Goal: Use online tool/utility: Utilize a website feature to perform a specific function

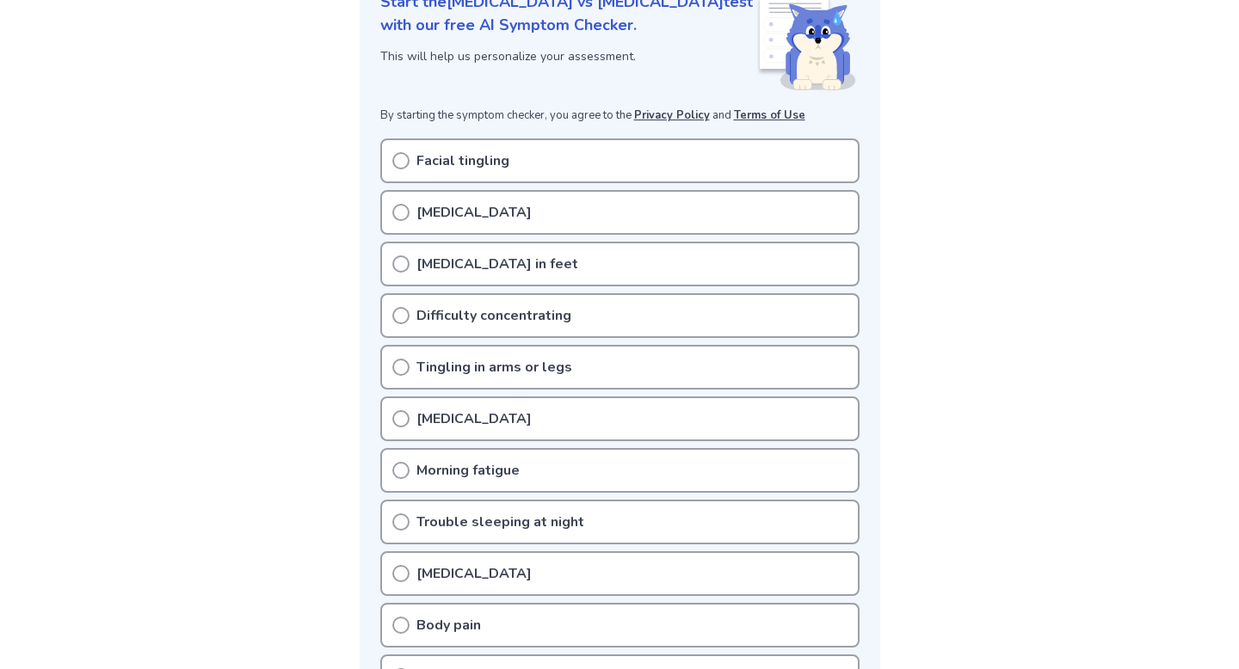
scroll to position [280, 0]
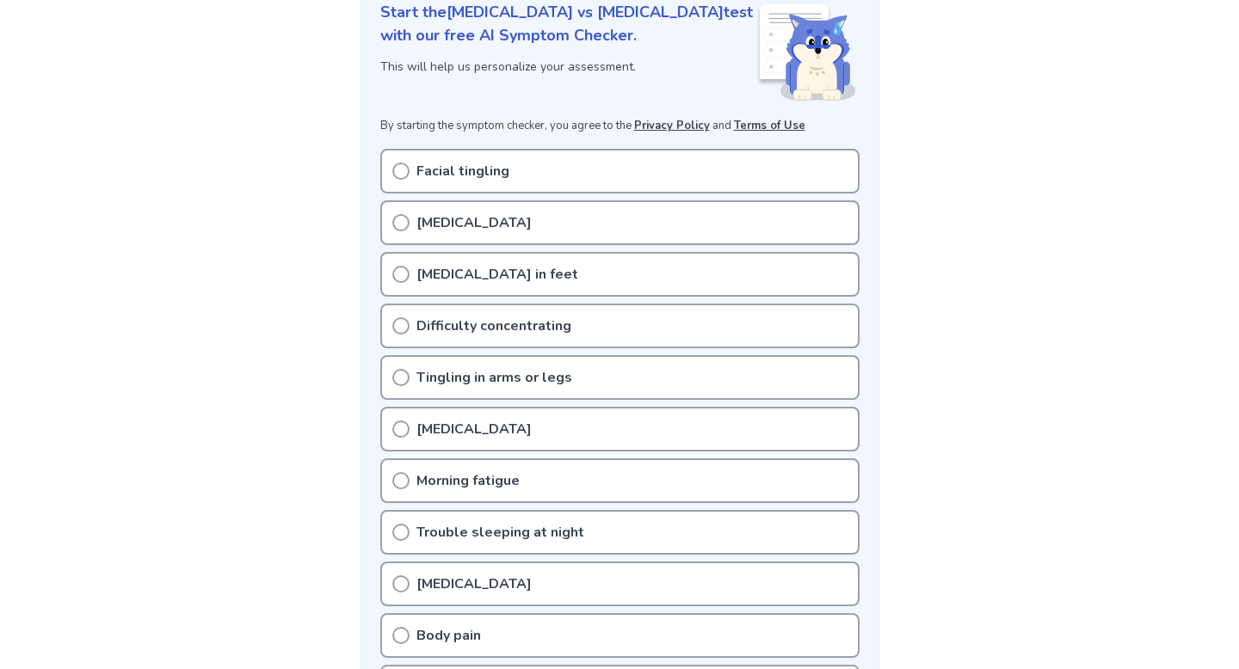
click at [396, 214] on icon at bounding box center [400, 222] width 17 height 17
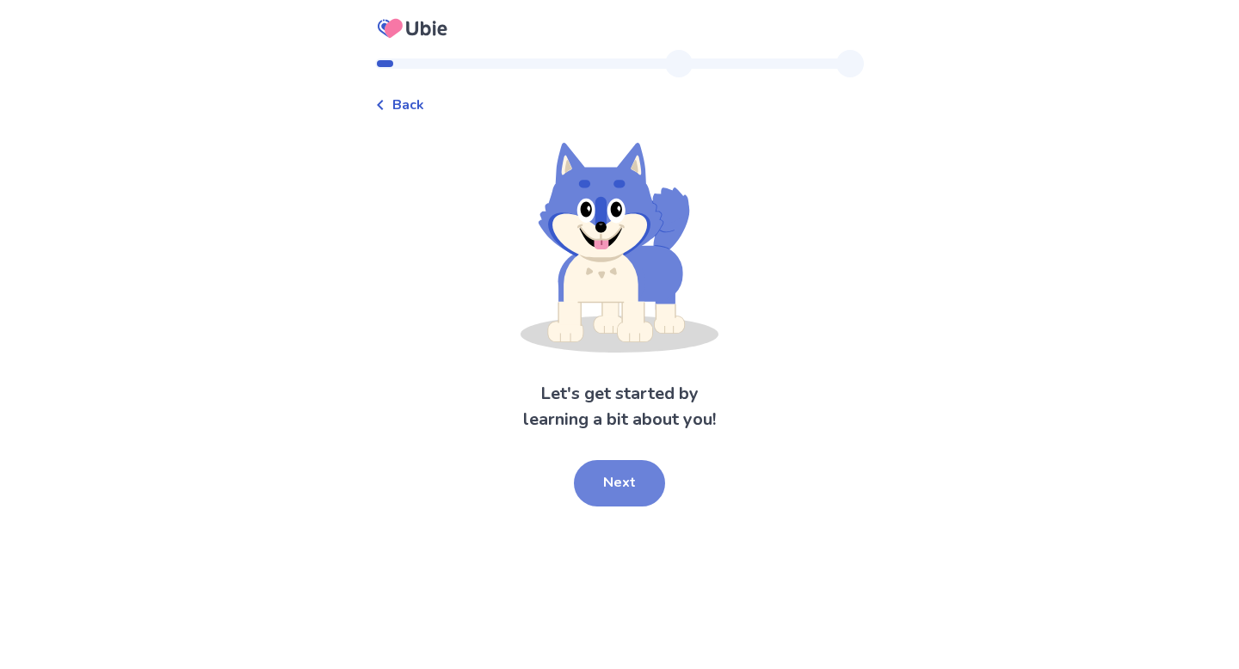
click at [603, 491] on button "Next" at bounding box center [619, 483] width 91 height 46
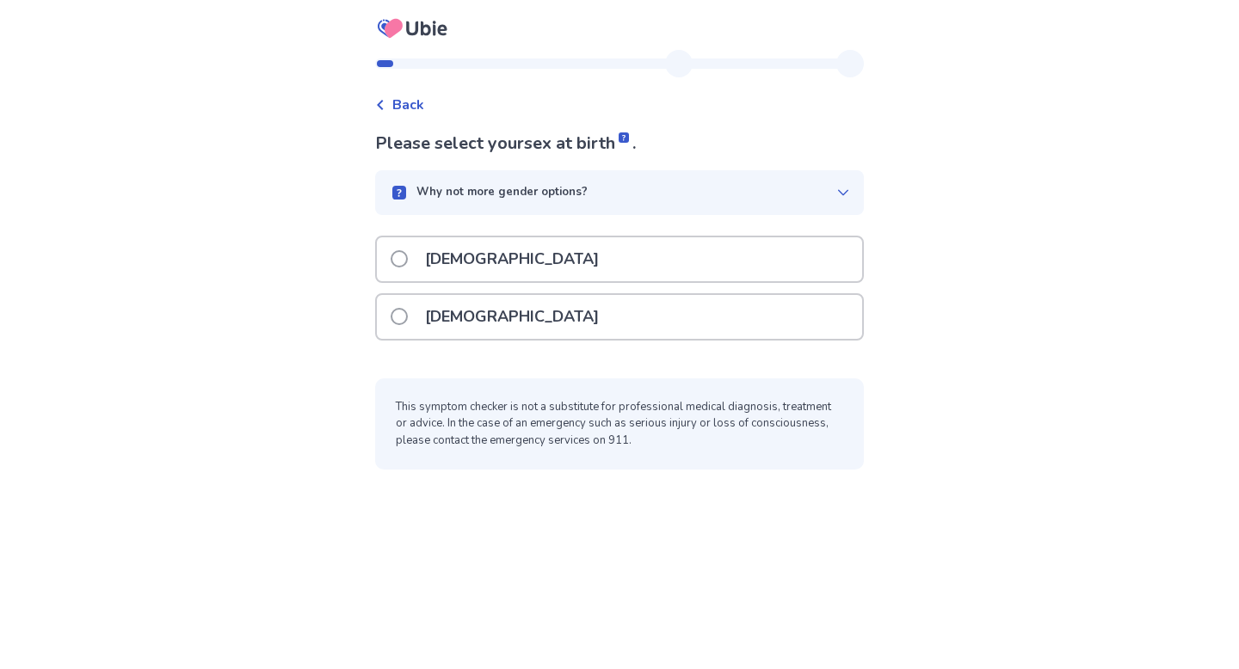
click at [408, 317] on span at bounding box center [399, 316] width 17 height 17
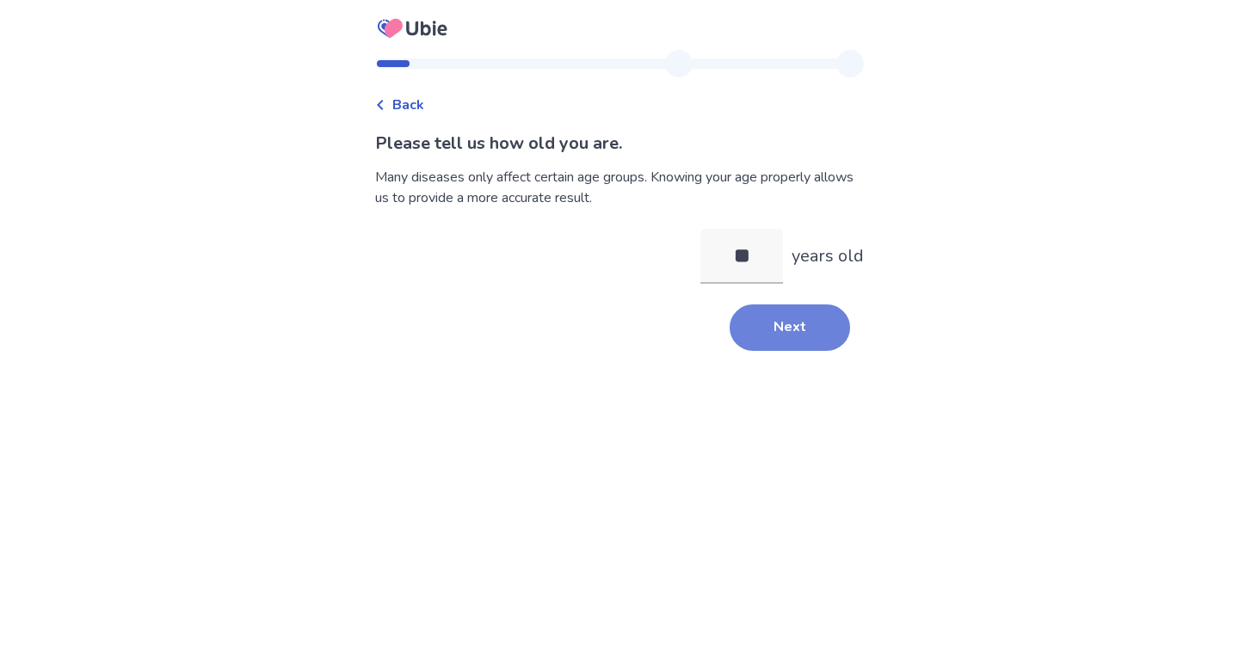
type input "**"
click at [786, 335] on button "Next" at bounding box center [790, 328] width 120 height 46
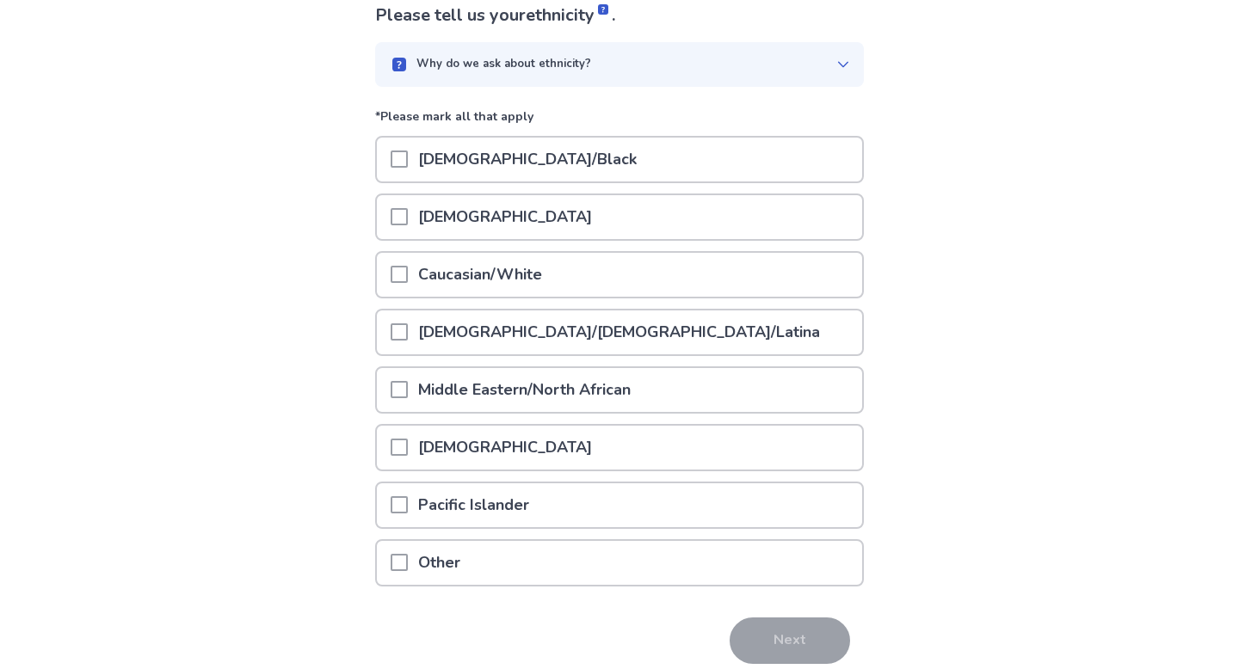
scroll to position [129, 0]
click at [408, 276] on span at bounding box center [399, 273] width 17 height 17
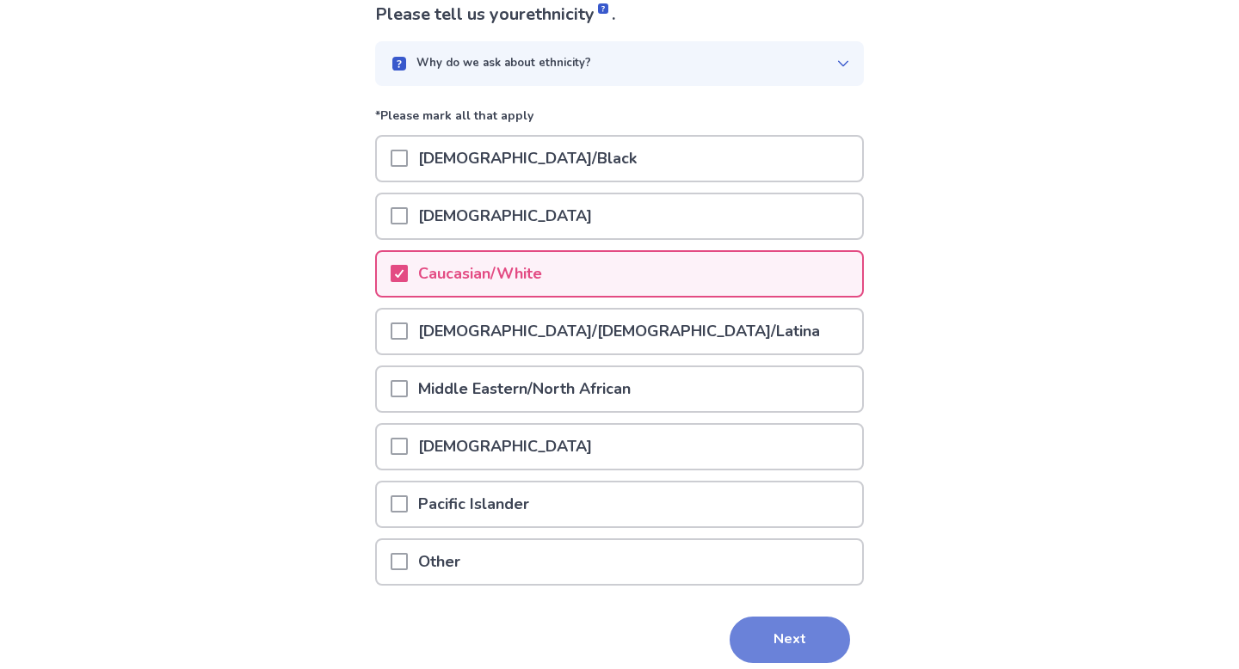
click at [761, 640] on button "Next" at bounding box center [790, 640] width 120 height 46
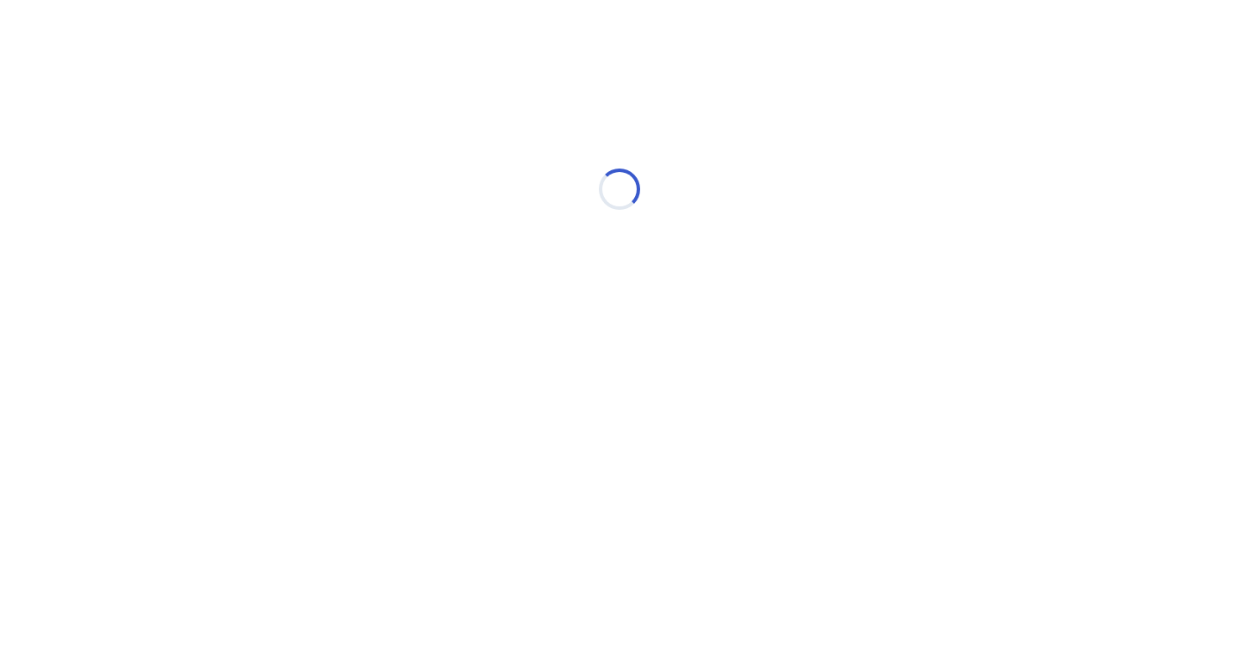
scroll to position [0, 0]
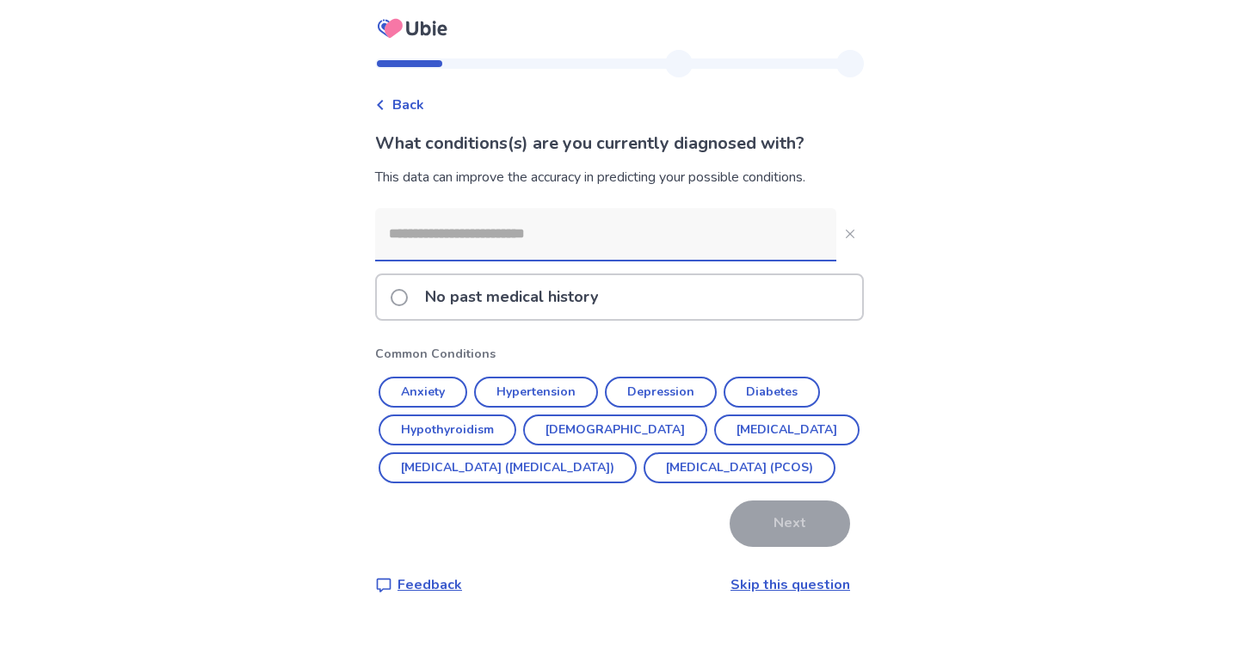
click at [427, 244] on input at bounding box center [605, 234] width 461 height 52
click at [439, 390] on button "Anxiety" at bounding box center [423, 392] width 89 height 31
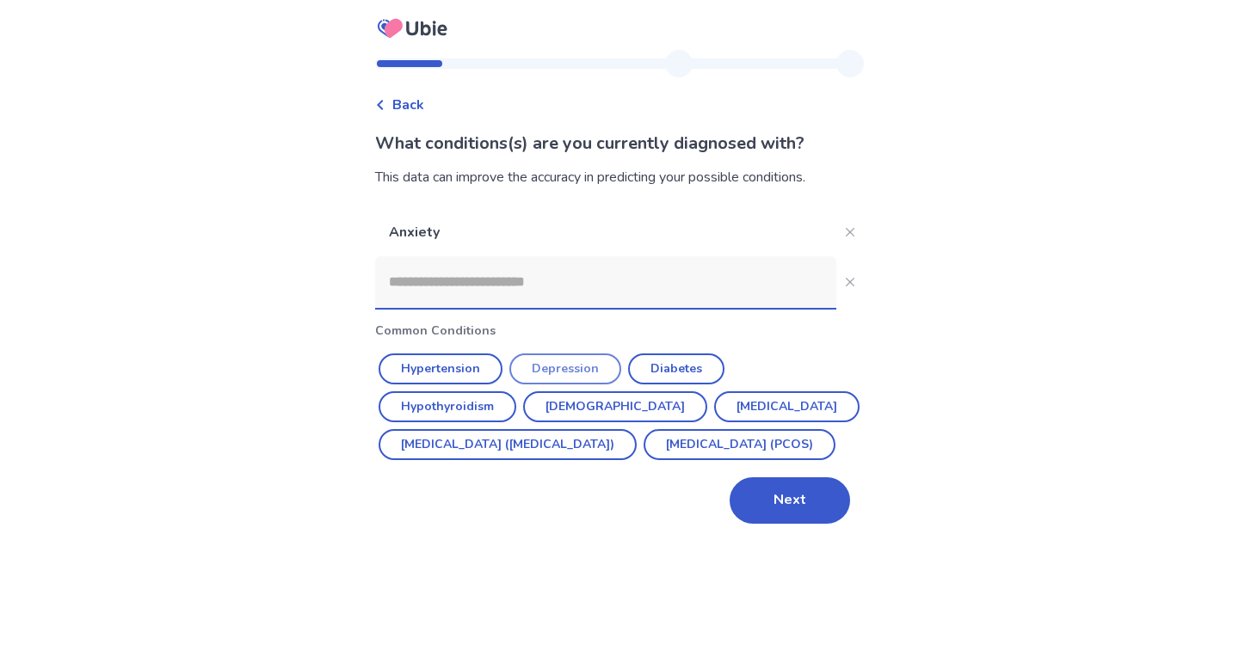
click at [577, 367] on button "Depression" at bounding box center [565, 369] width 112 height 31
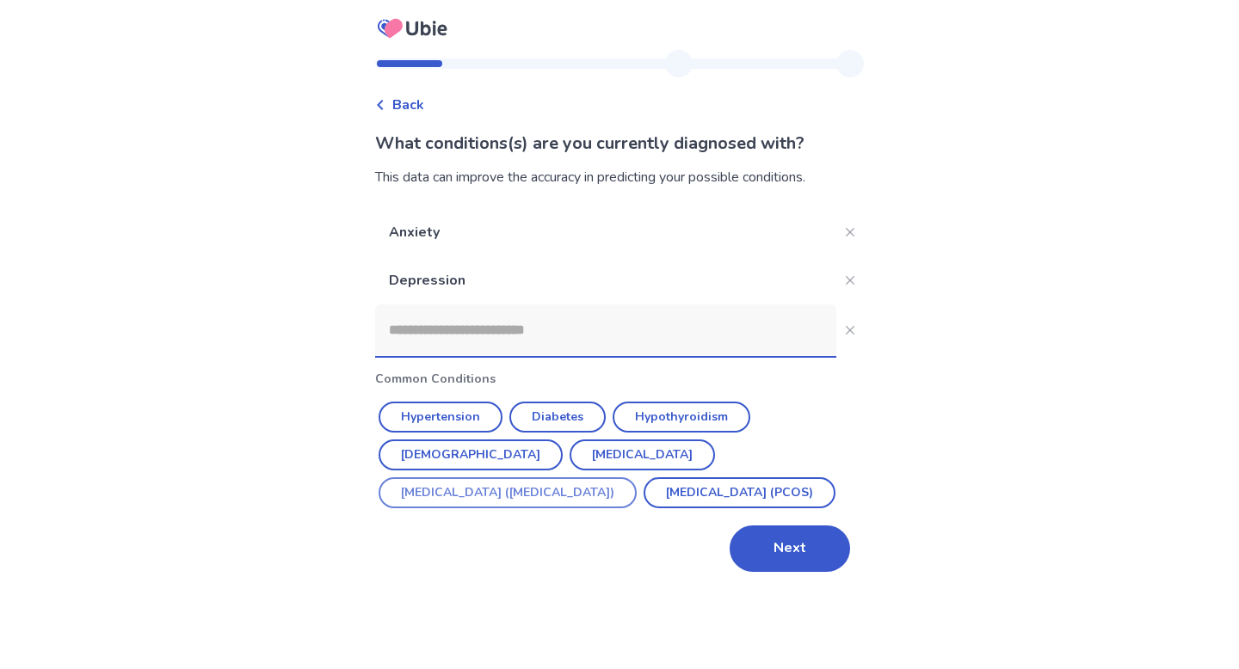
click at [607, 478] on button "Irritable Bowel Syndrome (IBS)" at bounding box center [508, 493] width 258 height 31
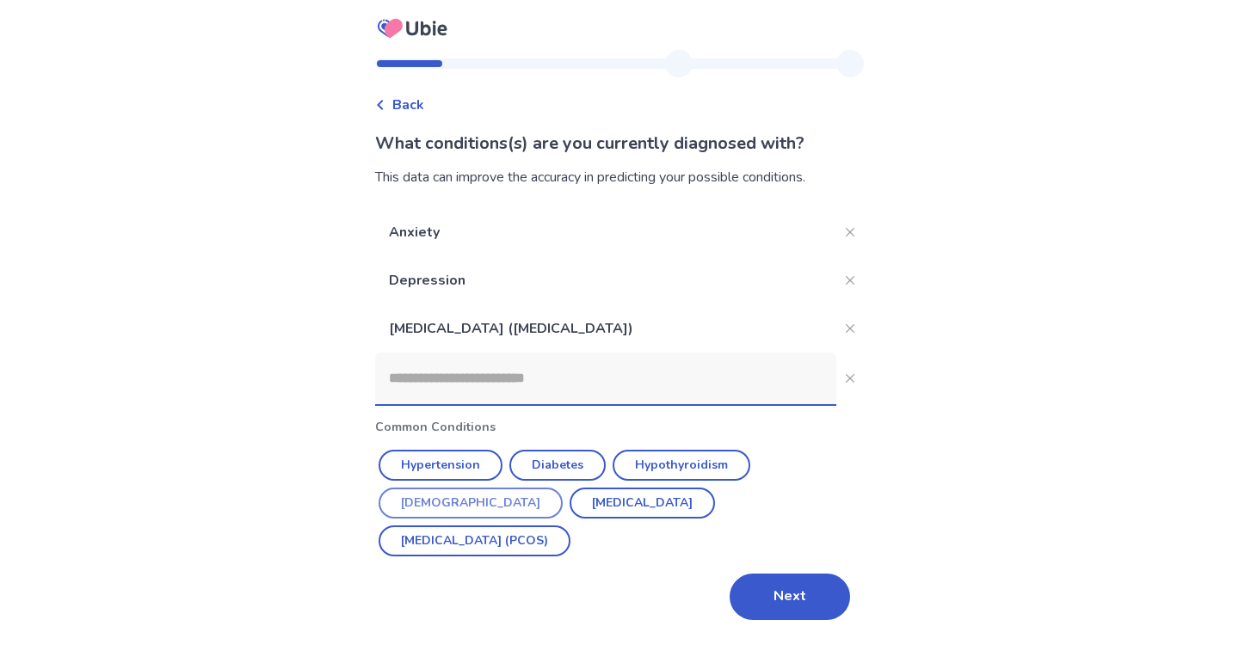
click at [563, 488] on button "Asthma" at bounding box center [471, 503] width 184 height 31
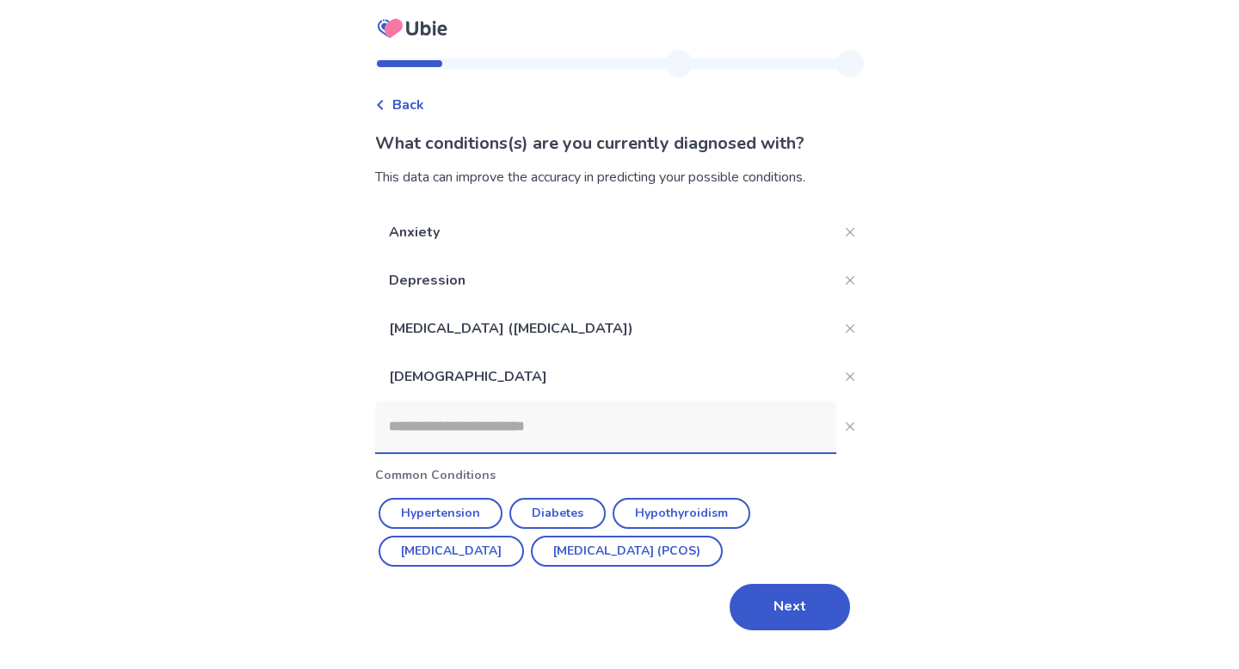
click at [531, 428] on input at bounding box center [605, 427] width 461 height 52
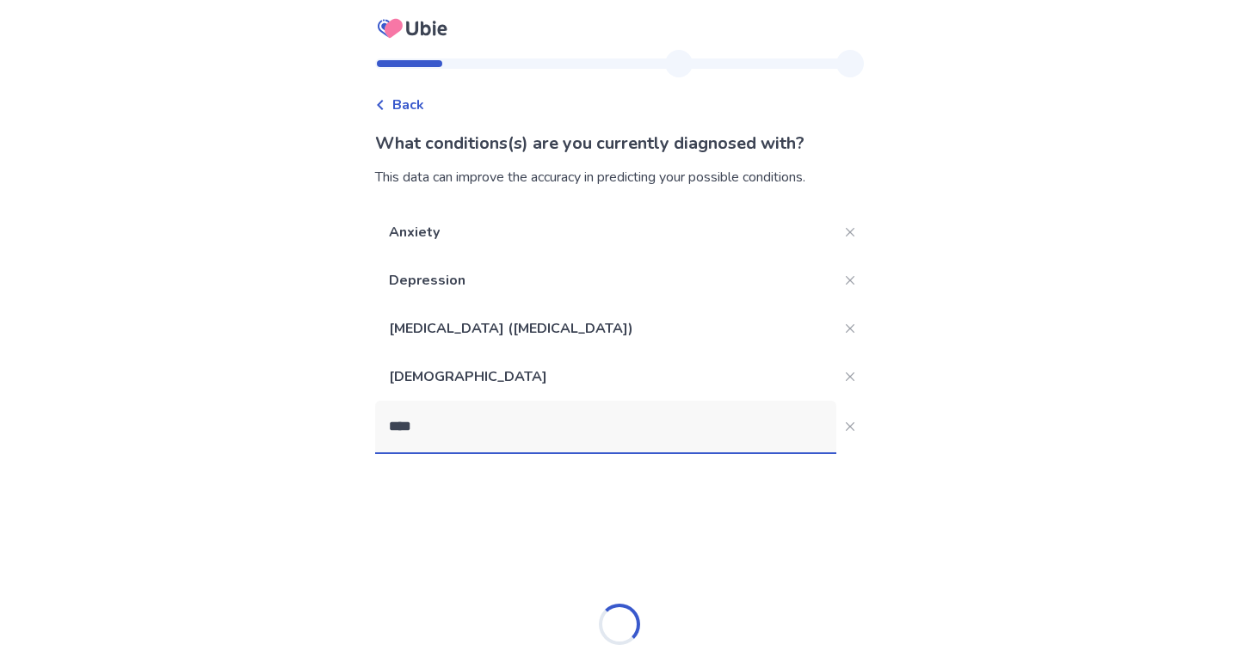
type input "*****"
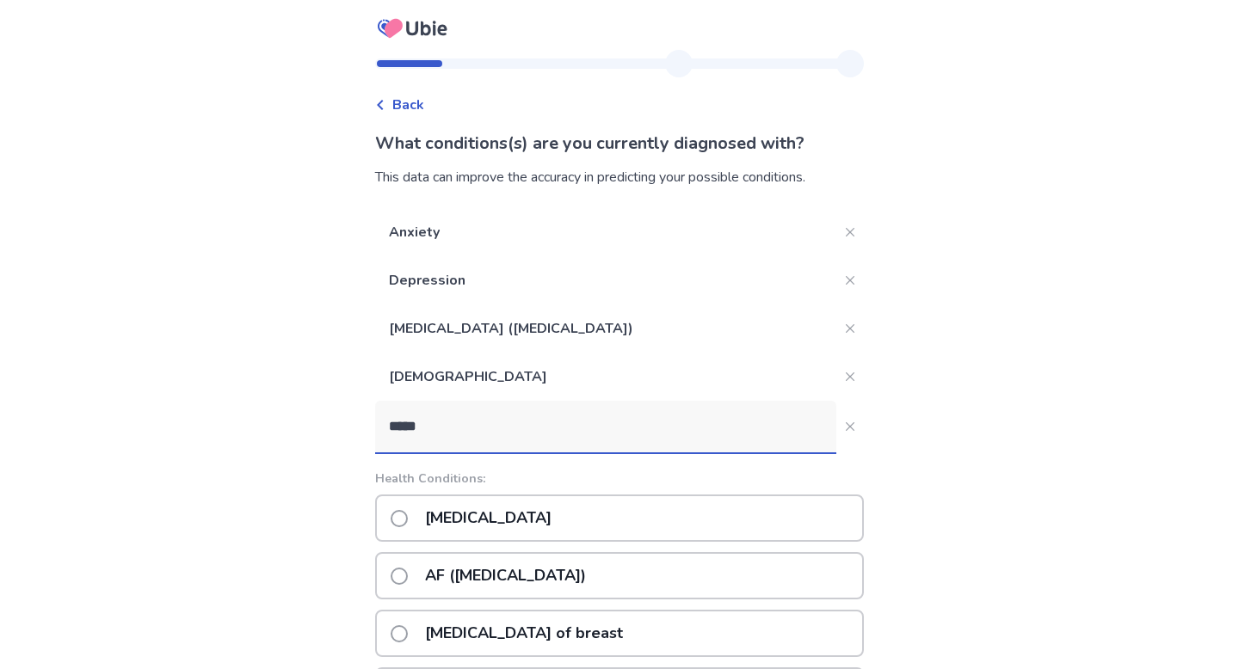
click at [425, 521] on p "[MEDICAL_DATA]" at bounding box center [488, 518] width 147 height 44
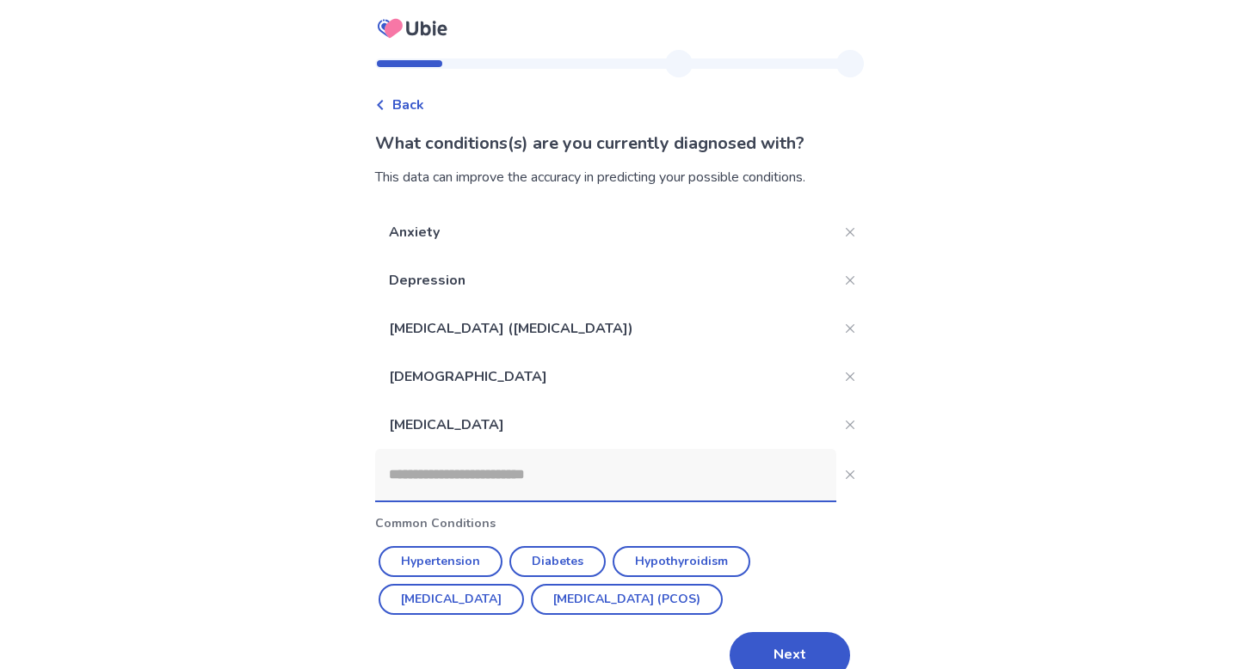
scroll to position [30, 0]
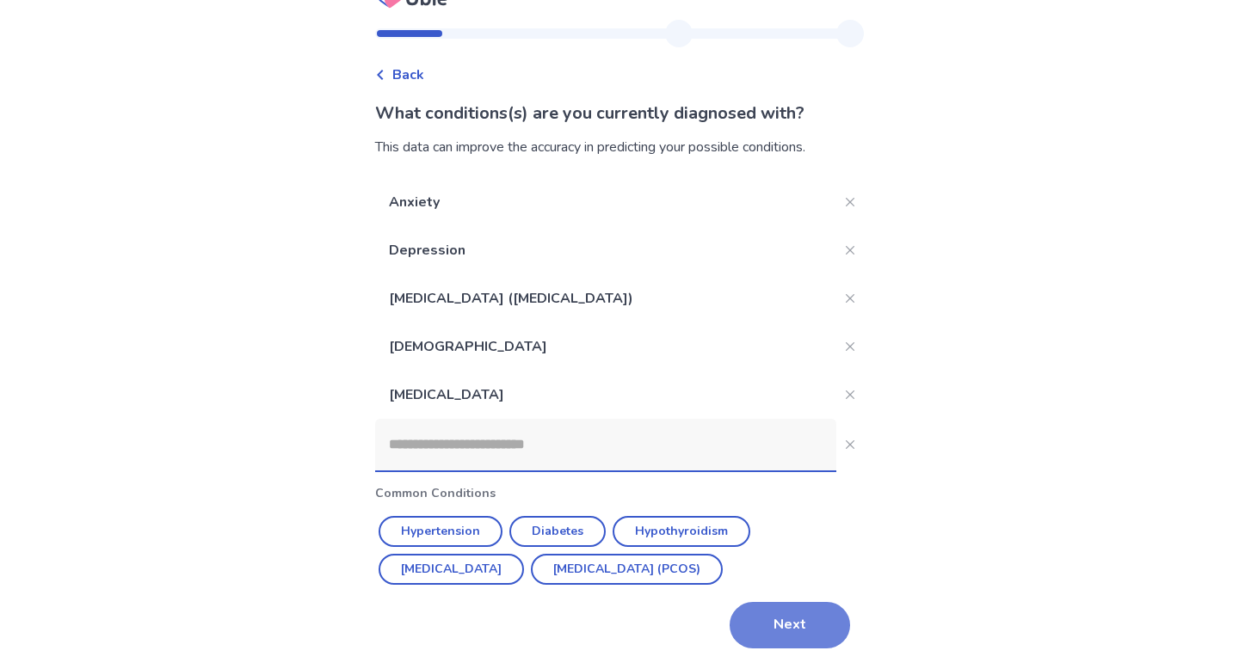
click at [795, 635] on button "Next" at bounding box center [790, 625] width 120 height 46
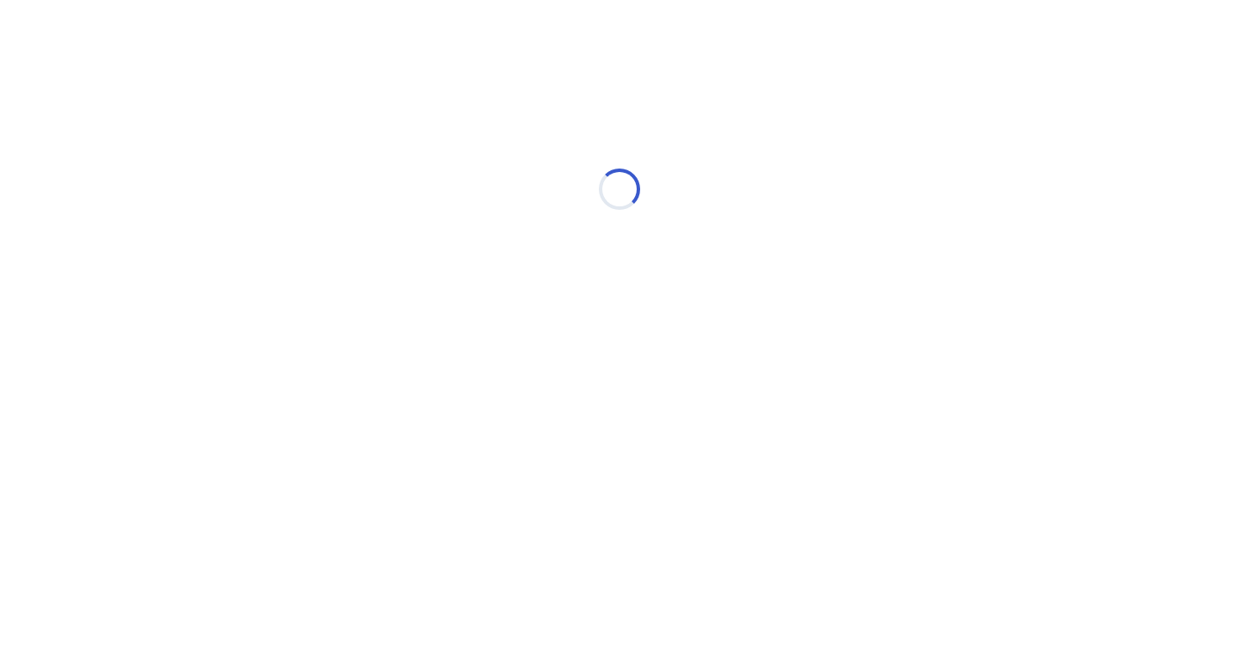
scroll to position [0, 0]
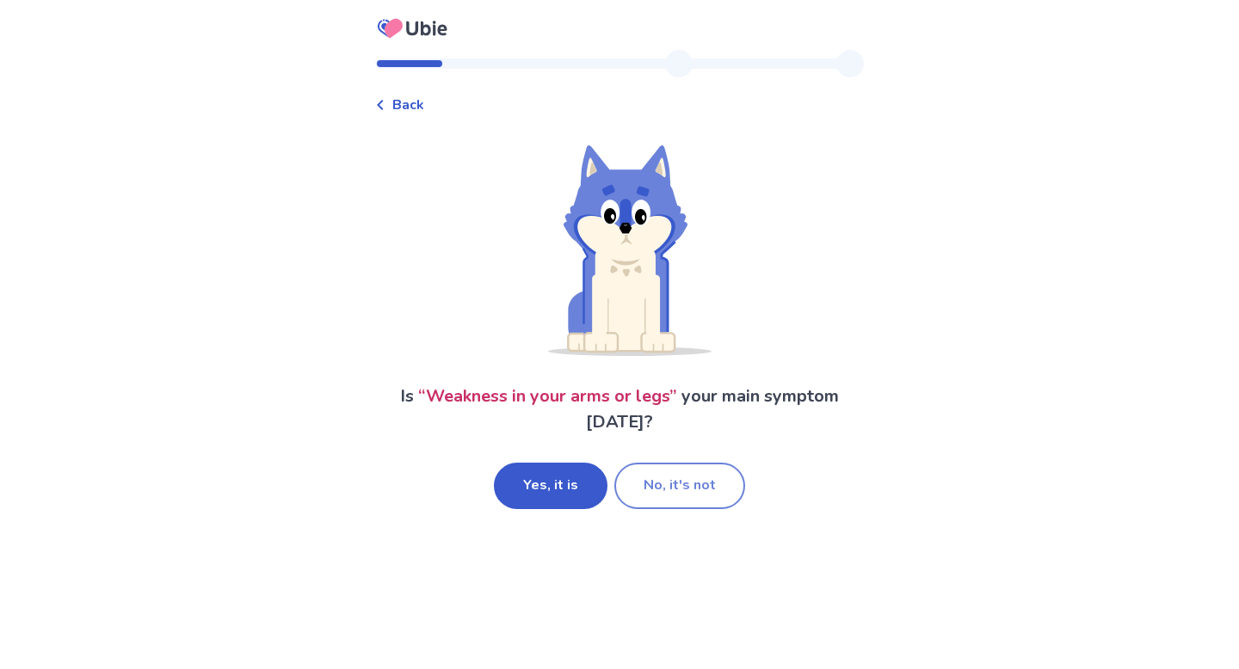
click at [639, 498] on button "No, it's not" at bounding box center [679, 486] width 131 height 46
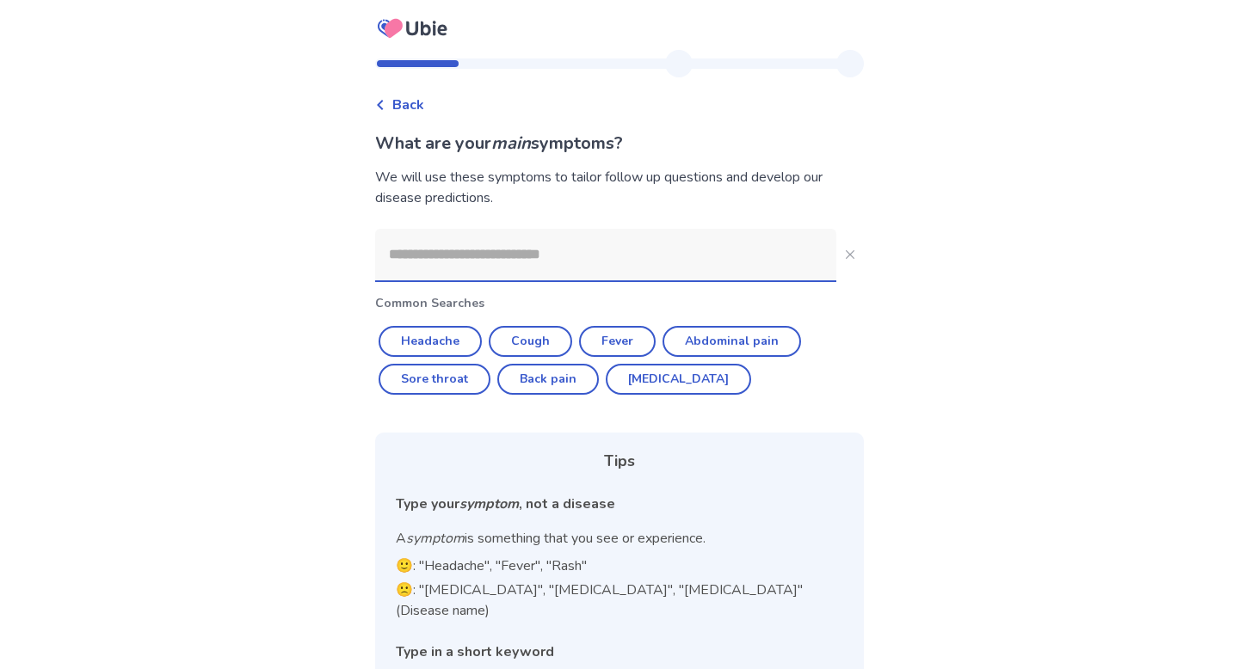
click at [406, 254] on input at bounding box center [605, 255] width 461 height 52
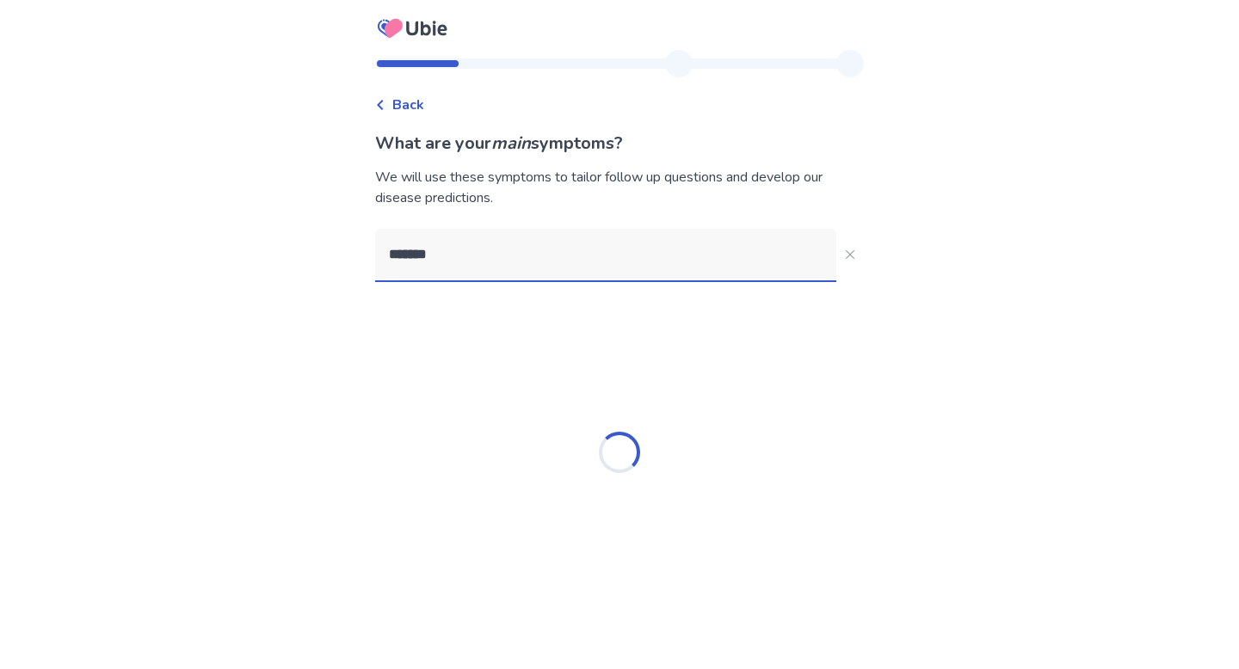
type input "********"
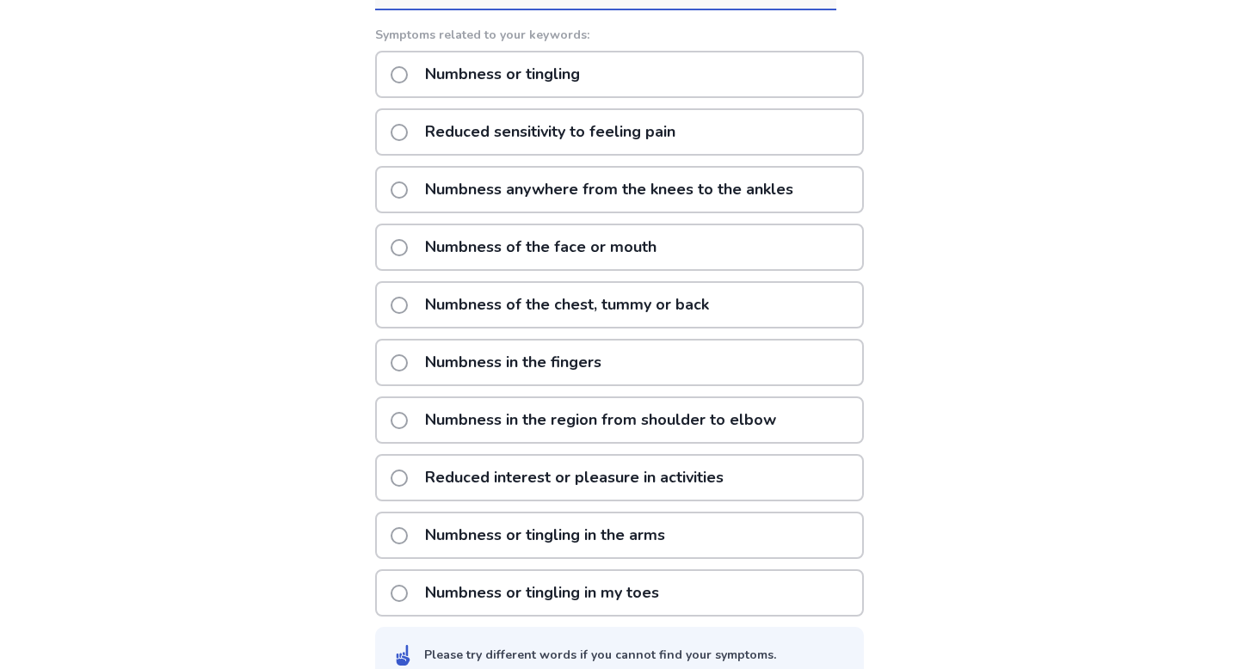
scroll to position [280, 0]
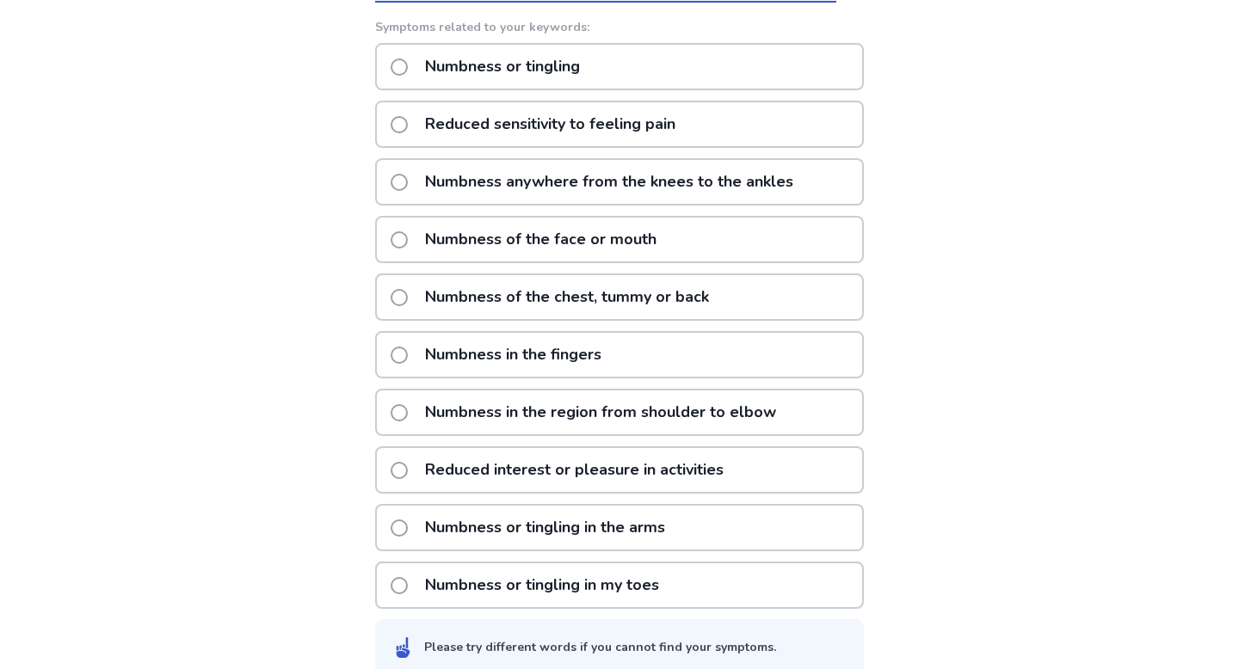
click at [408, 528] on span at bounding box center [399, 528] width 17 height 17
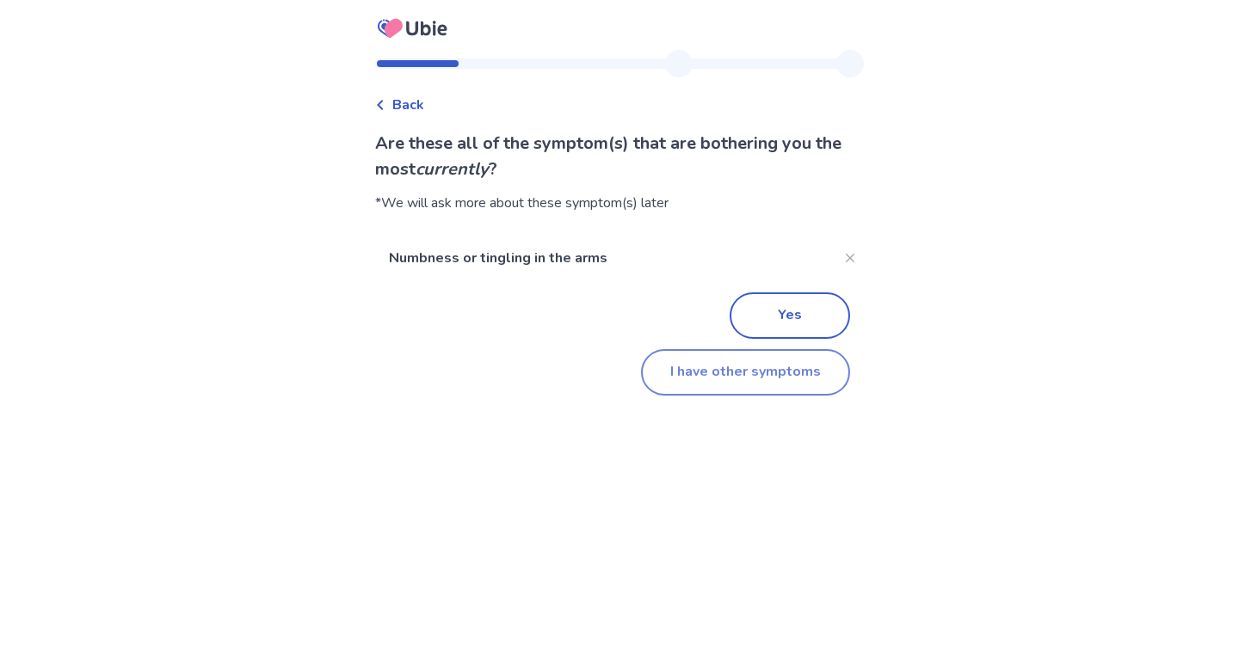
click at [739, 374] on button "I have other symptoms" at bounding box center [745, 372] width 209 height 46
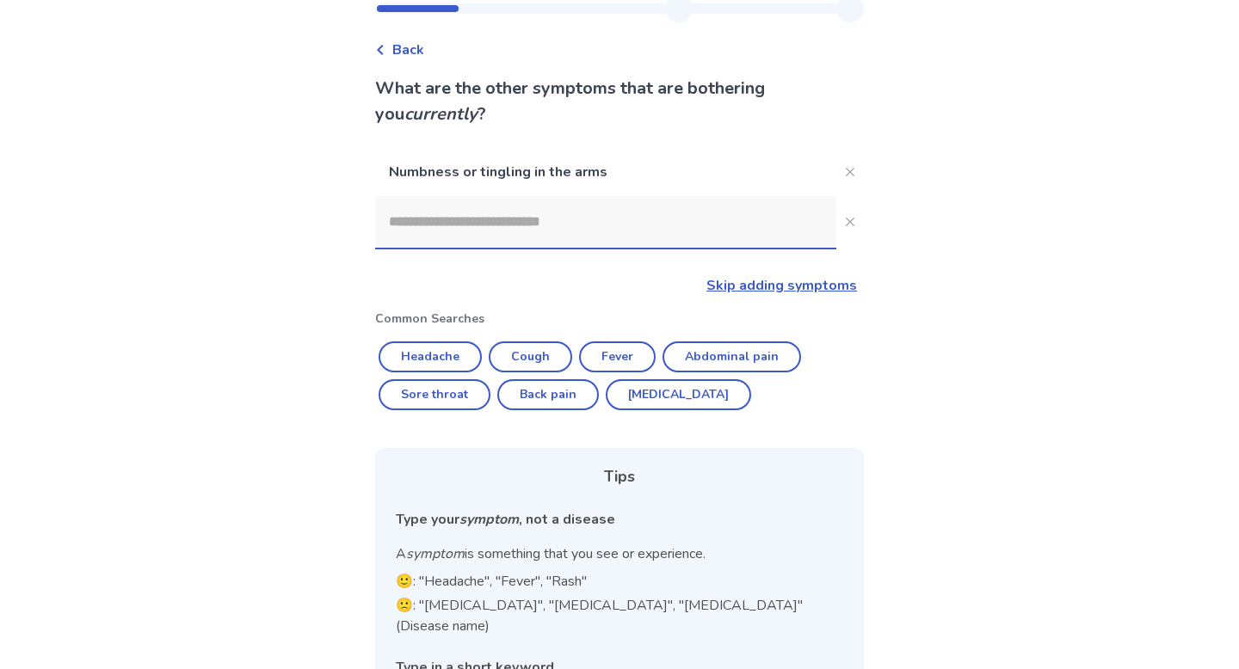
scroll to position [51, 0]
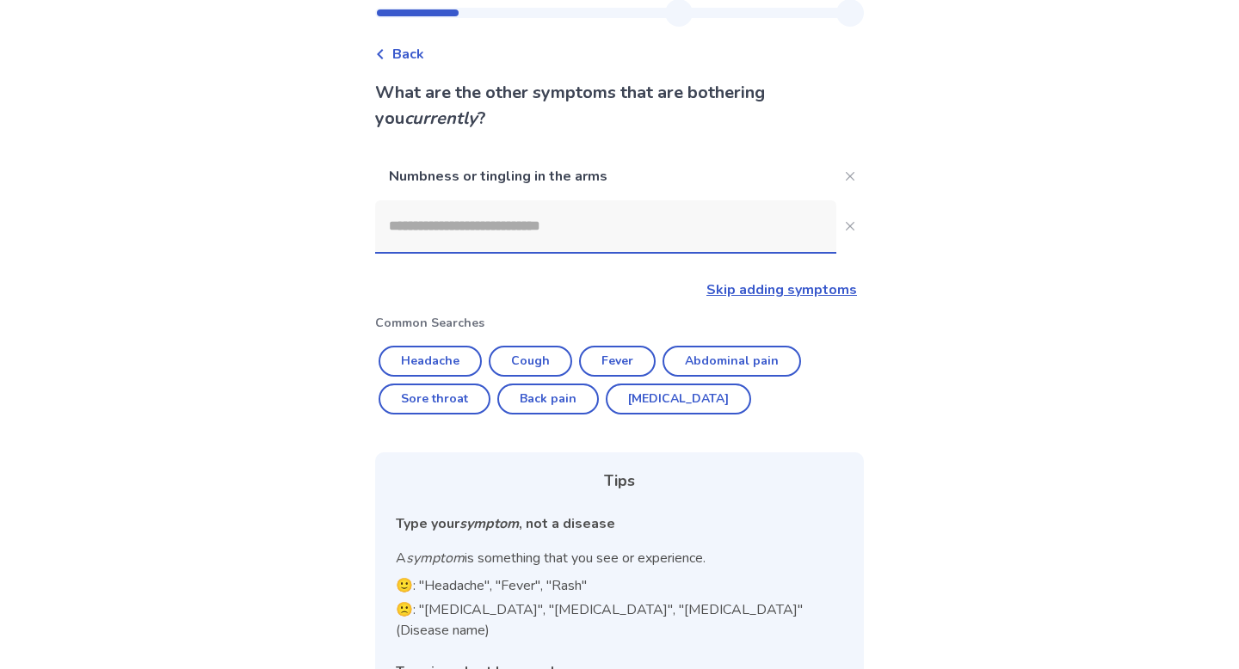
click at [465, 229] on input at bounding box center [605, 226] width 461 height 52
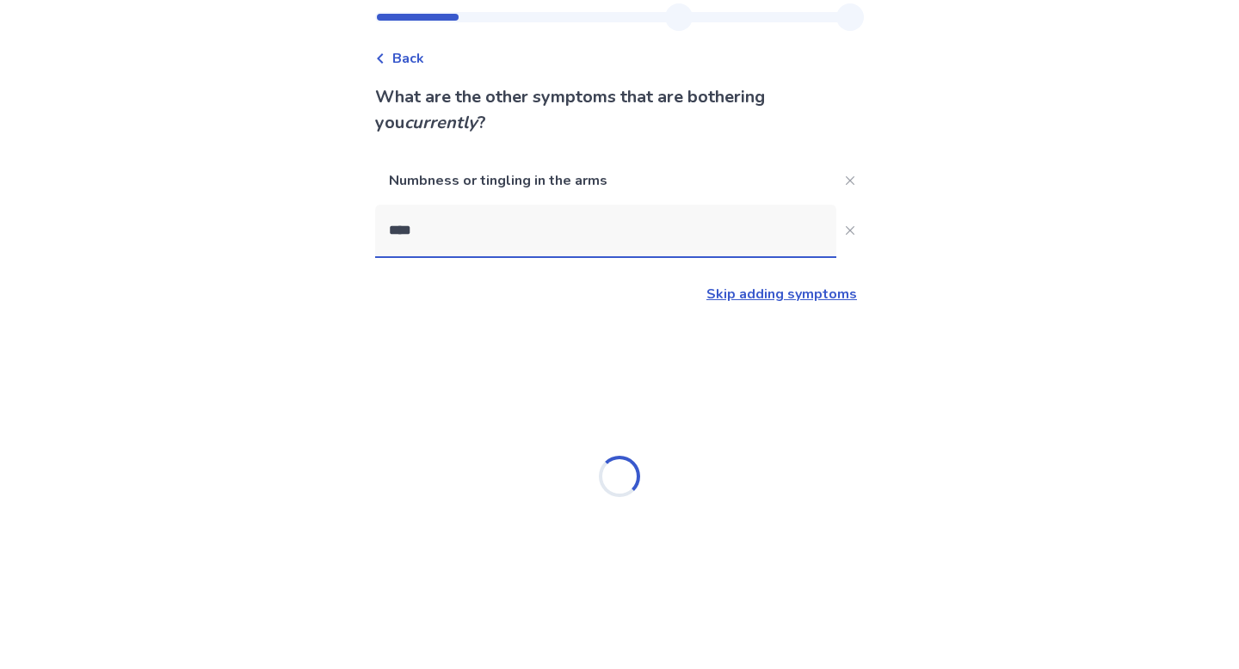
scroll to position [0, 0]
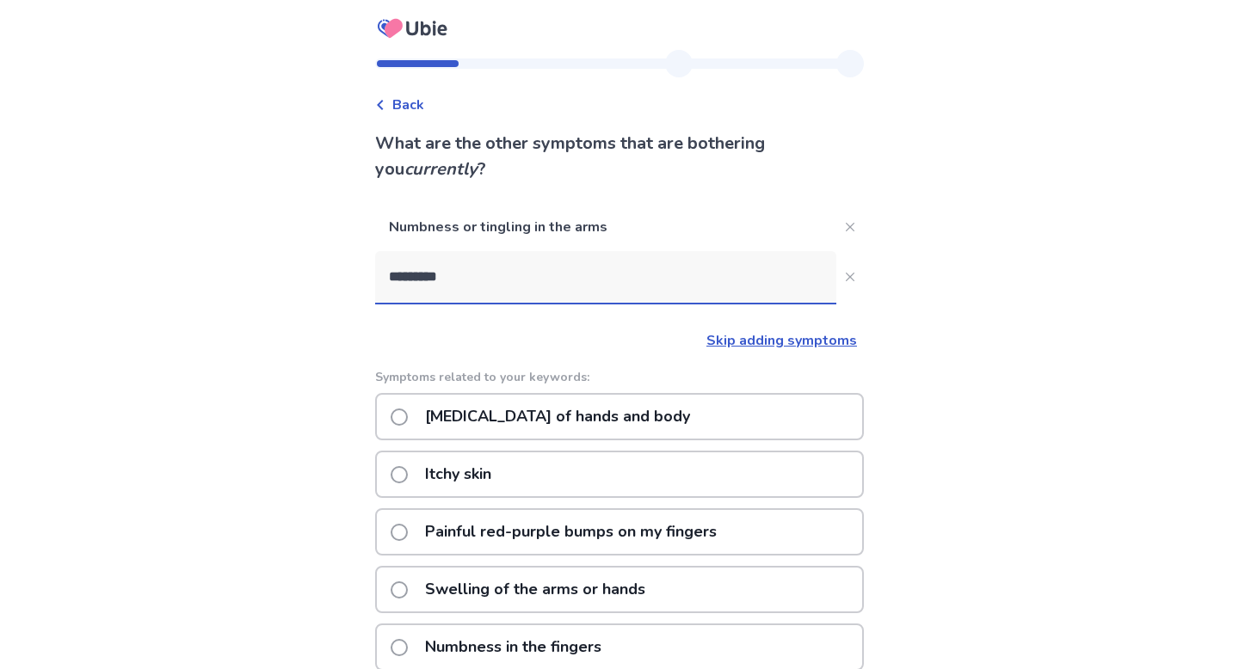
type input "**********"
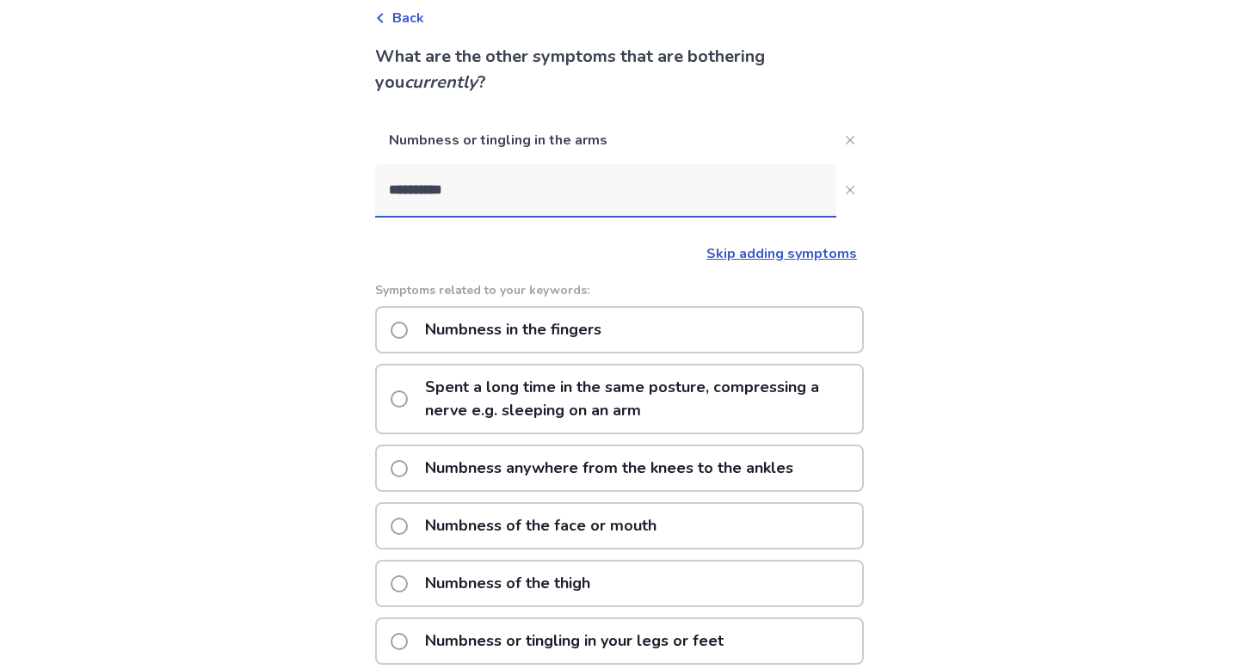
scroll to position [92, 0]
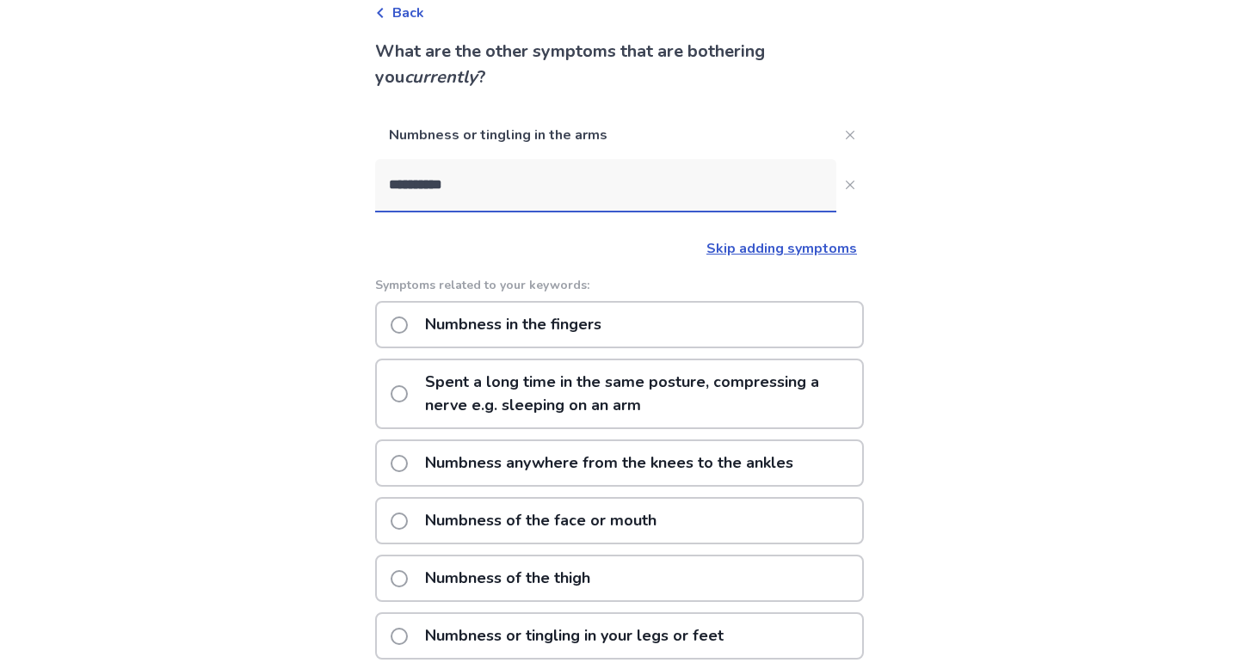
click at [408, 320] on span at bounding box center [399, 325] width 17 height 17
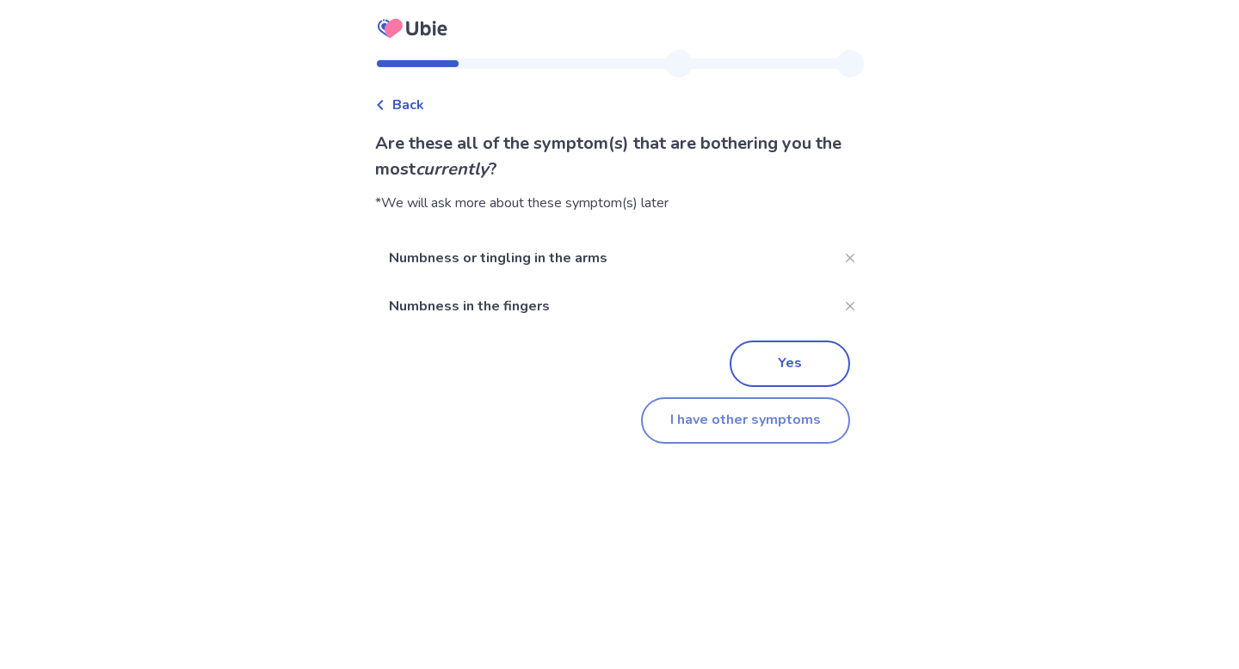
click at [731, 419] on button "I have other symptoms" at bounding box center [745, 420] width 209 height 46
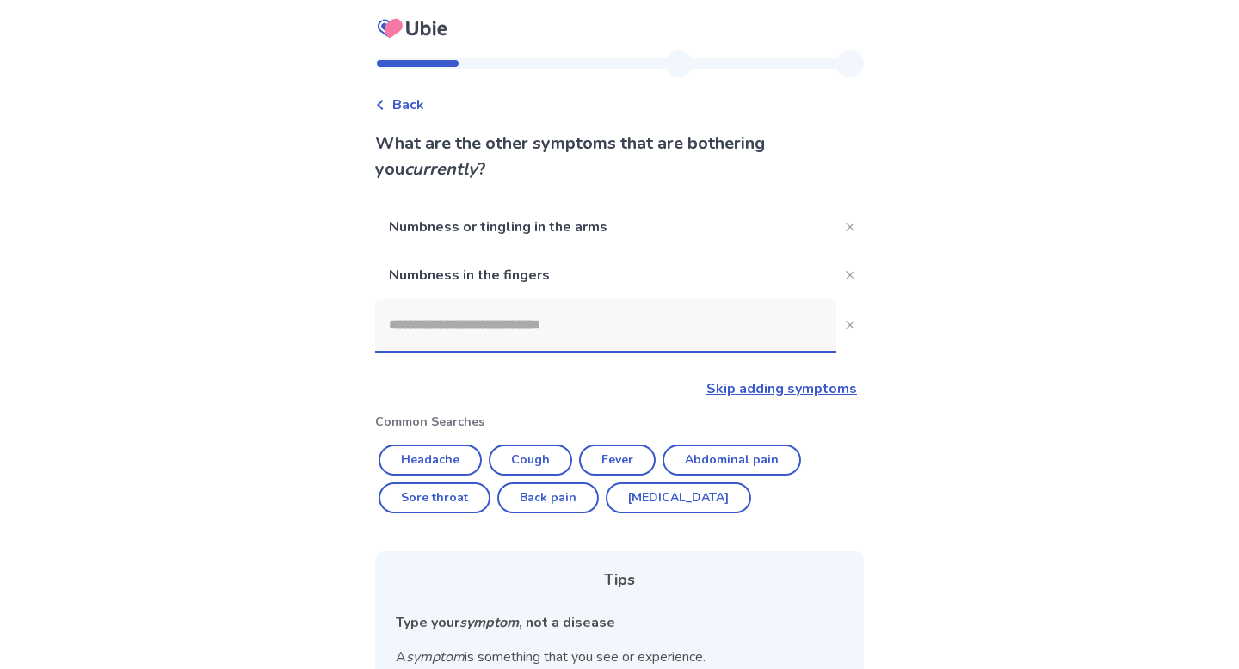
scroll to position [92, 0]
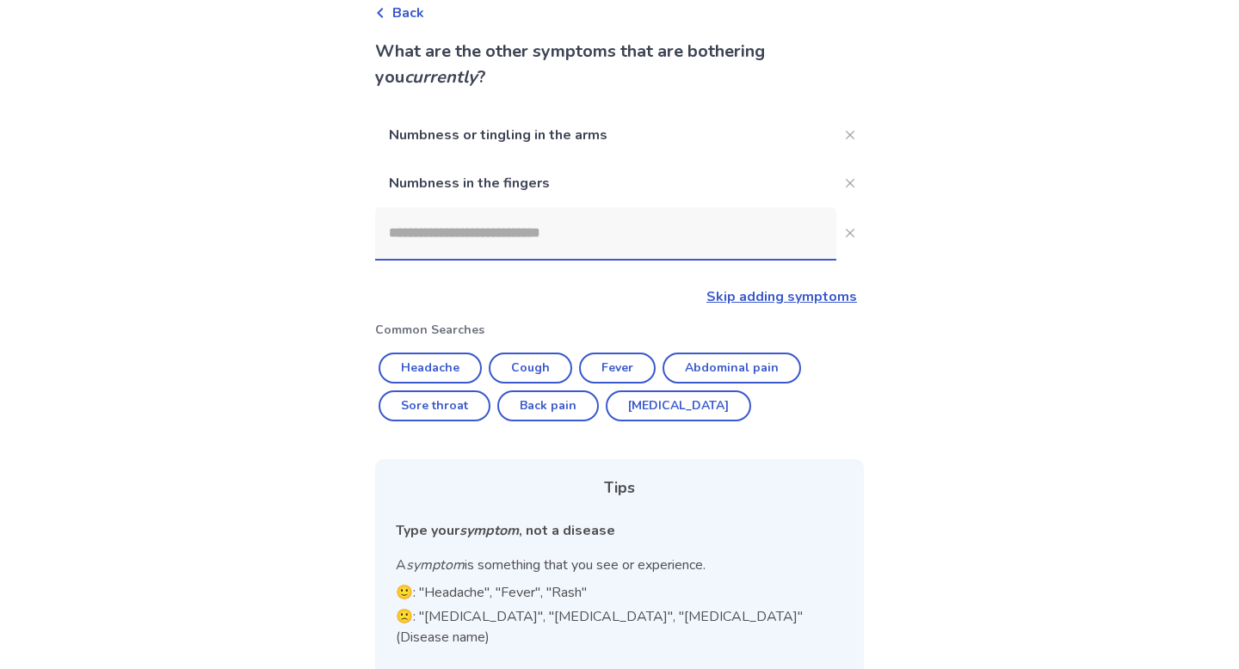
click at [585, 238] on input at bounding box center [605, 233] width 461 height 52
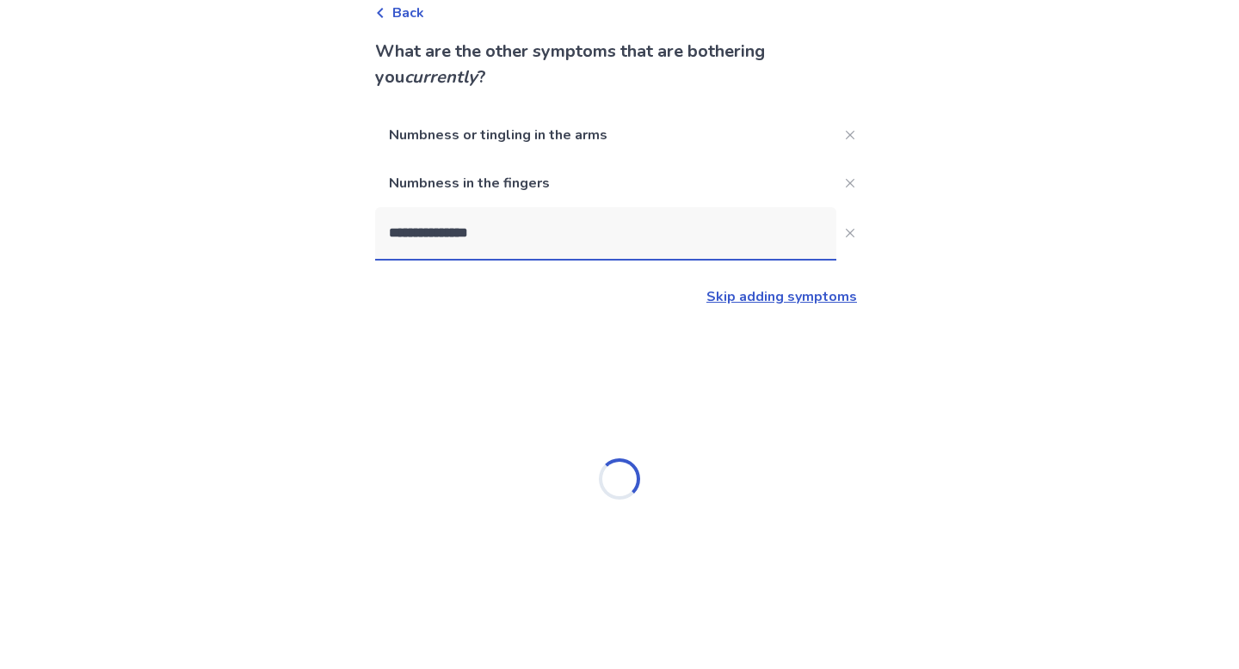
type input "**********"
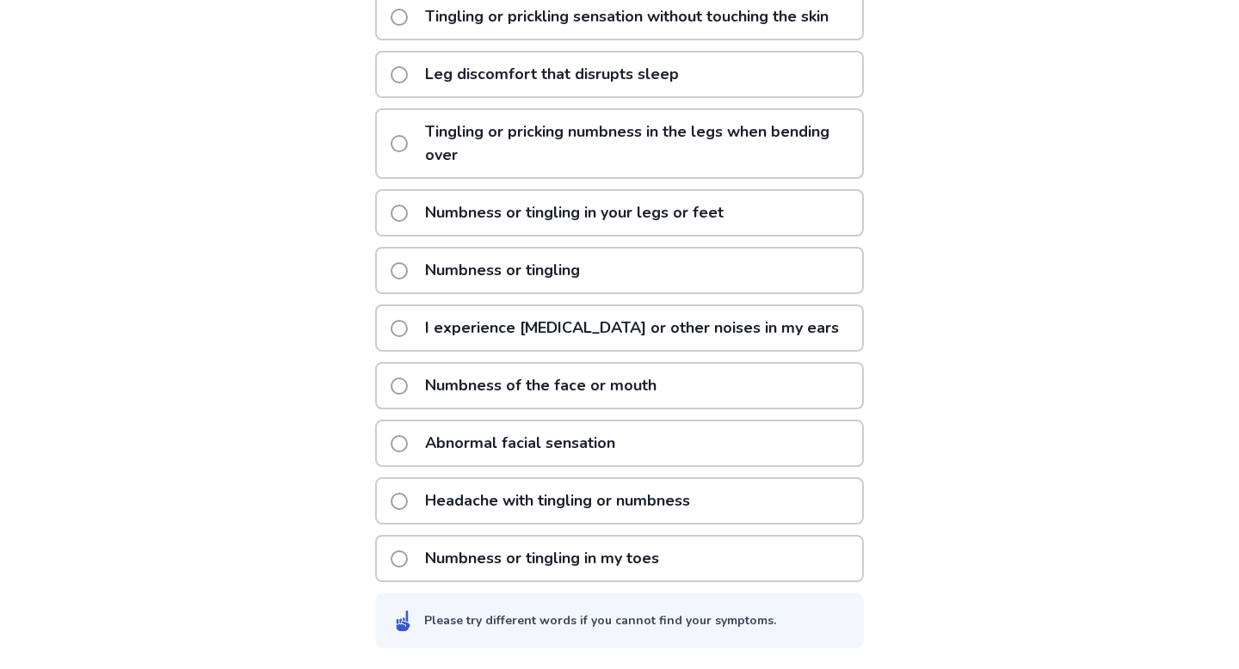
scroll to position [471, 0]
click at [408, 555] on span at bounding box center [399, 559] width 17 height 17
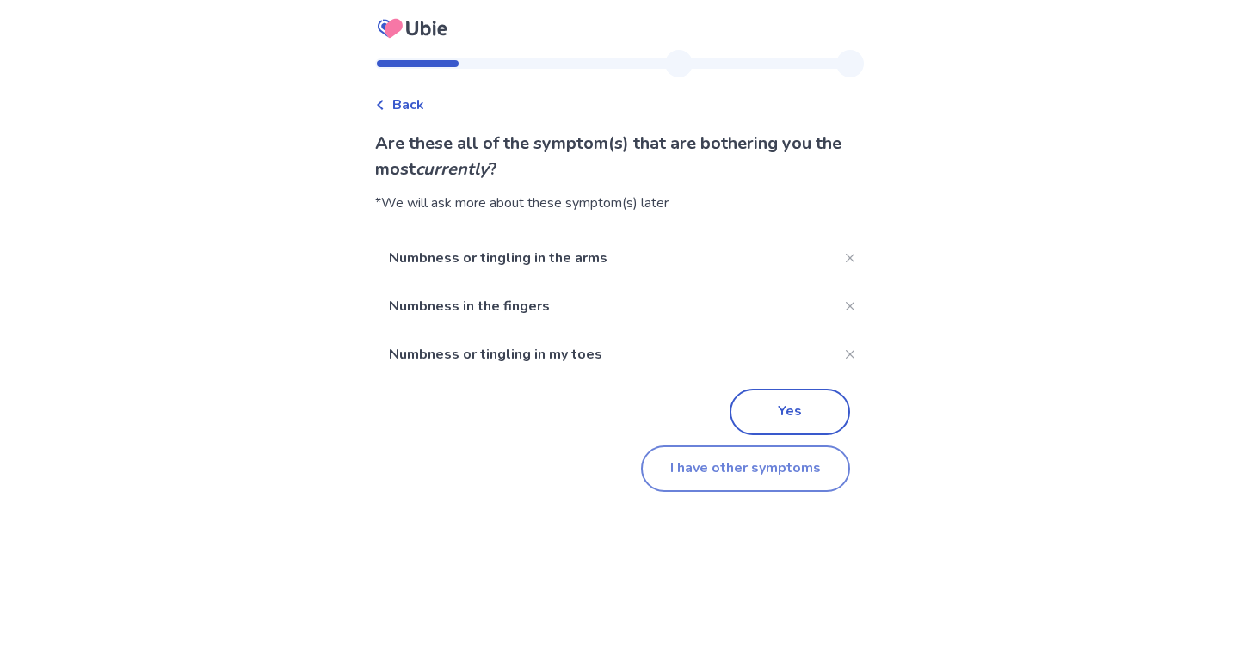
click at [673, 472] on button "I have other symptoms" at bounding box center [745, 469] width 209 height 46
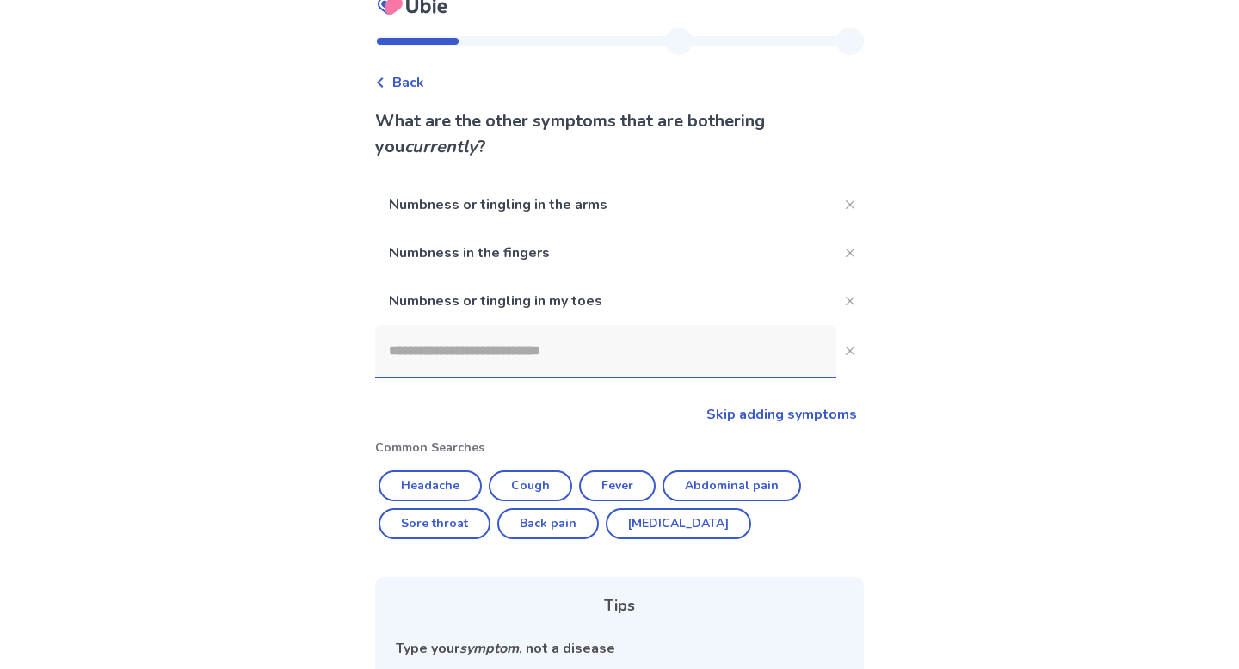
scroll to position [18, 0]
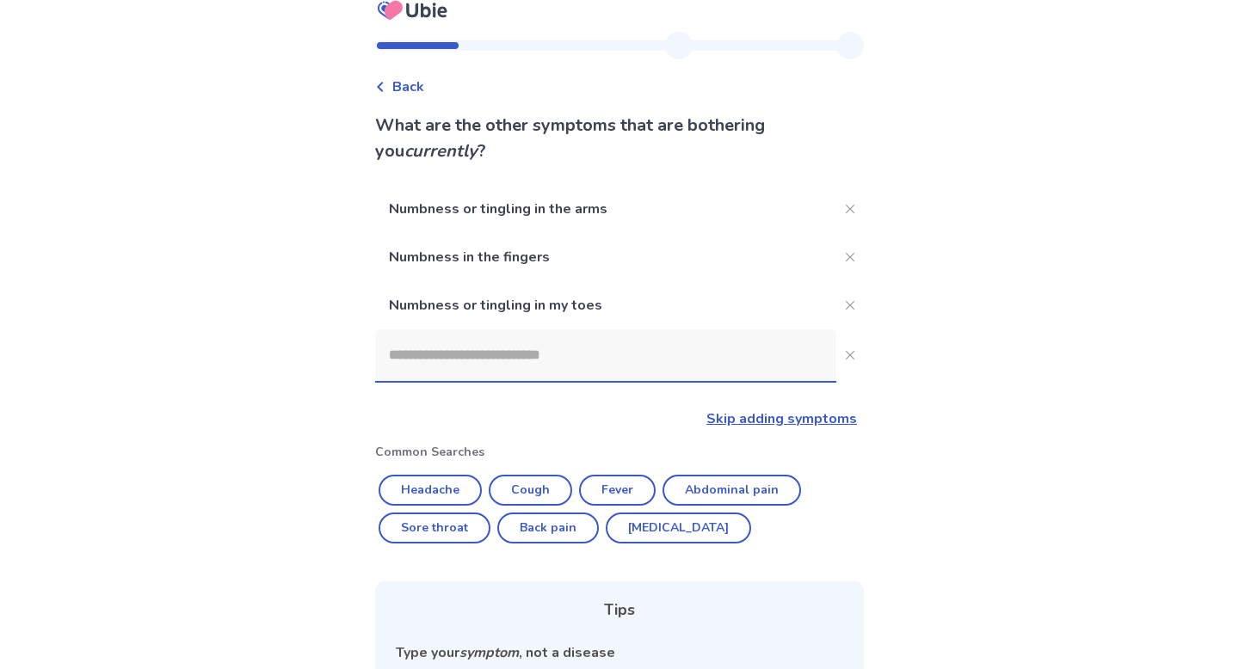
click at [452, 365] on input at bounding box center [605, 356] width 461 height 52
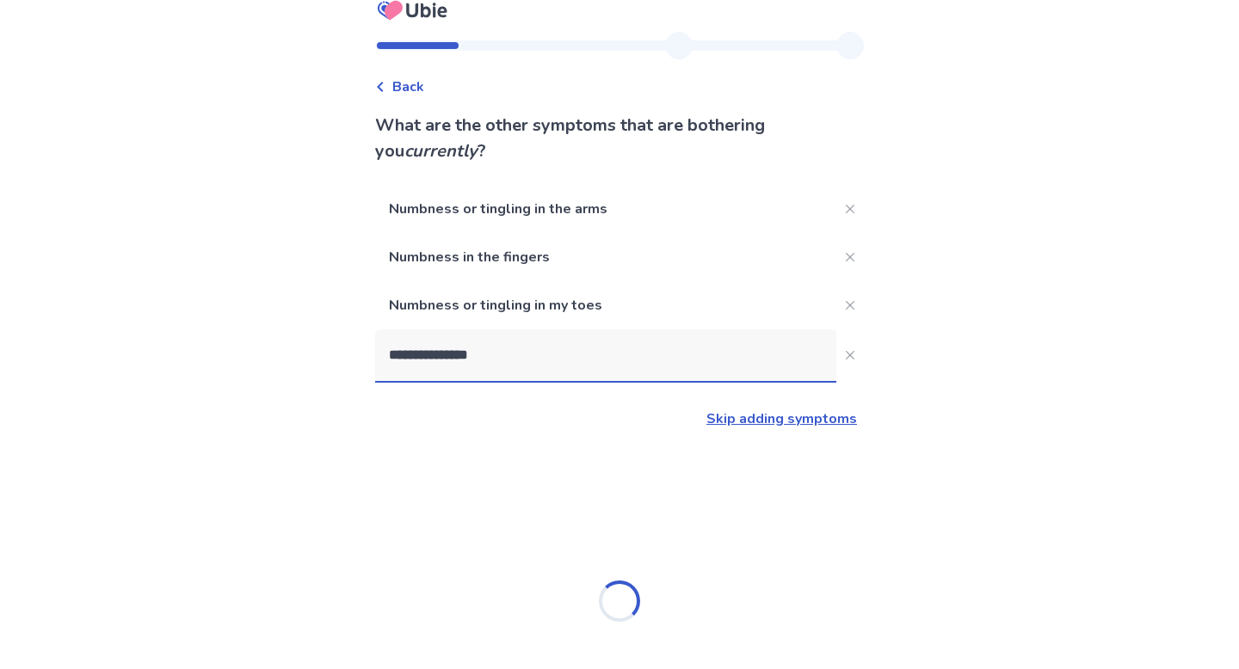
type input "**********"
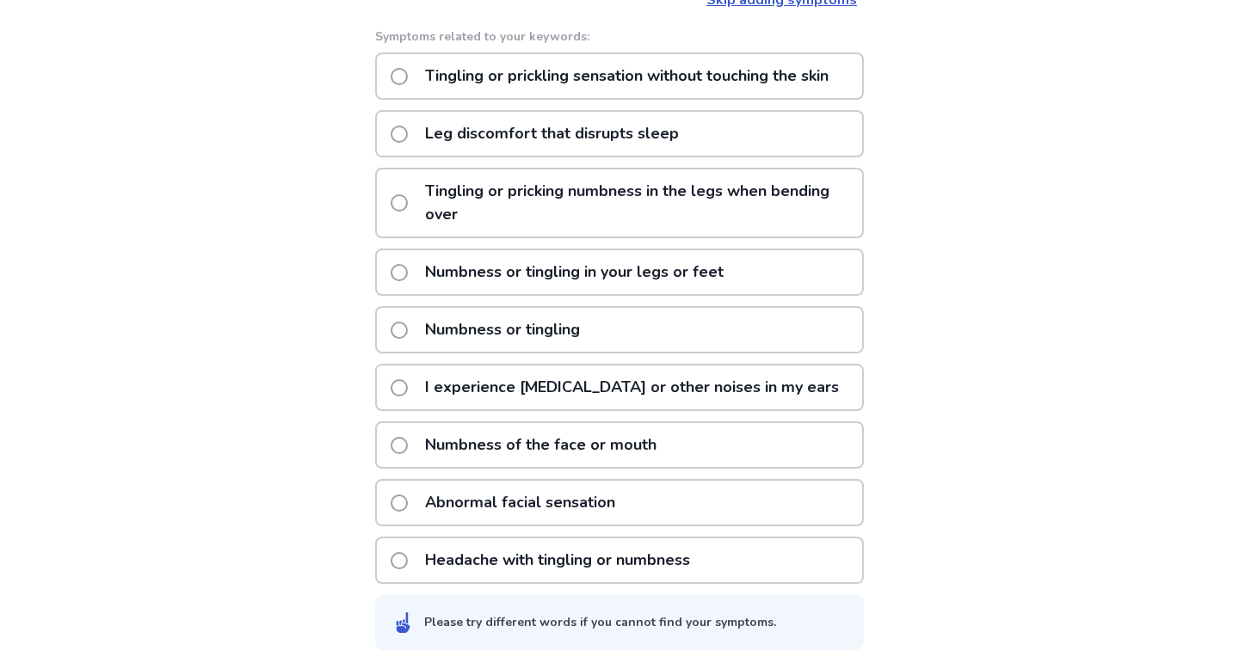
scroll to position [462, 0]
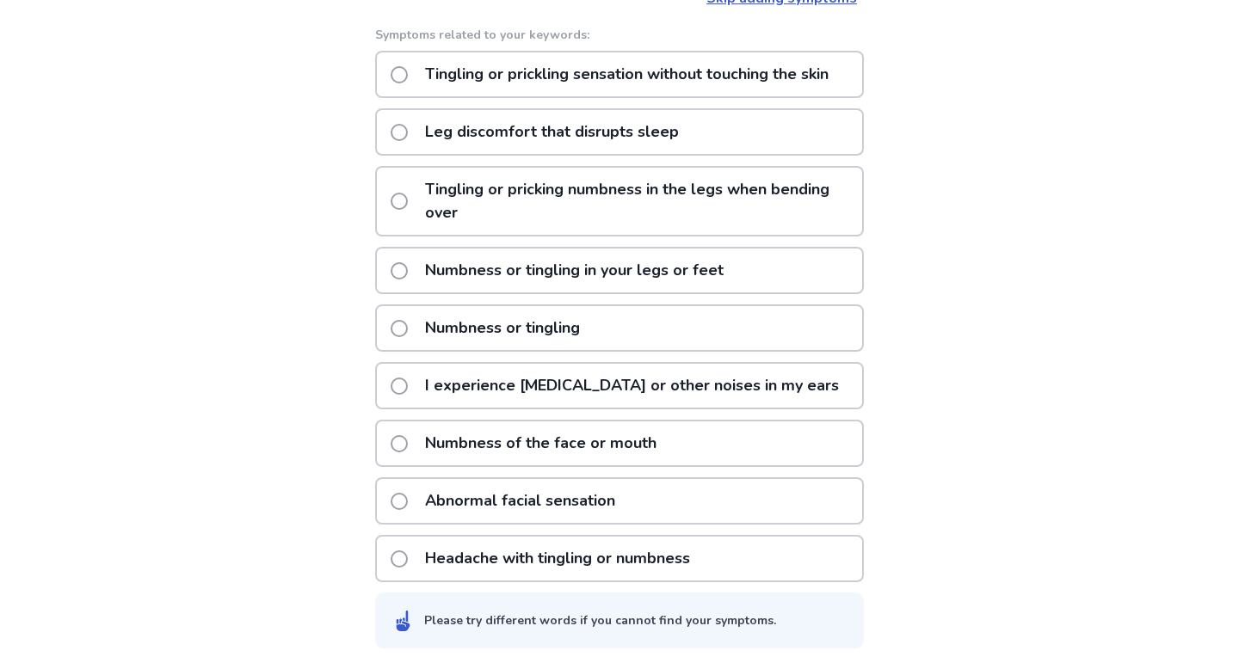
click at [408, 269] on span at bounding box center [399, 270] width 17 height 17
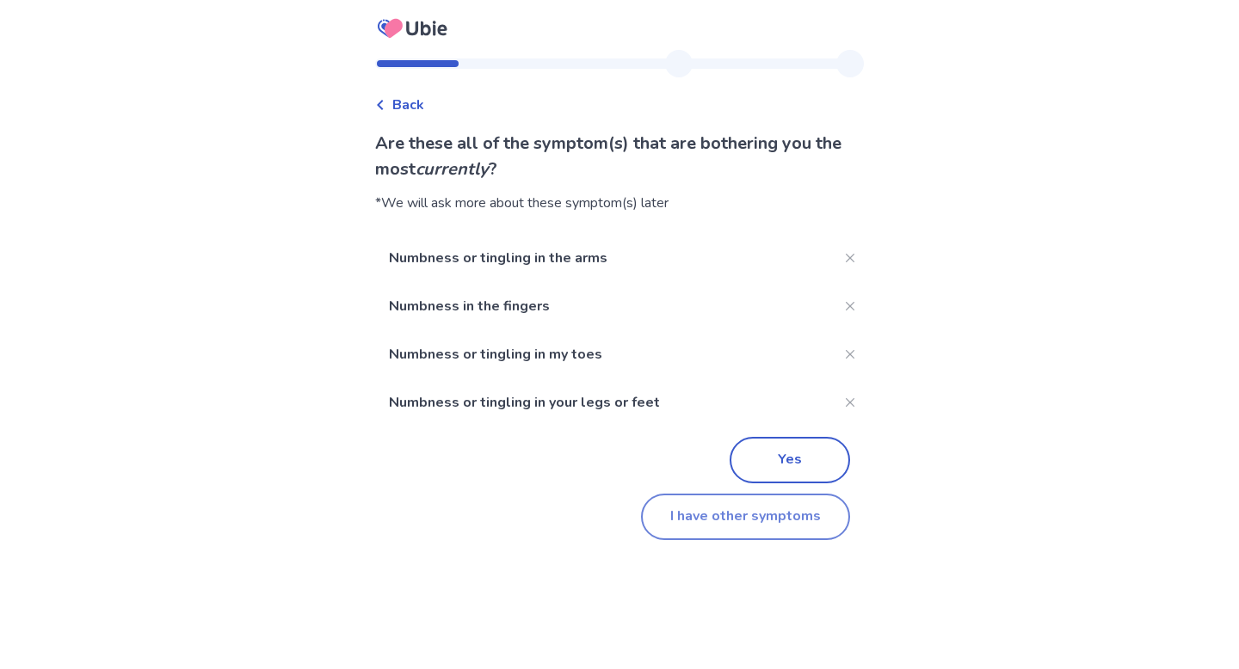
click at [669, 524] on button "I have other symptoms" at bounding box center [745, 517] width 209 height 46
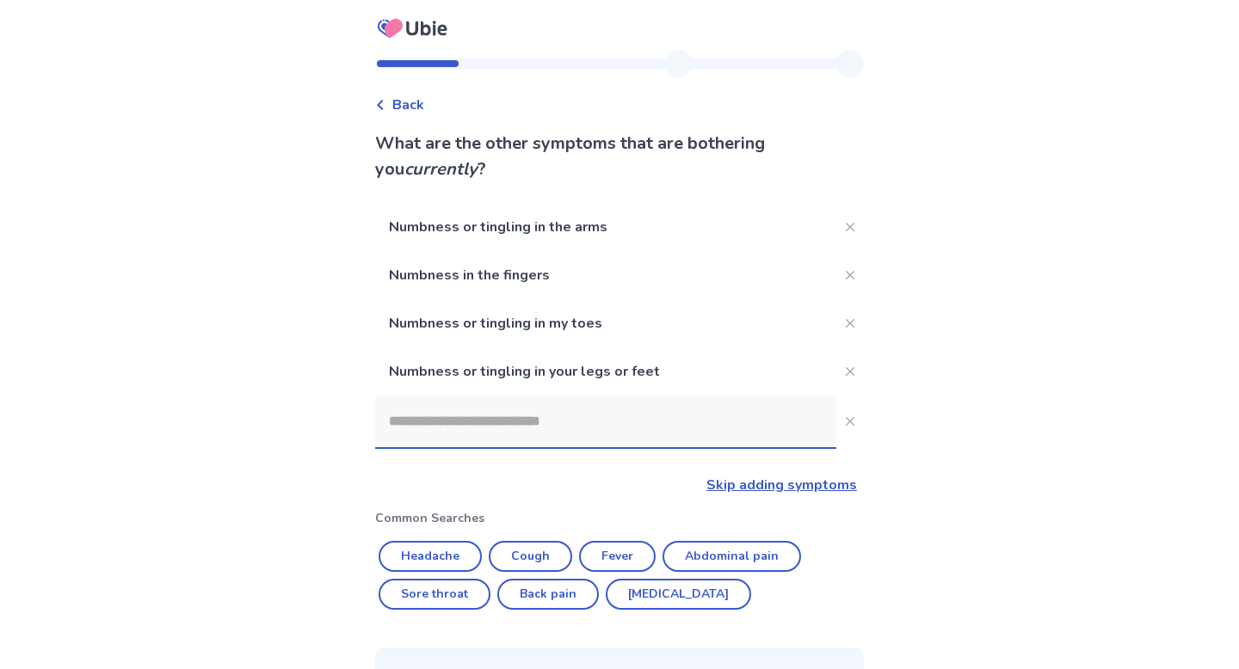
scroll to position [298, 0]
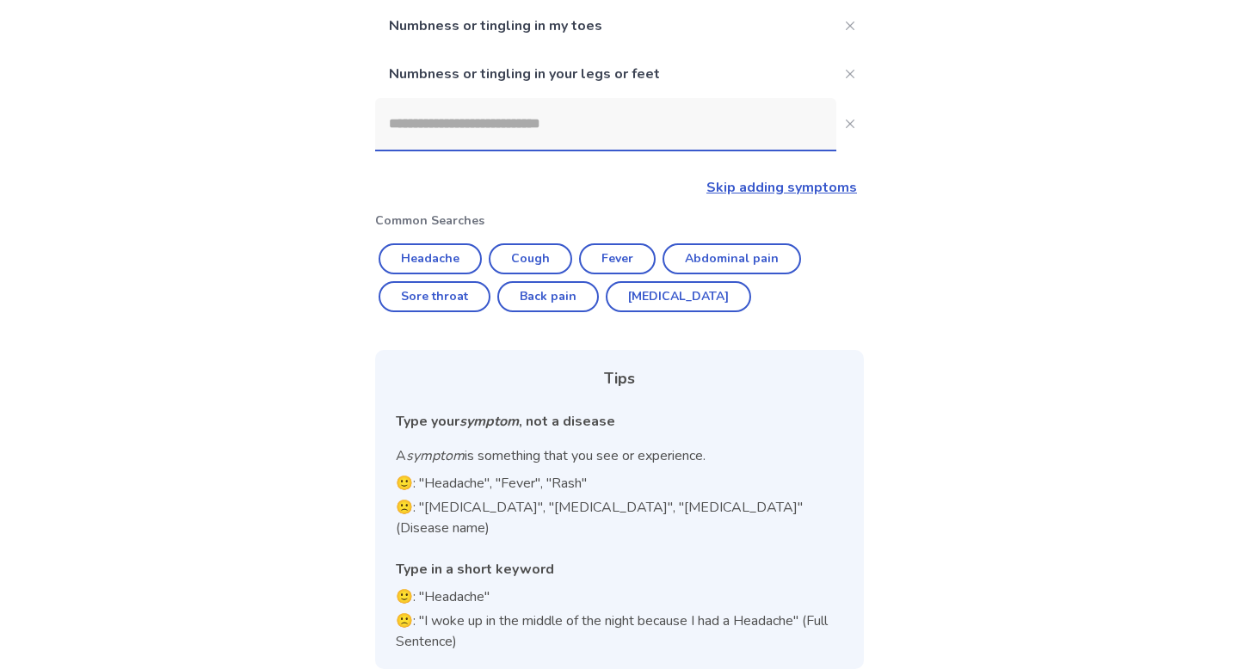
click at [524, 132] on input at bounding box center [605, 124] width 461 height 52
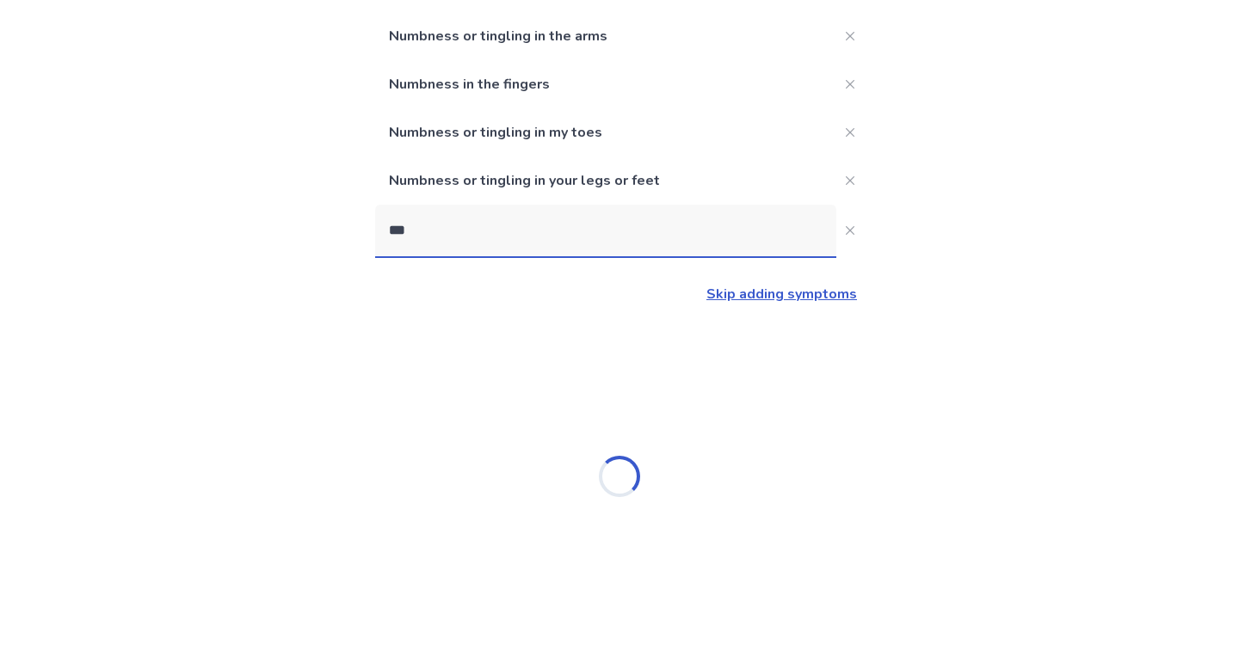
scroll to position [0, 0]
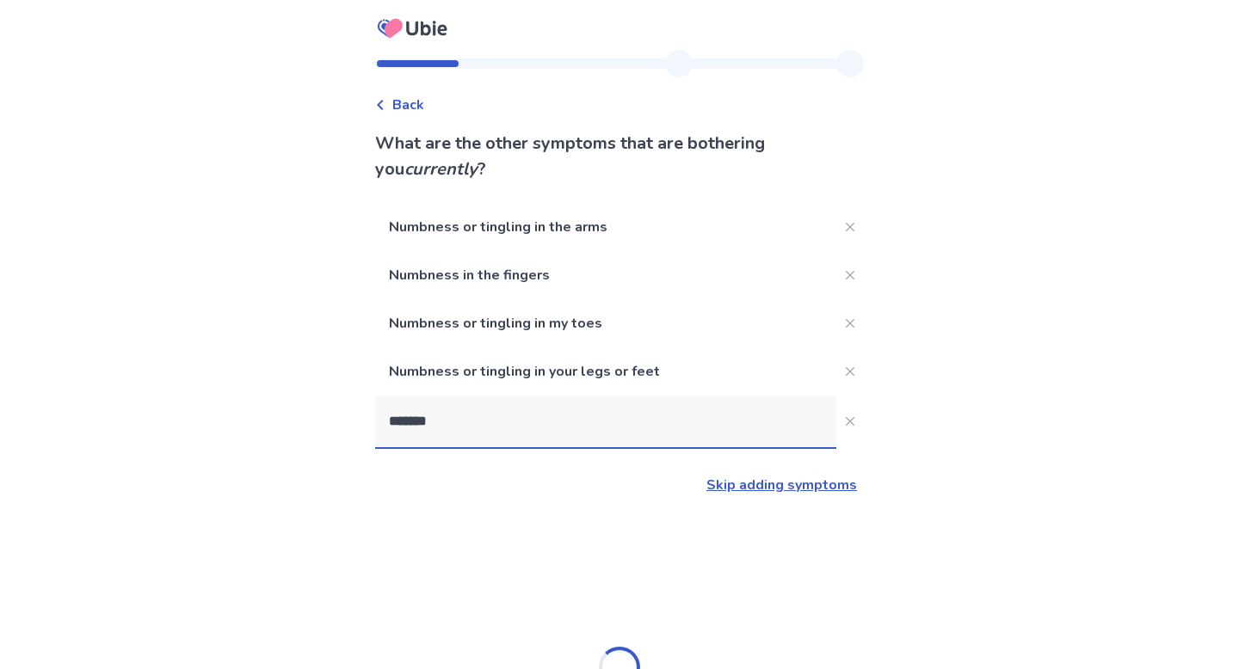
type input "********"
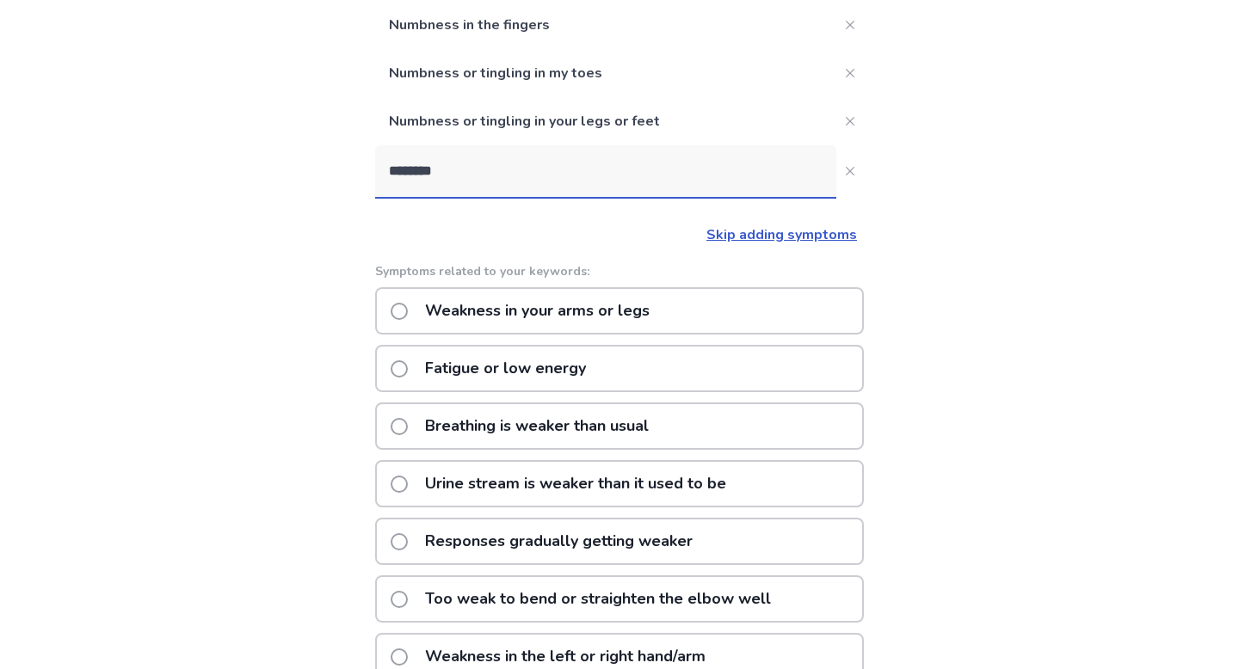
scroll to position [251, 0]
click at [407, 368] on span at bounding box center [399, 368] width 17 height 17
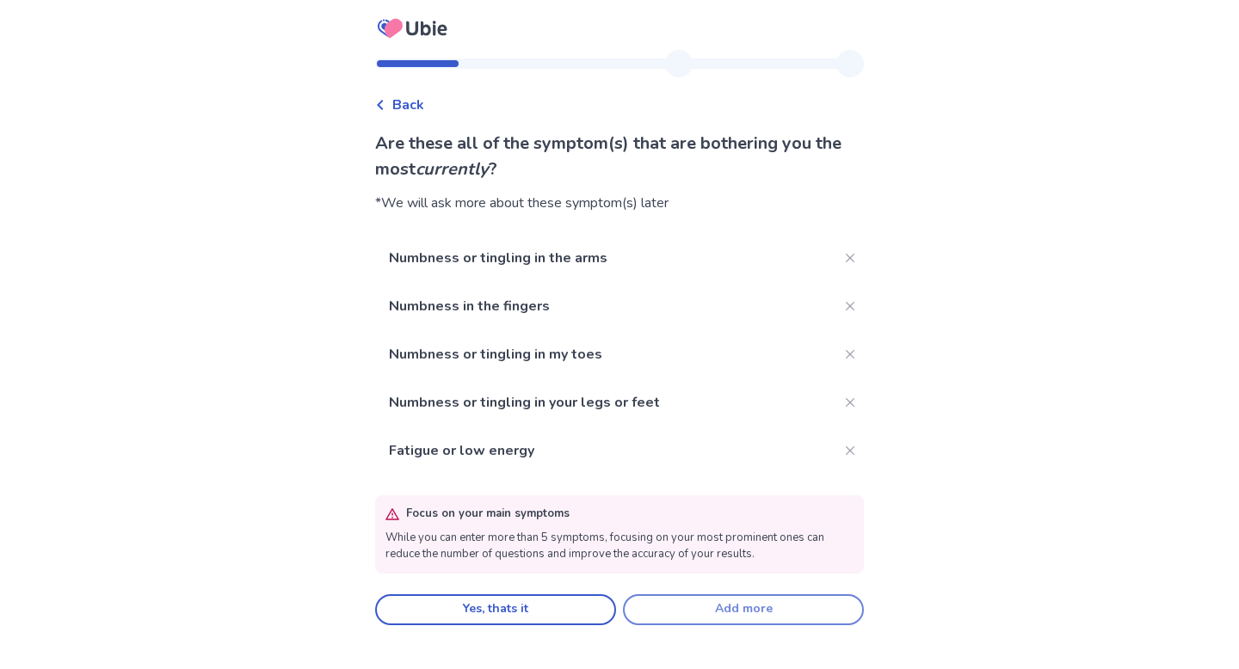
click at [656, 609] on button "Add more" at bounding box center [743, 610] width 241 height 31
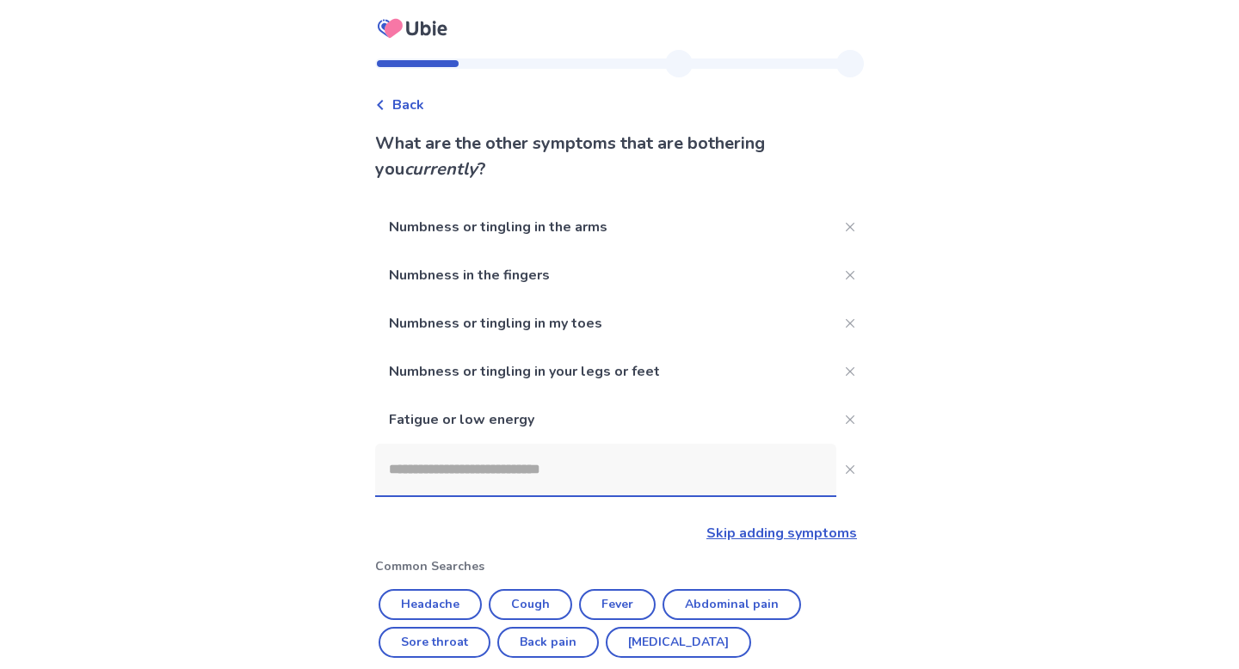
scroll to position [251, 0]
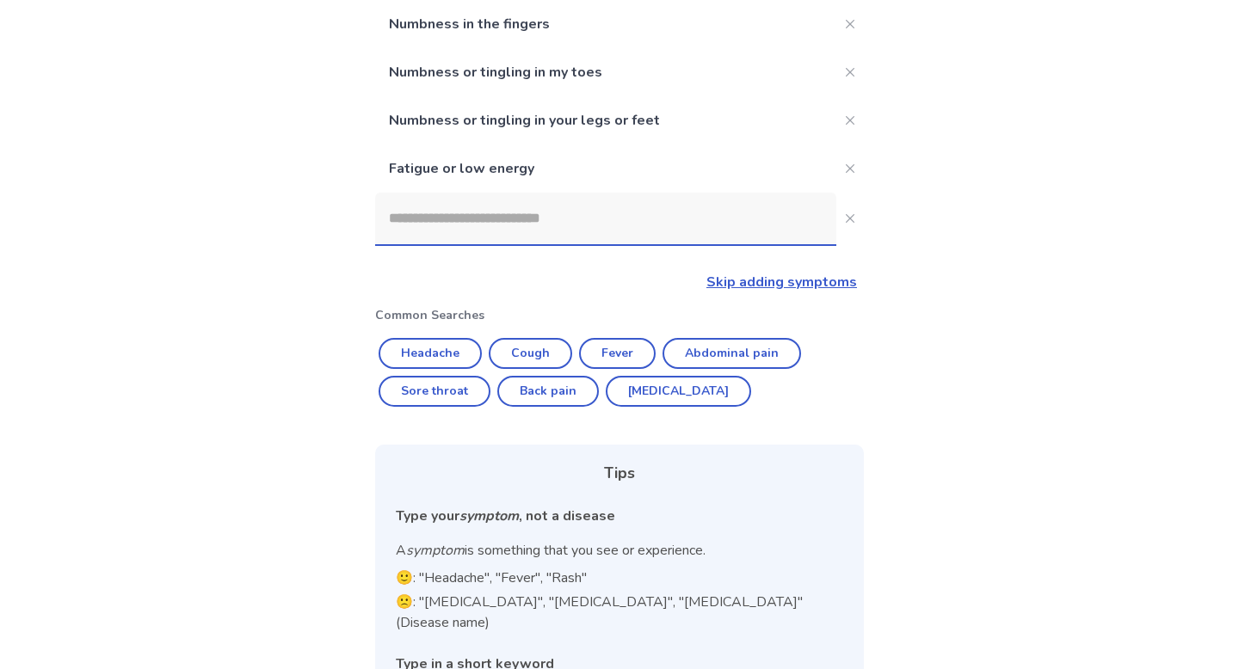
click at [462, 222] on input at bounding box center [605, 219] width 461 height 52
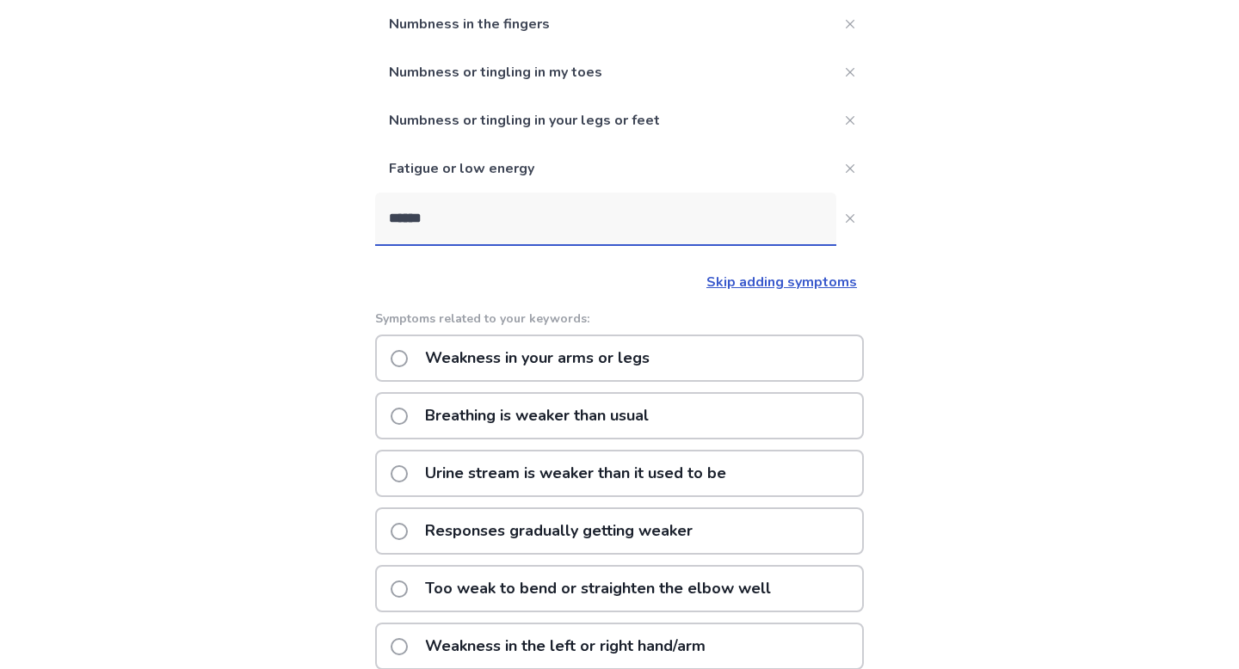
type input "*******"
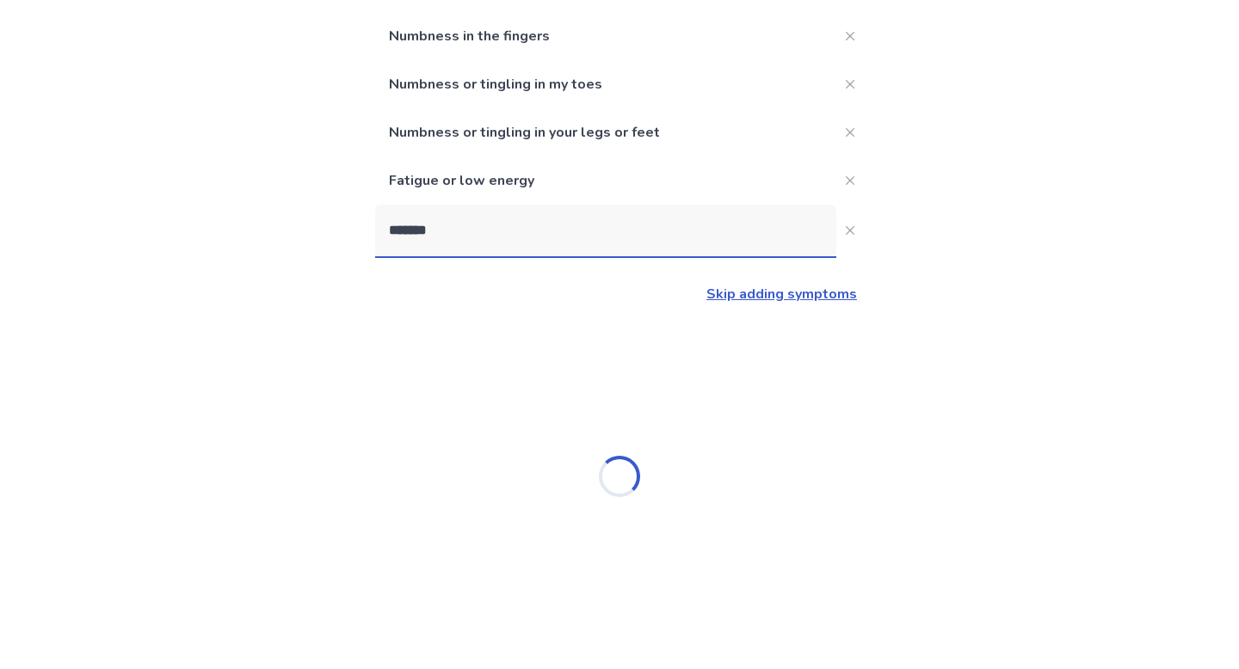
scroll to position [251, 0]
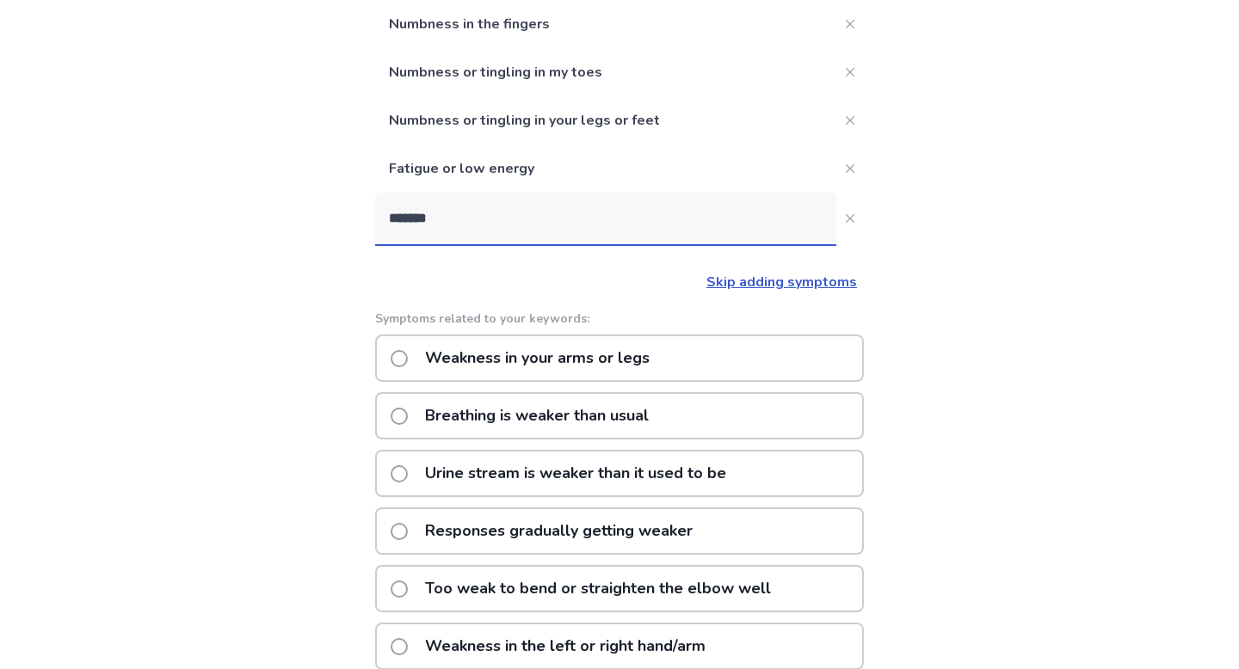
click at [408, 354] on span at bounding box center [399, 358] width 17 height 17
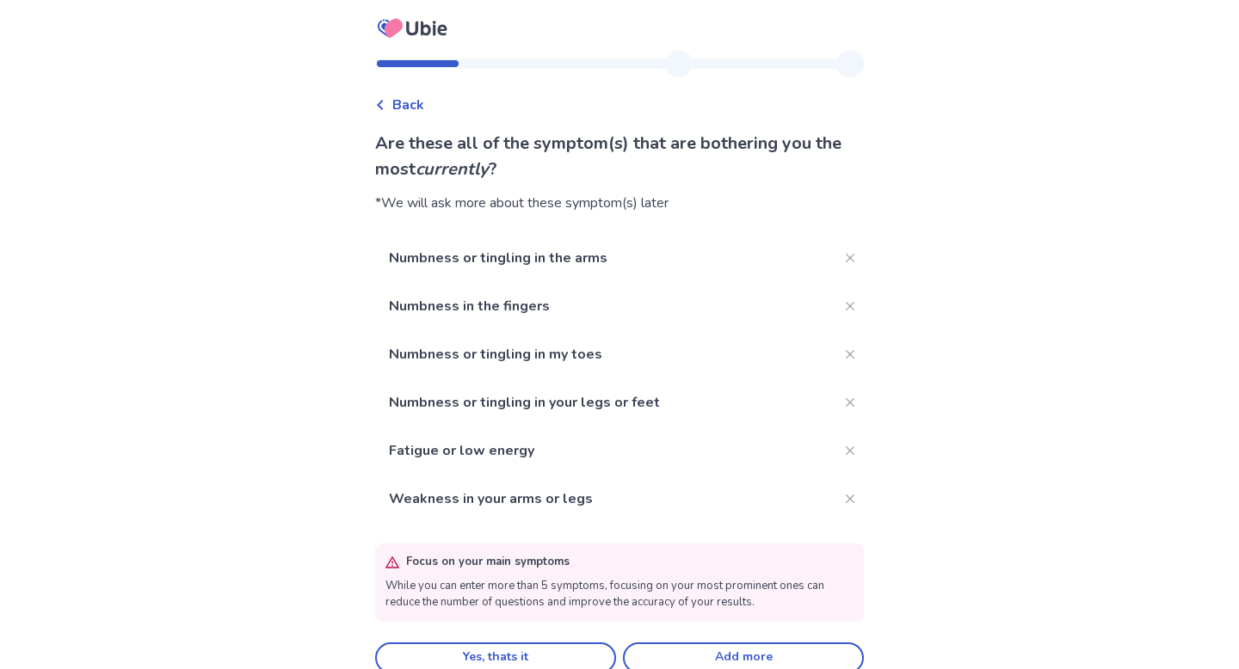
scroll to position [25, 0]
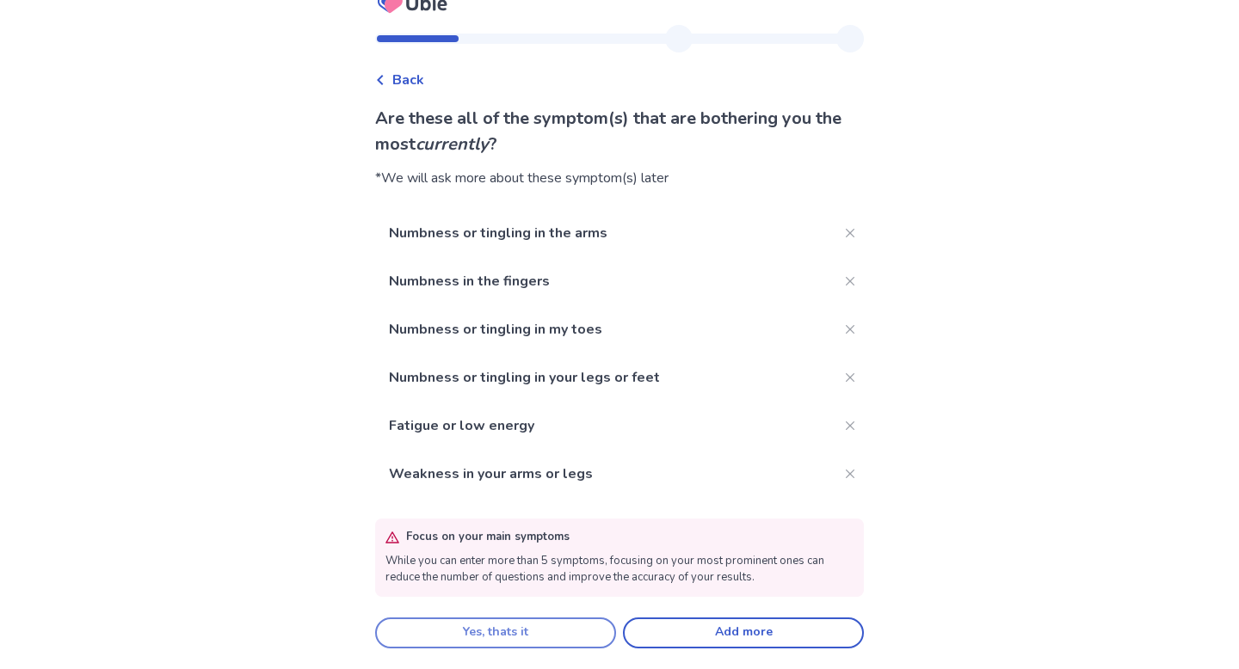
click at [539, 642] on button "Yes, thats it" at bounding box center [495, 633] width 241 height 31
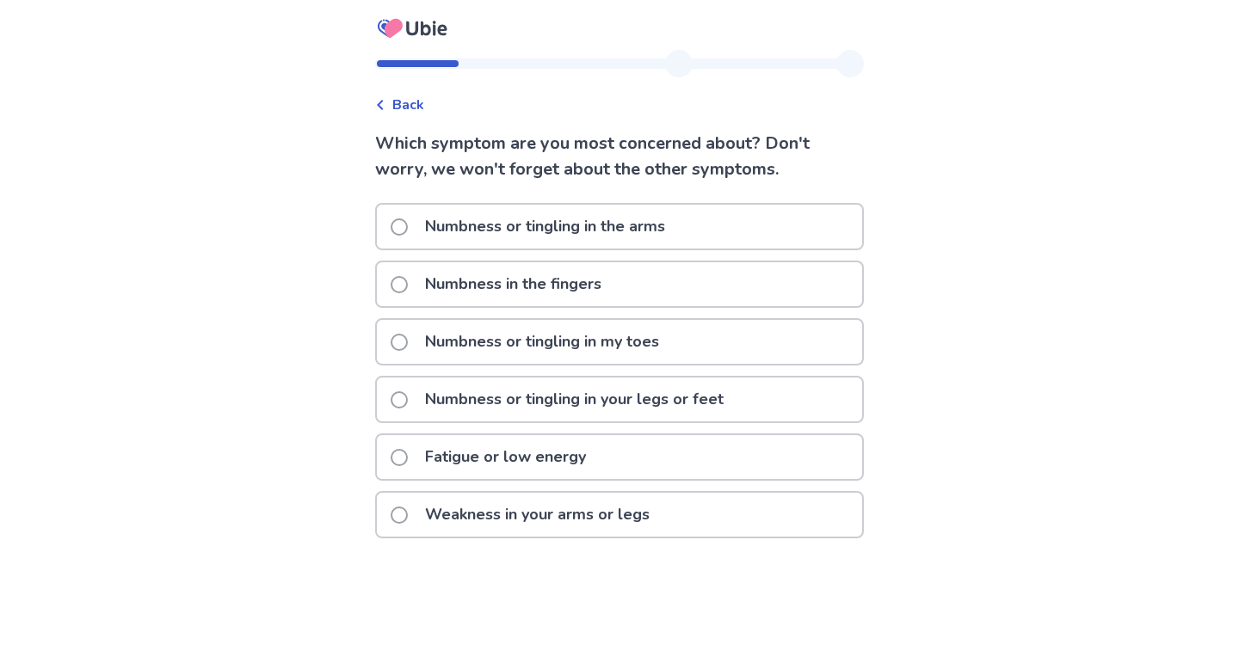
click at [405, 227] on span at bounding box center [399, 227] width 17 height 17
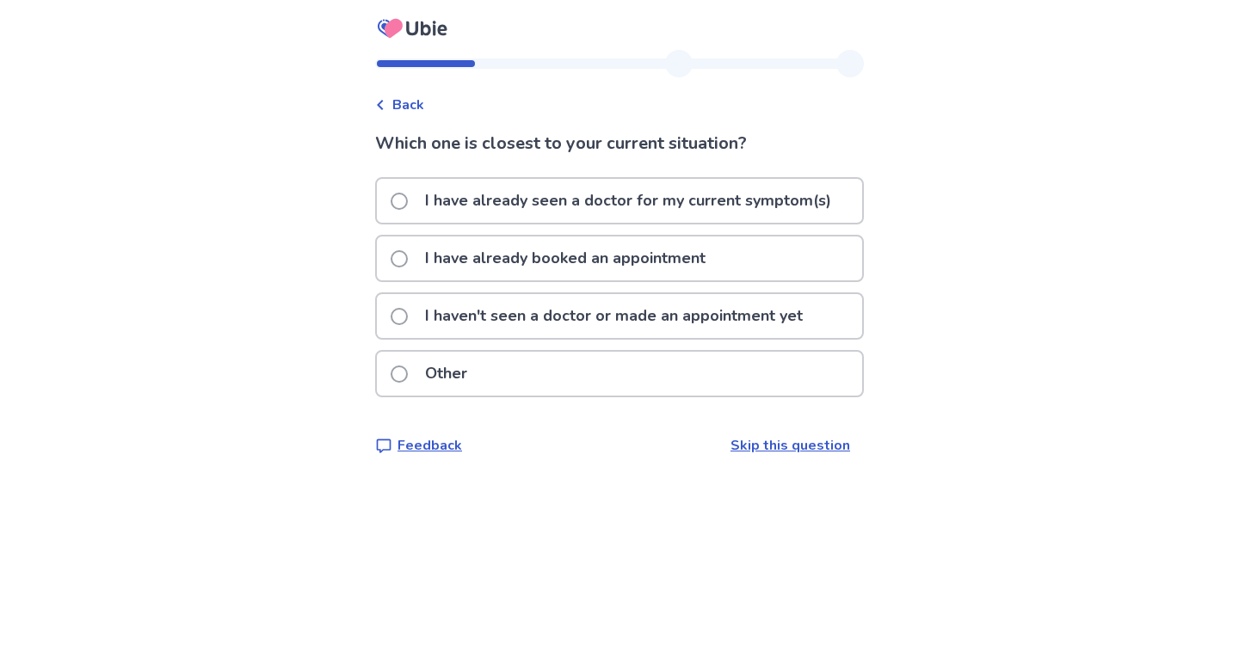
click at [408, 204] on span at bounding box center [399, 201] width 17 height 17
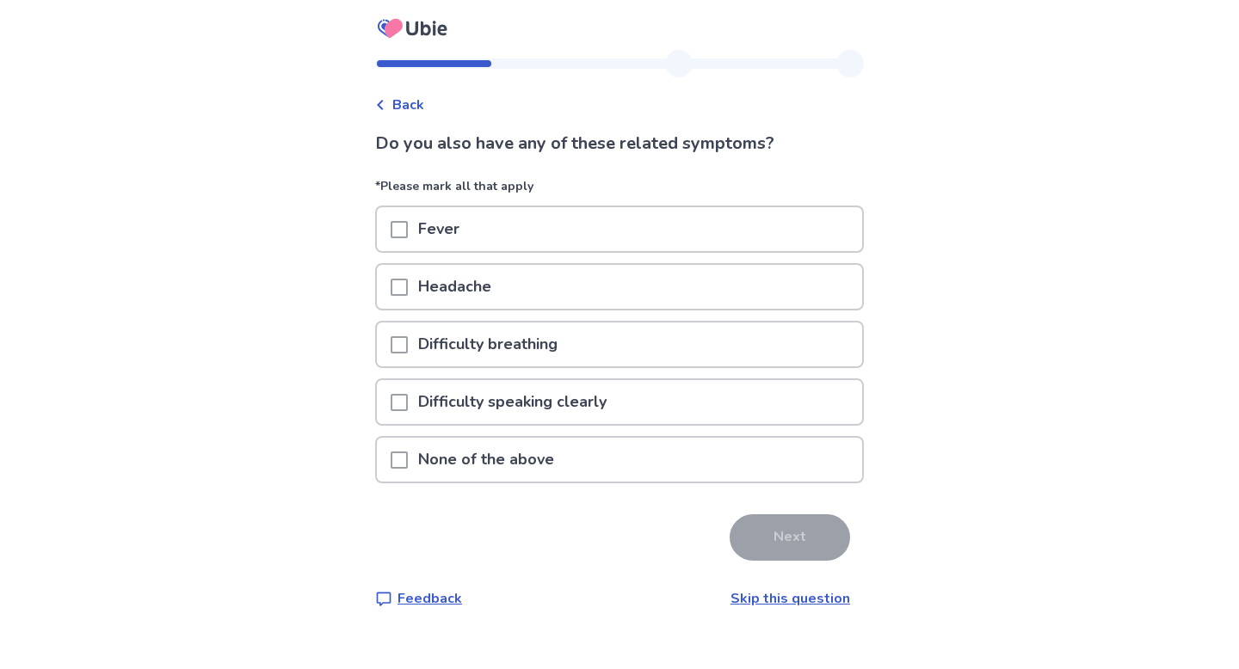
click at [405, 470] on div at bounding box center [399, 460] width 17 height 44
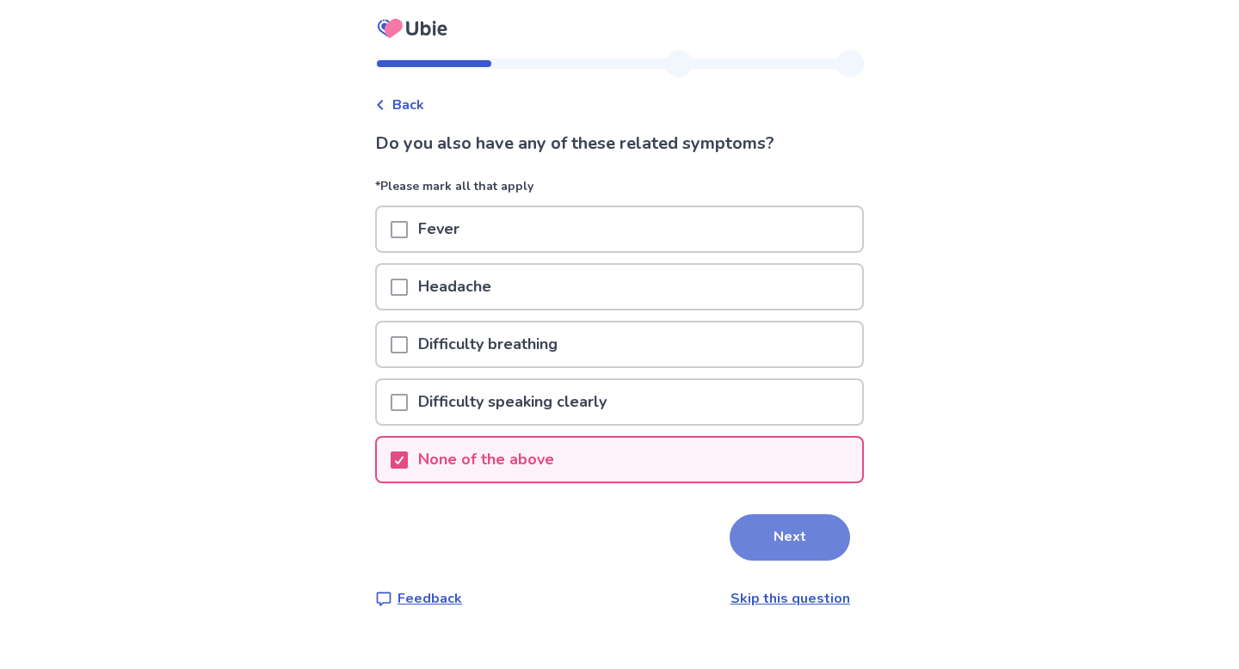
click at [774, 544] on button "Next" at bounding box center [790, 538] width 120 height 46
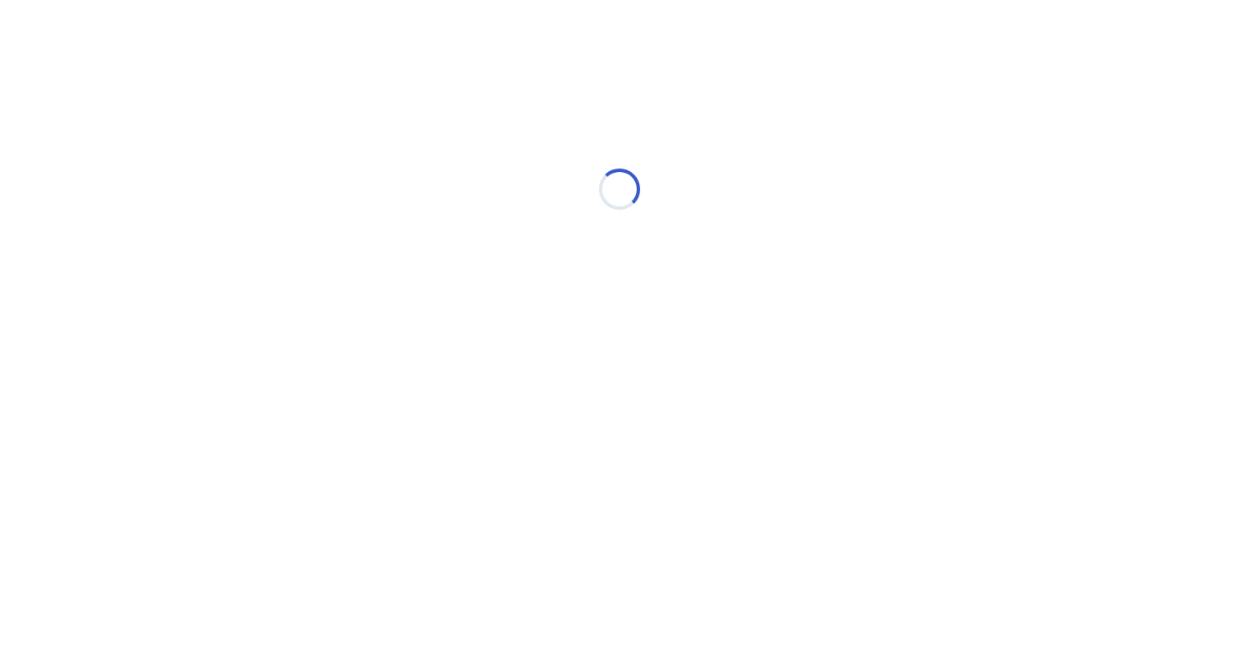
select select "*"
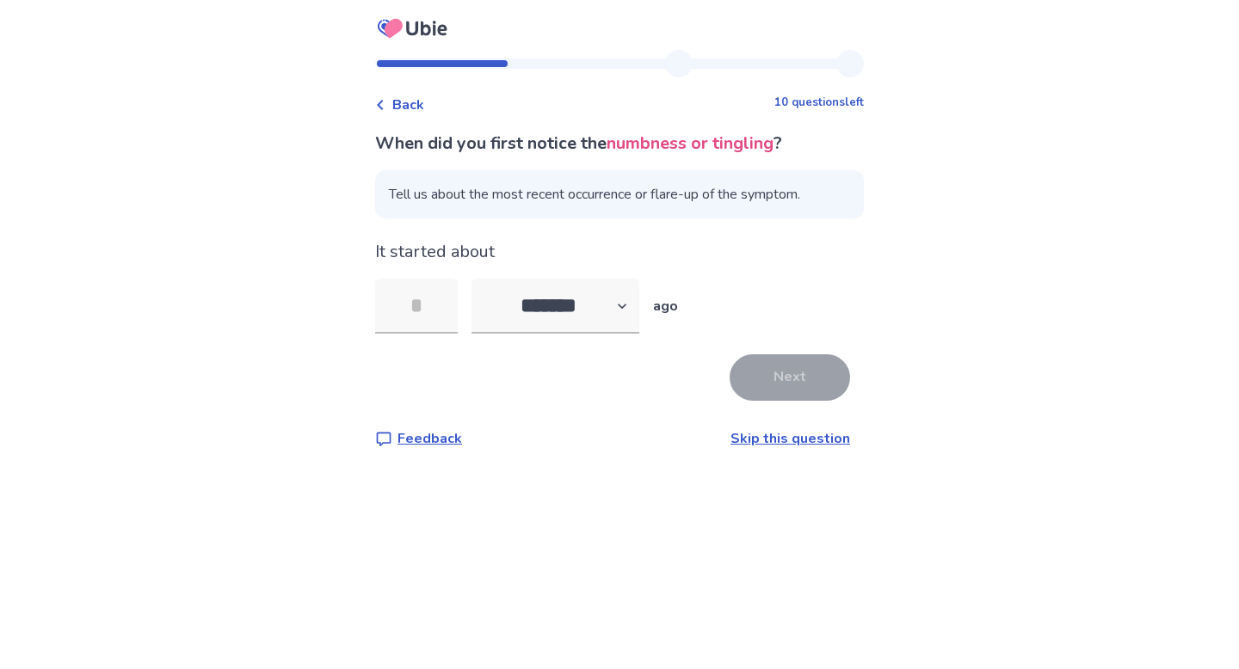
click at [509, 196] on span "Tell us about the most recent occurrence or flare-up of the symptom." at bounding box center [619, 194] width 489 height 48
click at [441, 309] on input "tel" at bounding box center [416, 306] width 83 height 55
type input "*"
click at [572, 307] on select "******* ****** ******* ******** *******" at bounding box center [555, 306] width 168 height 55
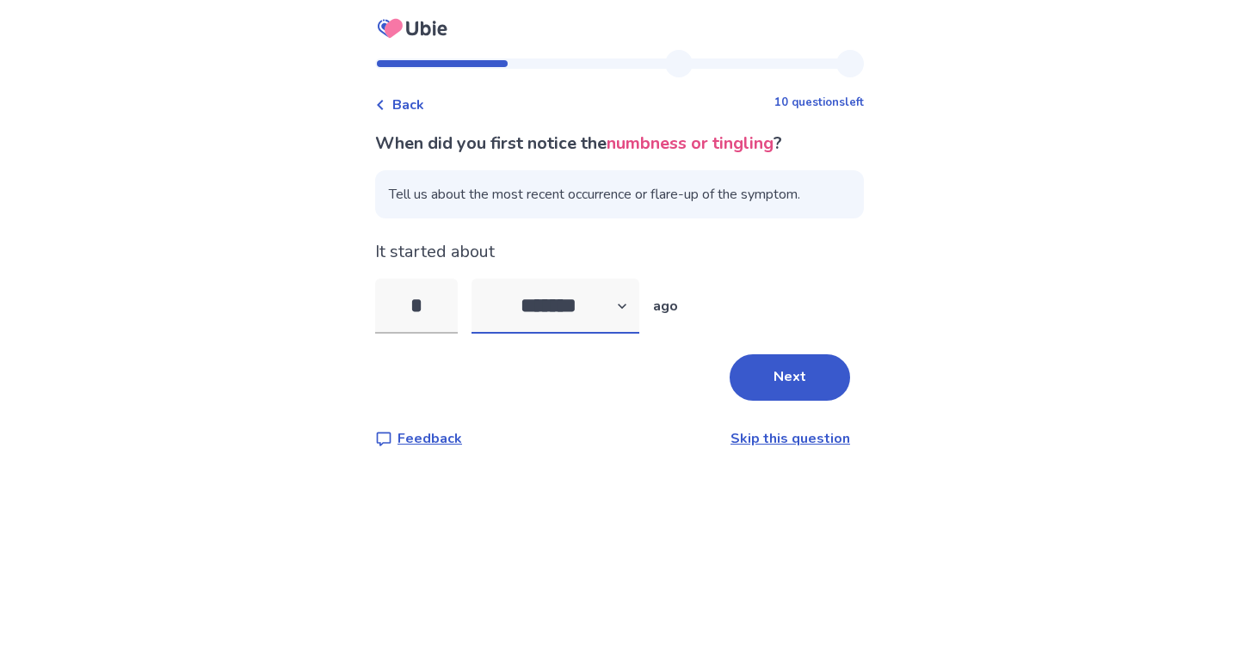
select select "*"
click at [482, 279] on select "******* ****** ******* ******** *******" at bounding box center [555, 306] width 168 height 55
click at [759, 385] on button "Next" at bounding box center [790, 377] width 120 height 46
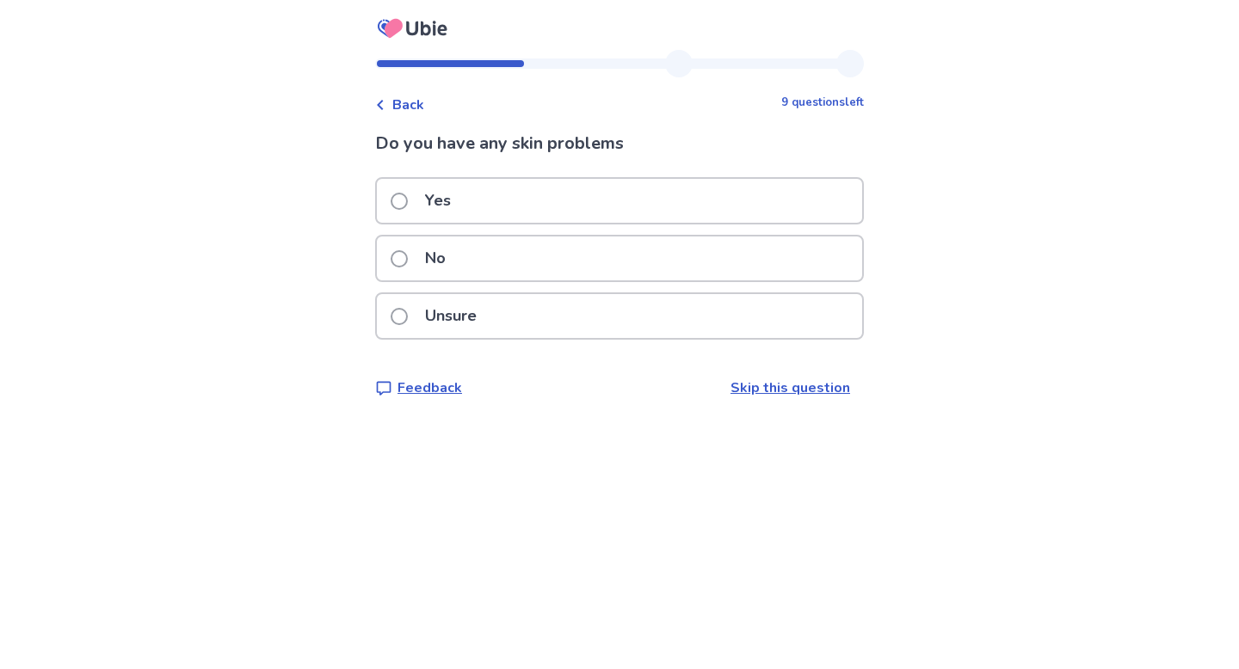
click at [444, 268] on p "No" at bounding box center [435, 259] width 41 height 44
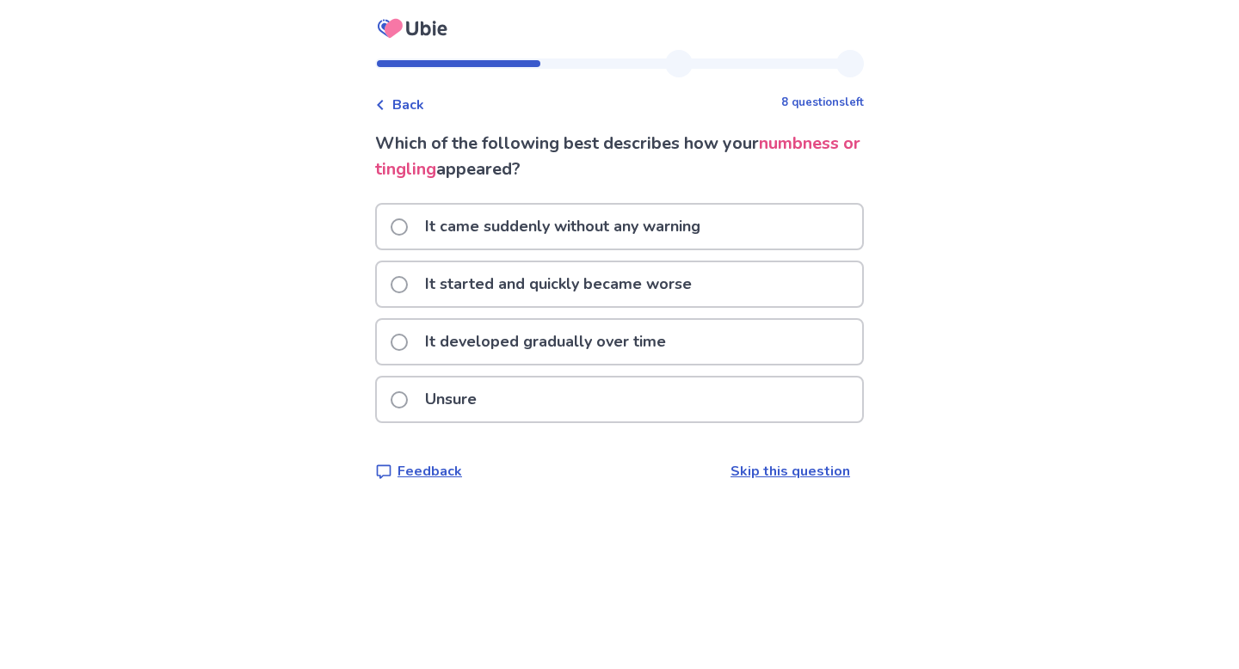
click at [570, 345] on p "It developed gradually over time" at bounding box center [546, 342] width 262 height 44
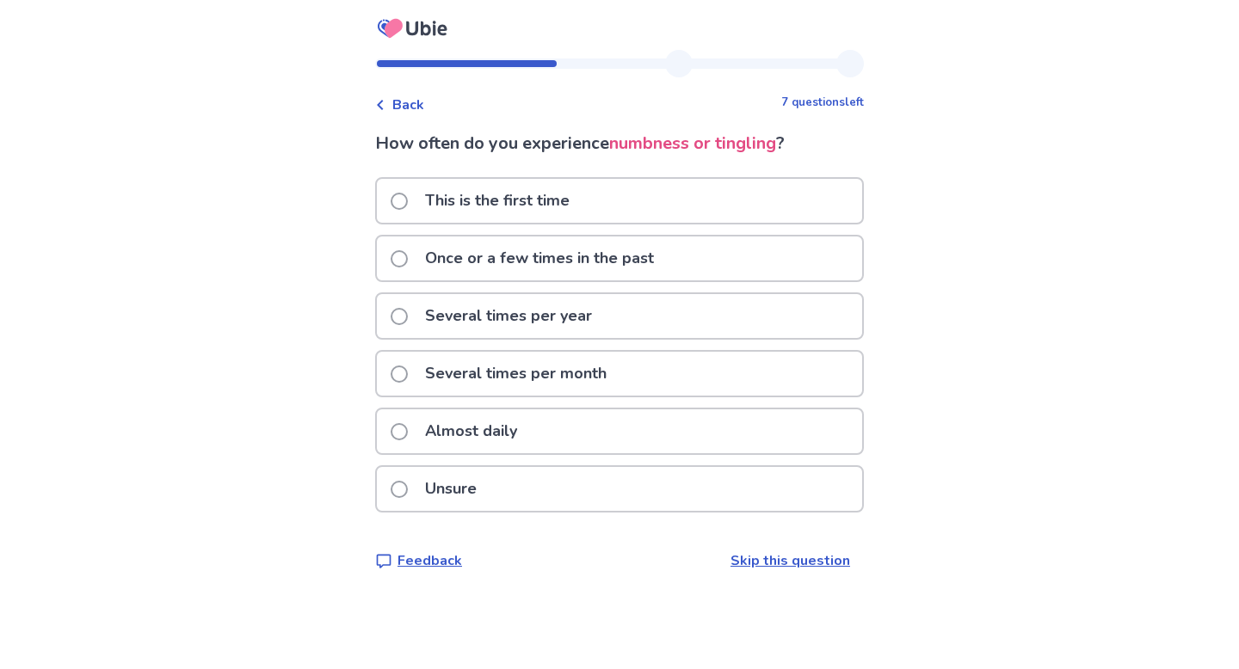
click at [539, 439] on div "Almost daily" at bounding box center [619, 432] width 485 height 44
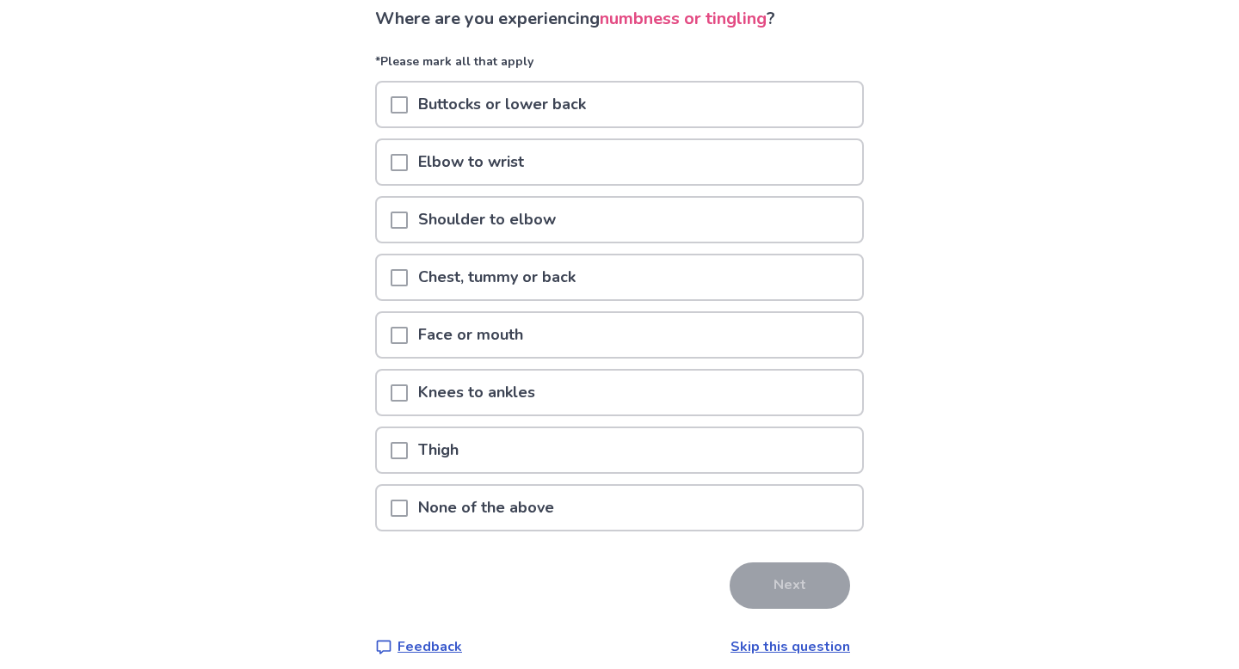
scroll to position [140, 0]
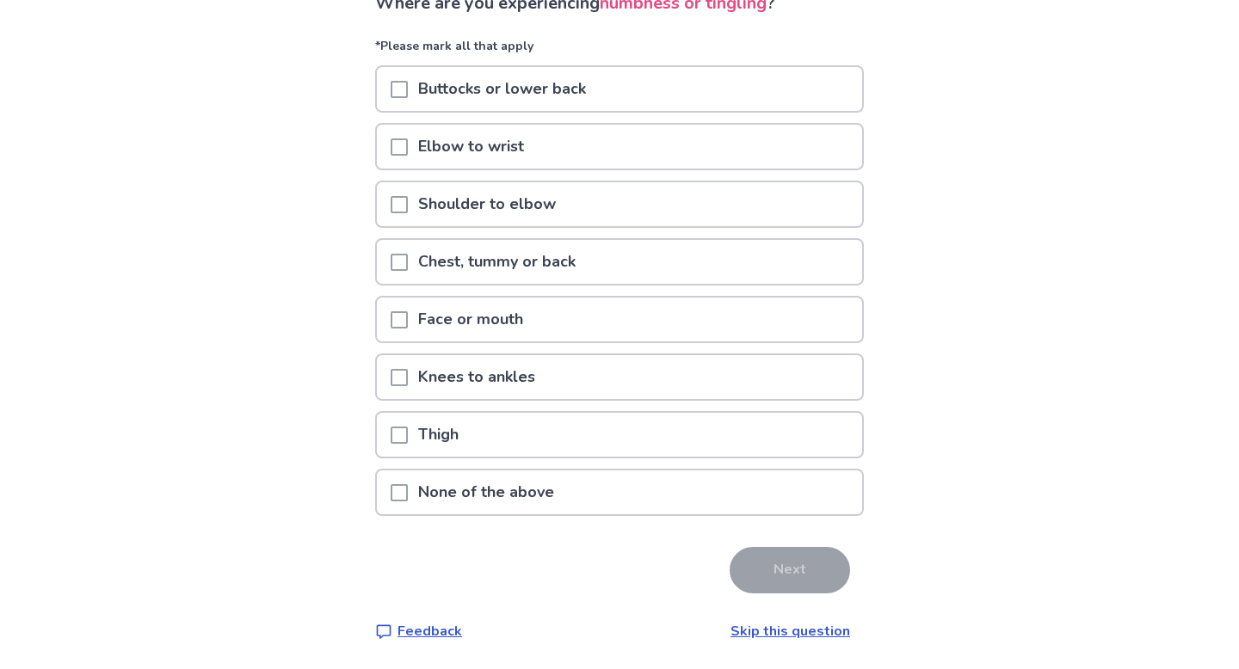
click at [407, 205] on span at bounding box center [399, 204] width 17 height 17
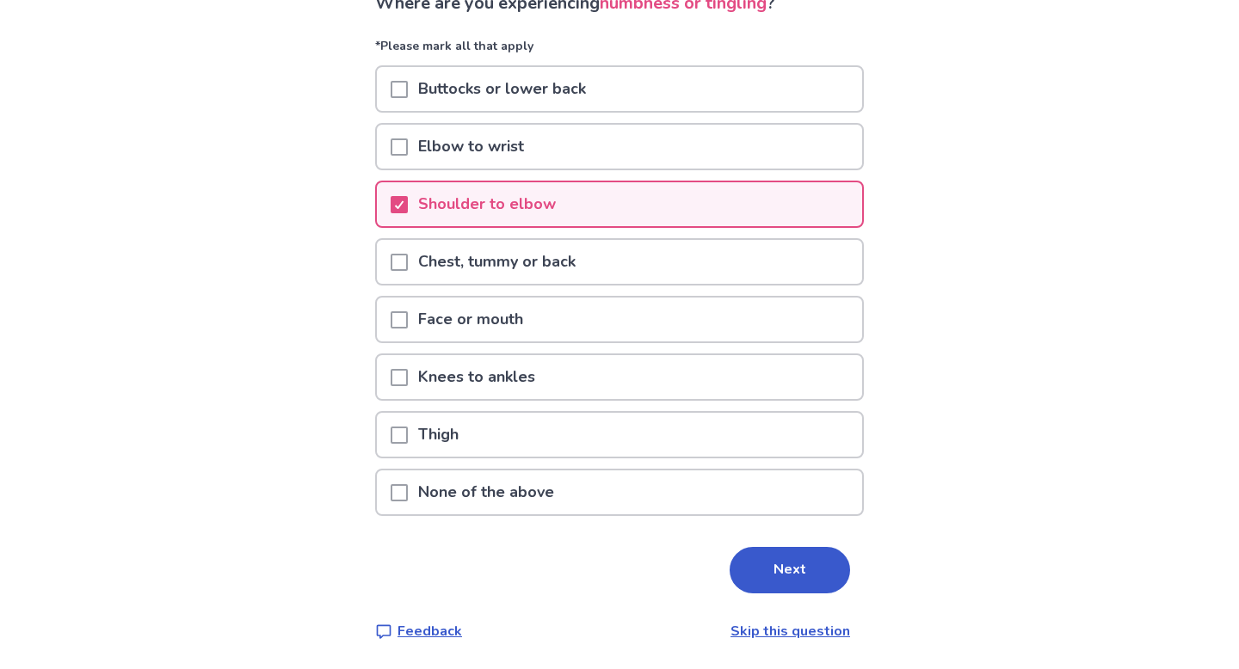
click at [408, 145] on span at bounding box center [399, 147] width 17 height 17
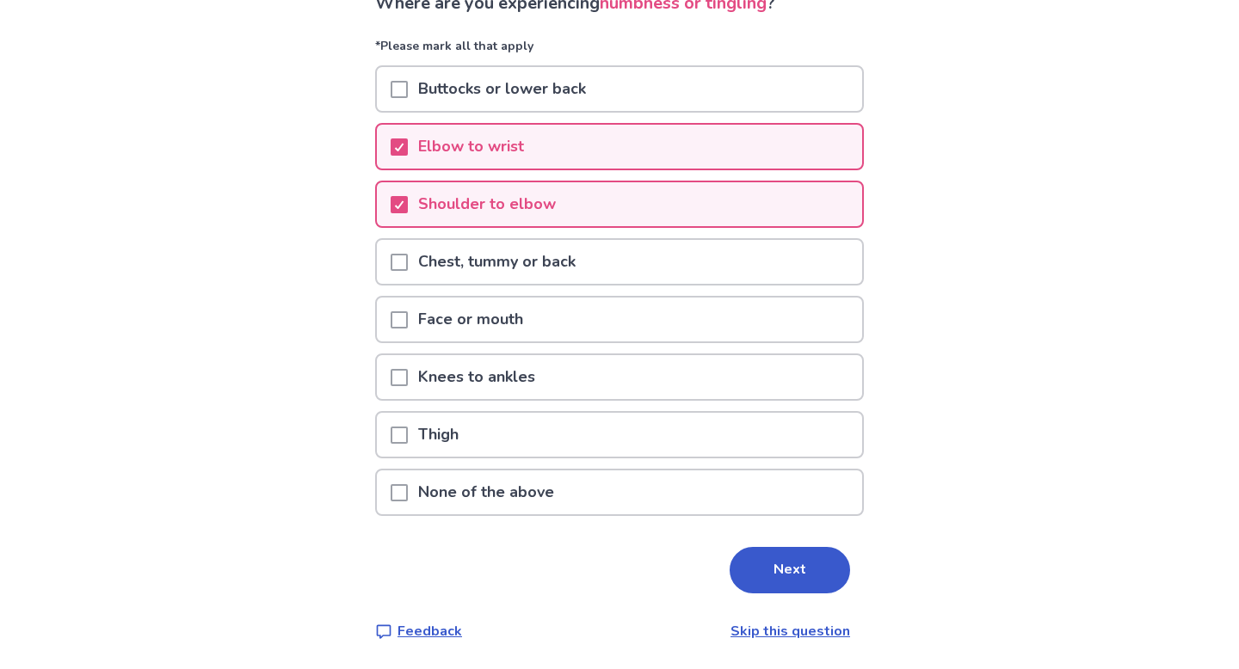
click at [408, 440] on span at bounding box center [399, 435] width 17 height 17
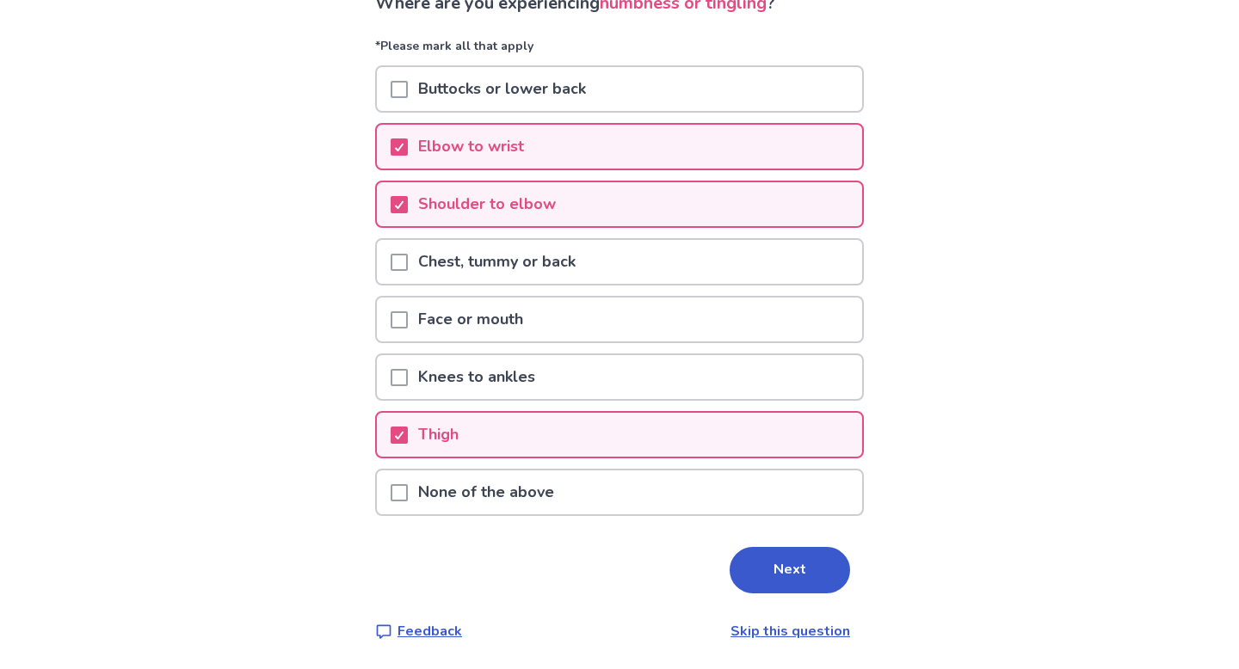
click at [408, 382] on span at bounding box center [399, 377] width 17 height 17
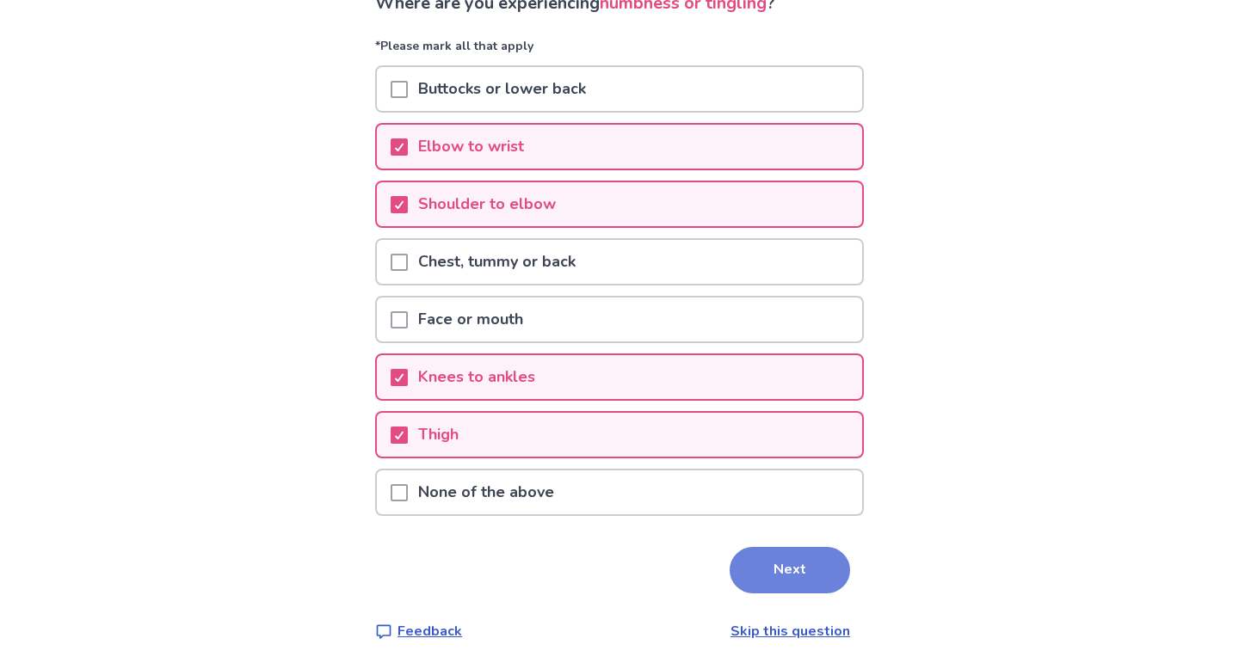
click at [779, 572] on button "Next" at bounding box center [790, 570] width 120 height 46
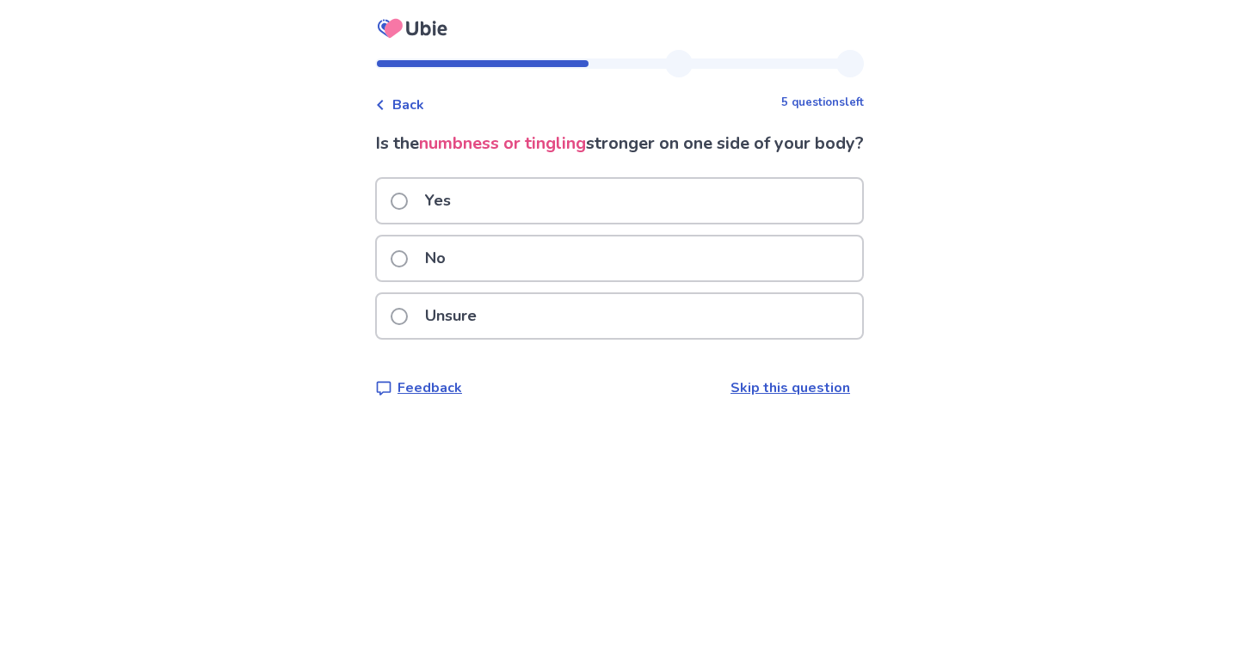
click at [408, 268] on span at bounding box center [399, 258] width 17 height 17
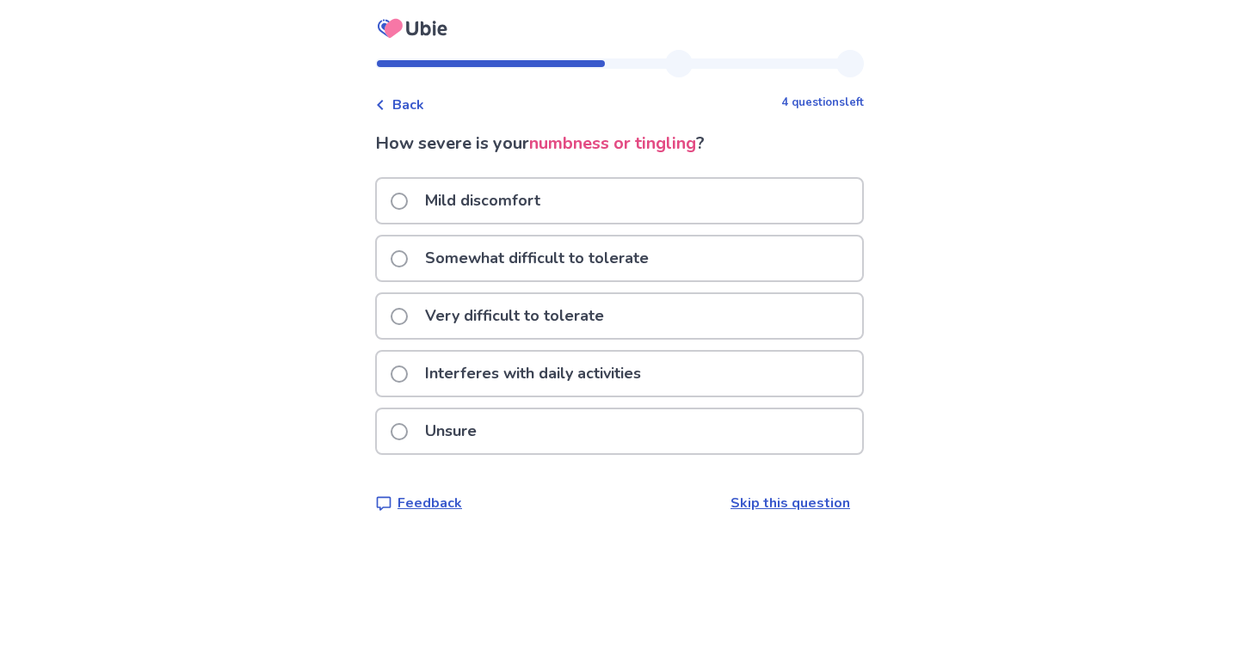
click at [408, 258] on span at bounding box center [399, 258] width 17 height 17
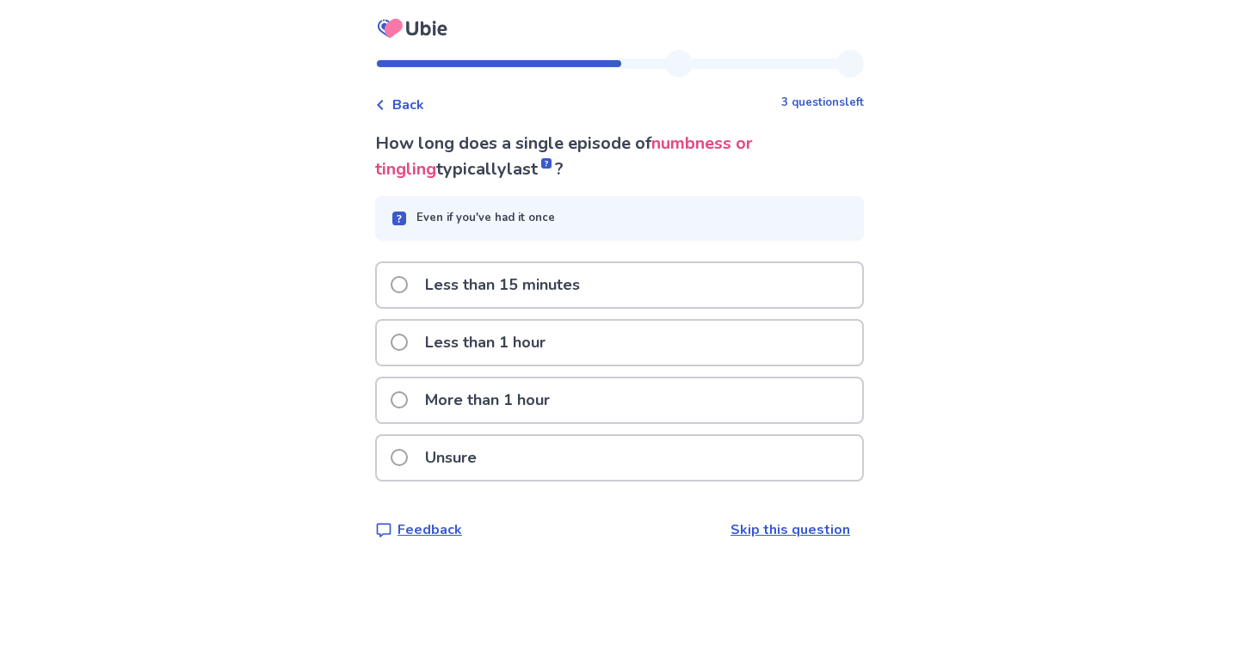
click at [404, 398] on span at bounding box center [399, 399] width 17 height 17
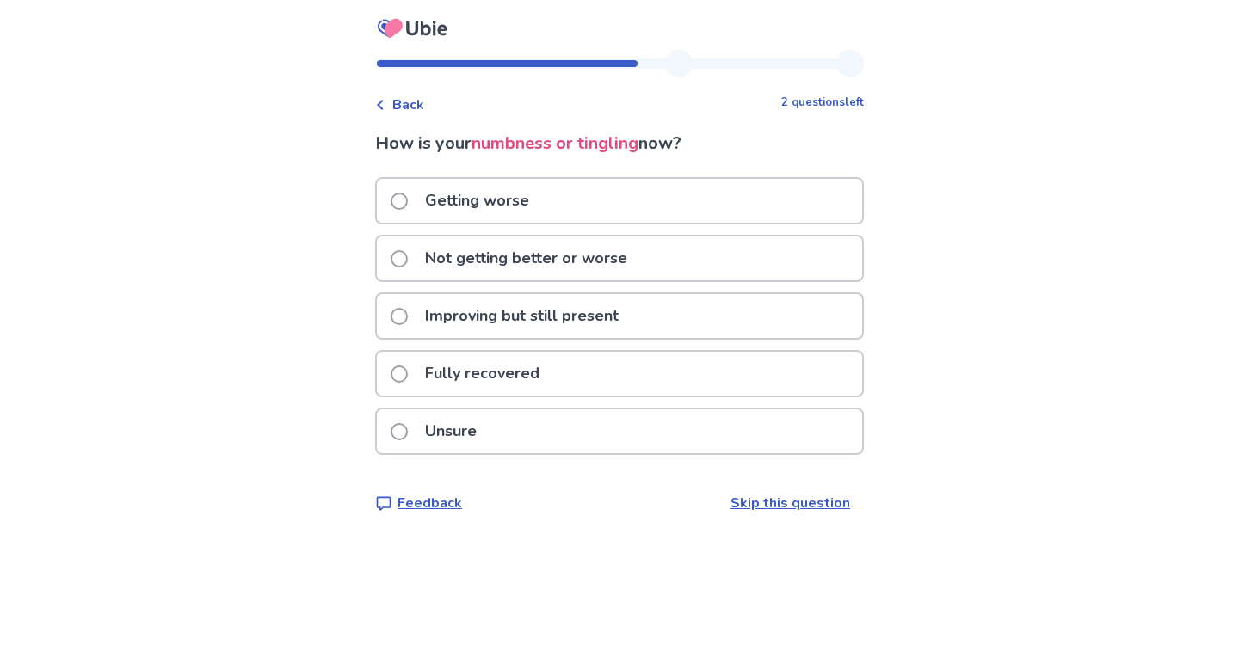
click at [408, 257] on span at bounding box center [399, 258] width 17 height 17
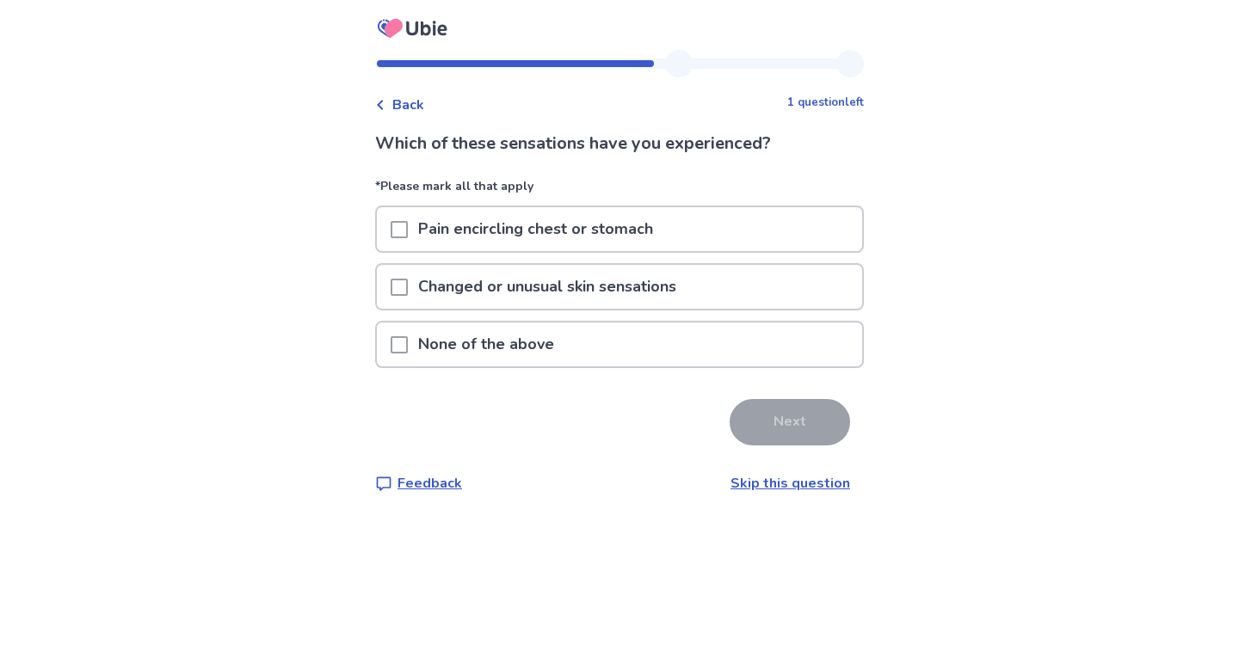
click at [407, 348] on span at bounding box center [399, 344] width 17 height 17
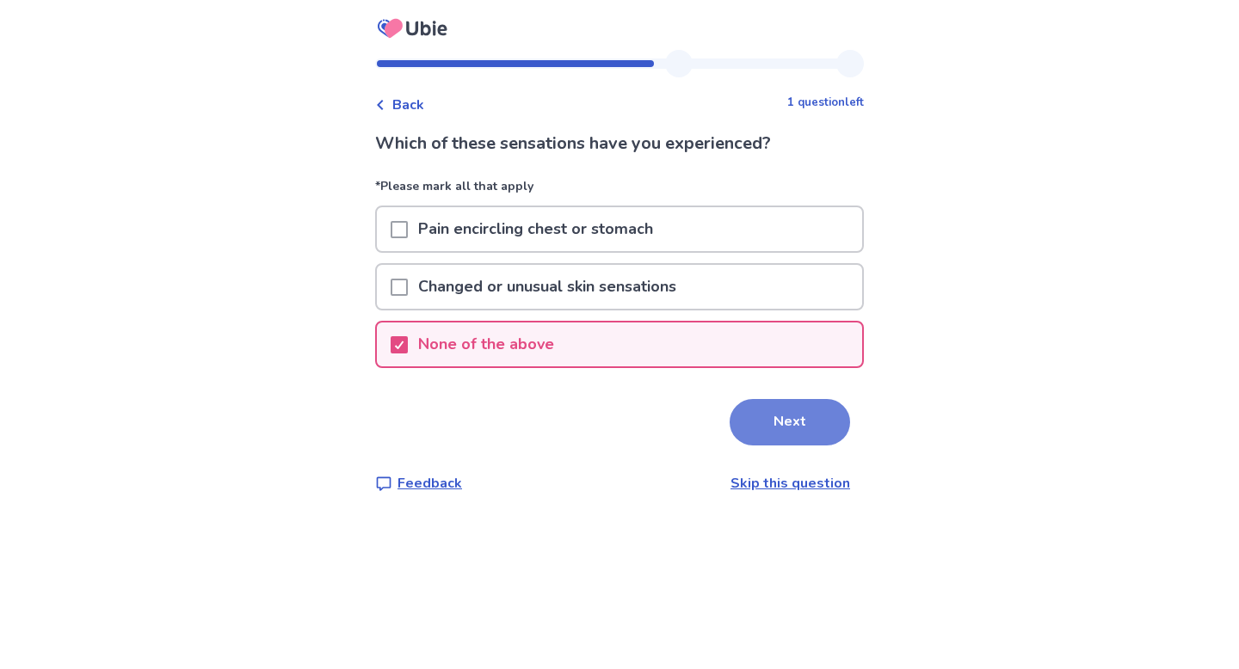
click at [777, 419] on button "Next" at bounding box center [790, 422] width 120 height 46
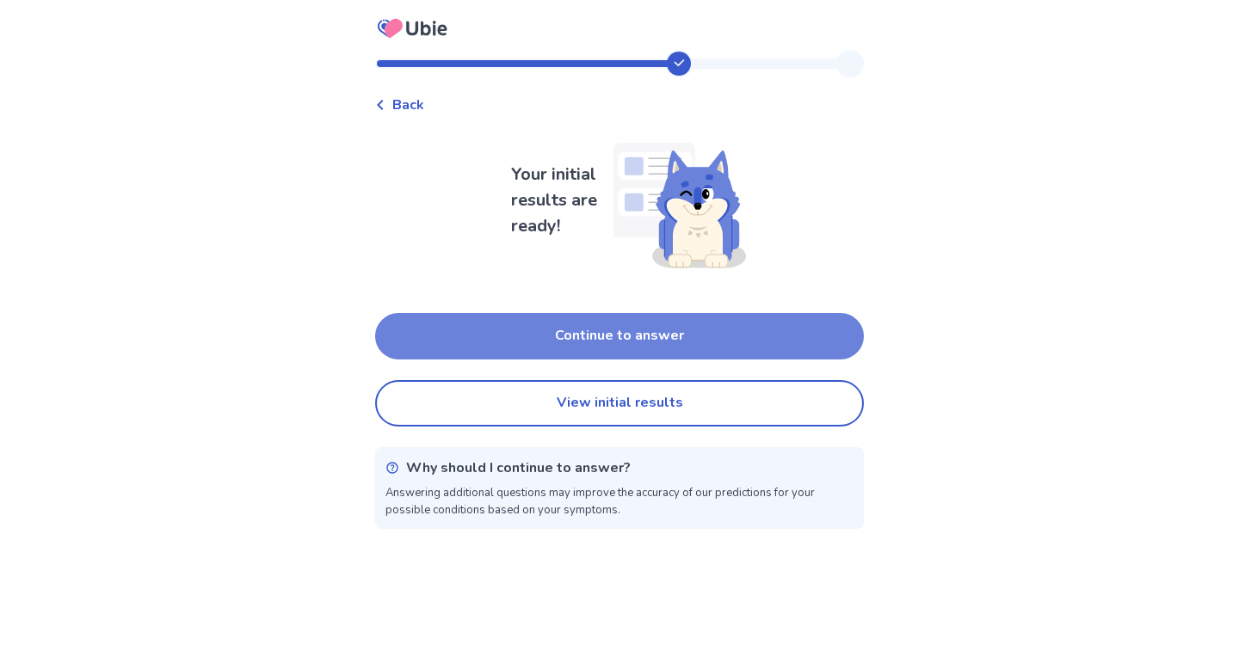
click at [580, 336] on button "Continue to answer" at bounding box center [619, 336] width 489 height 46
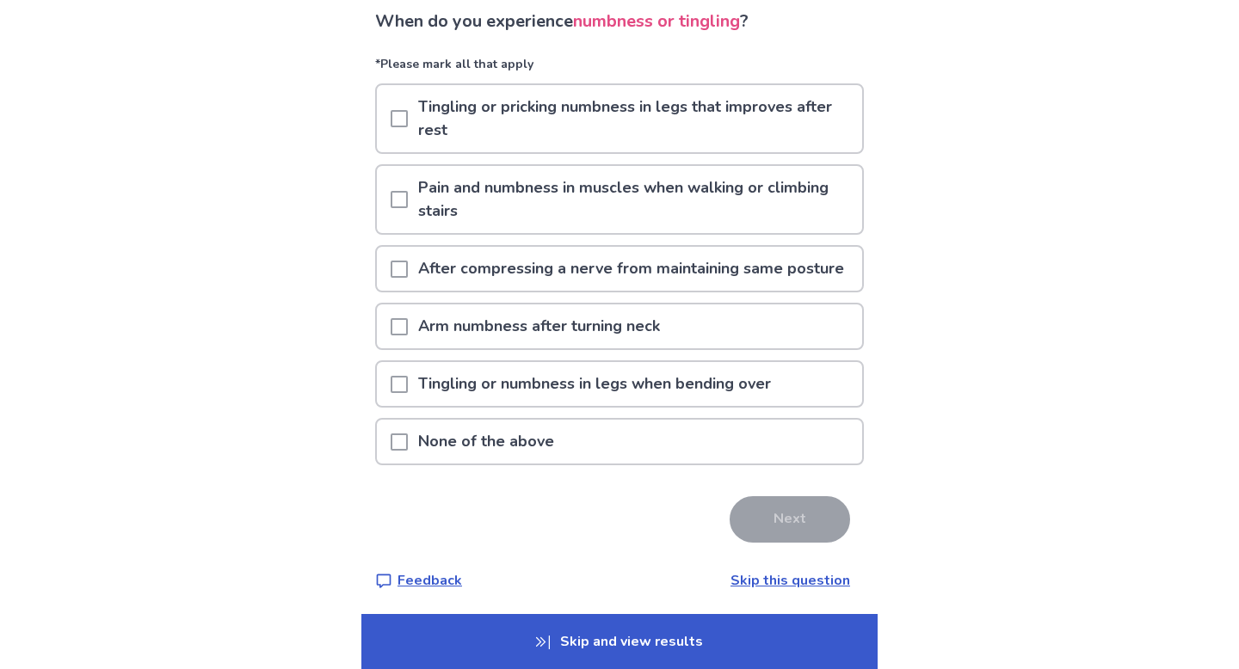
scroll to position [124, 0]
click at [406, 276] on span at bounding box center [399, 267] width 17 height 17
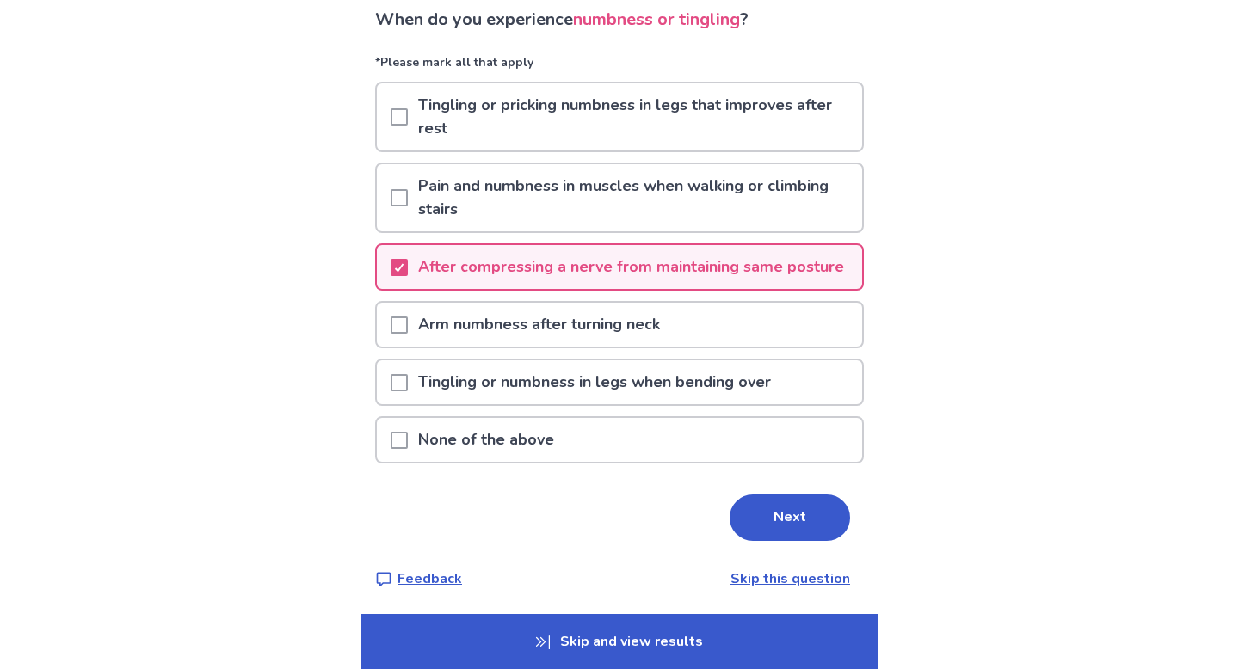
click at [408, 199] on span at bounding box center [399, 197] width 17 height 17
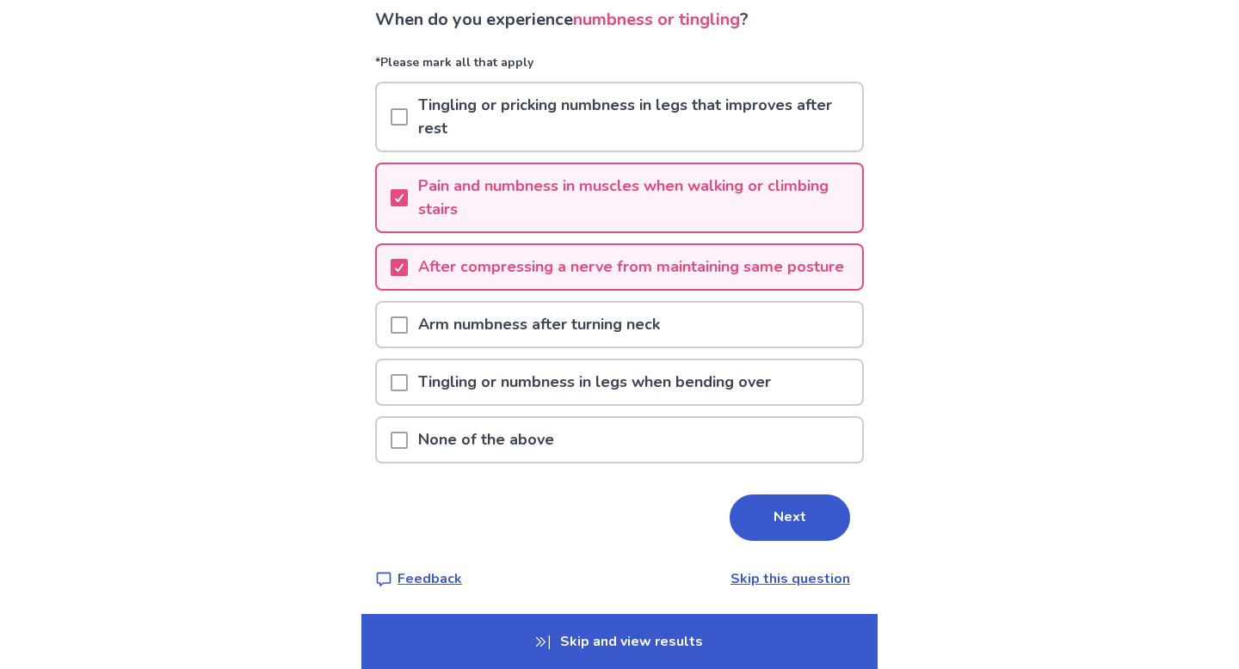
click at [405, 116] on span at bounding box center [399, 116] width 17 height 17
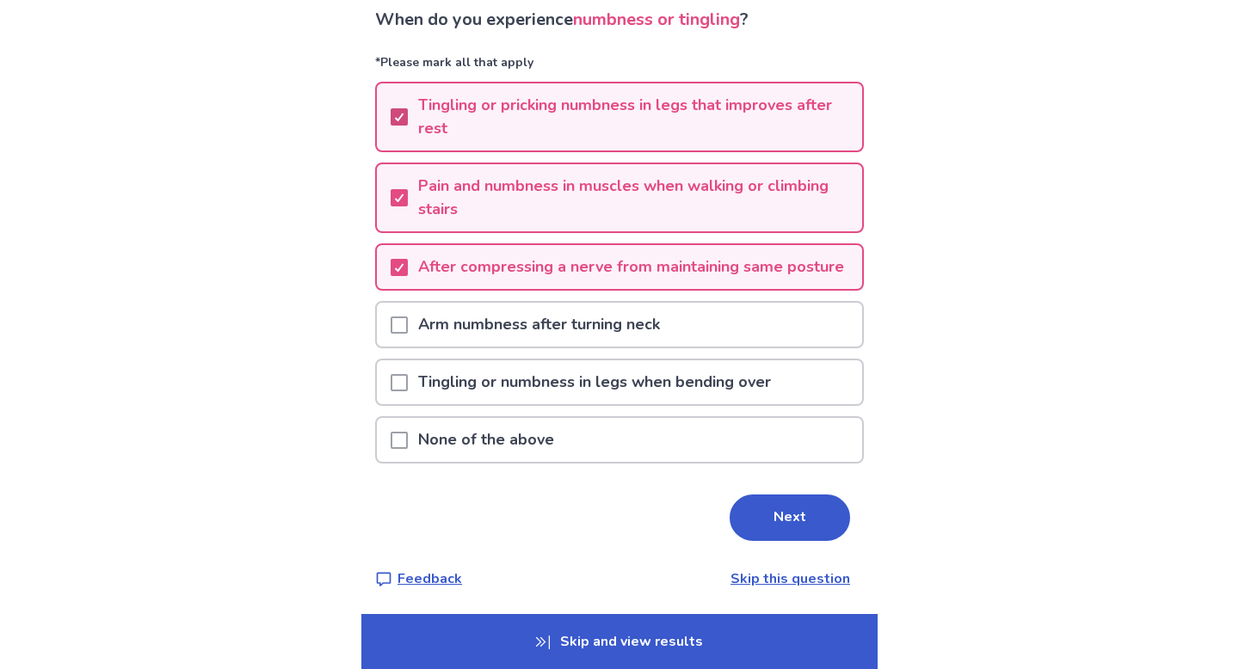
click at [404, 114] on icon at bounding box center [399, 117] width 10 height 9
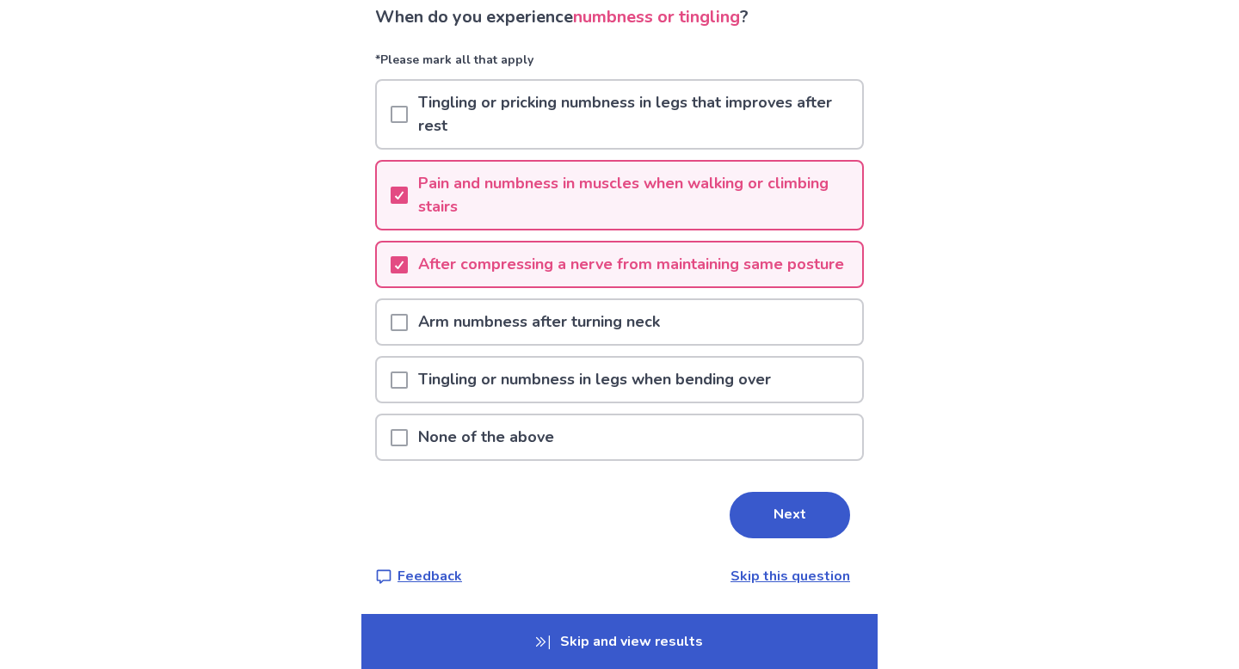
scroll to position [150, 0]
click at [764, 515] on button "Next" at bounding box center [790, 515] width 120 height 46
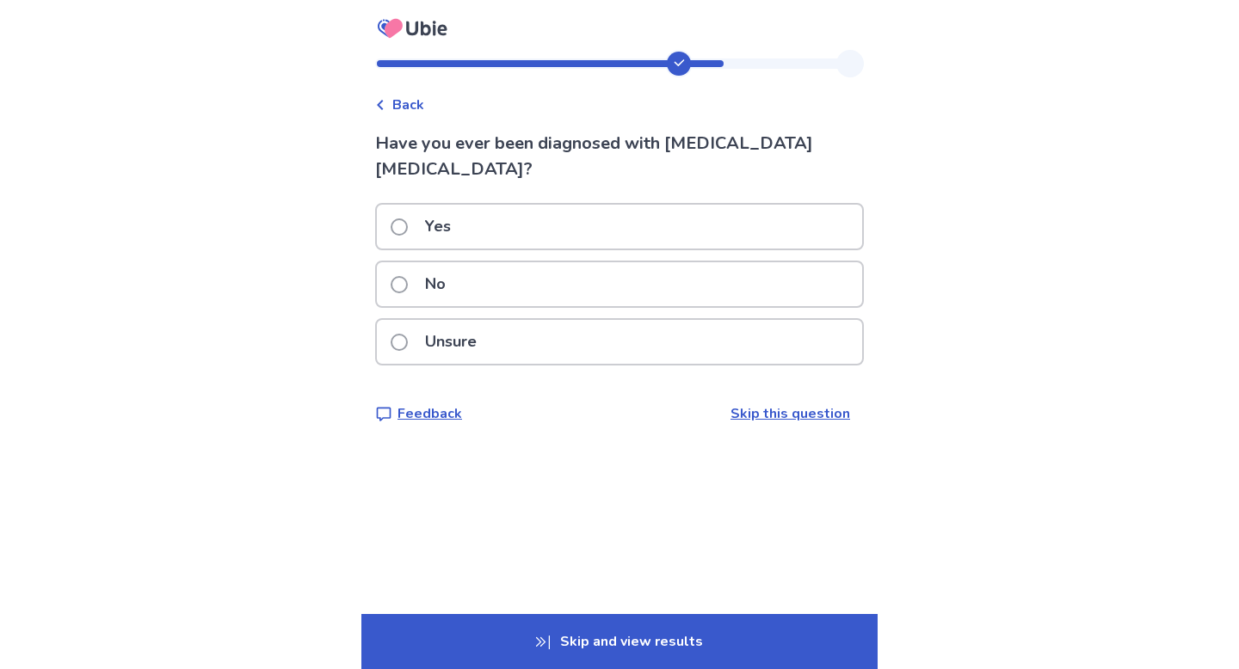
click at [408, 276] on span at bounding box center [399, 284] width 17 height 17
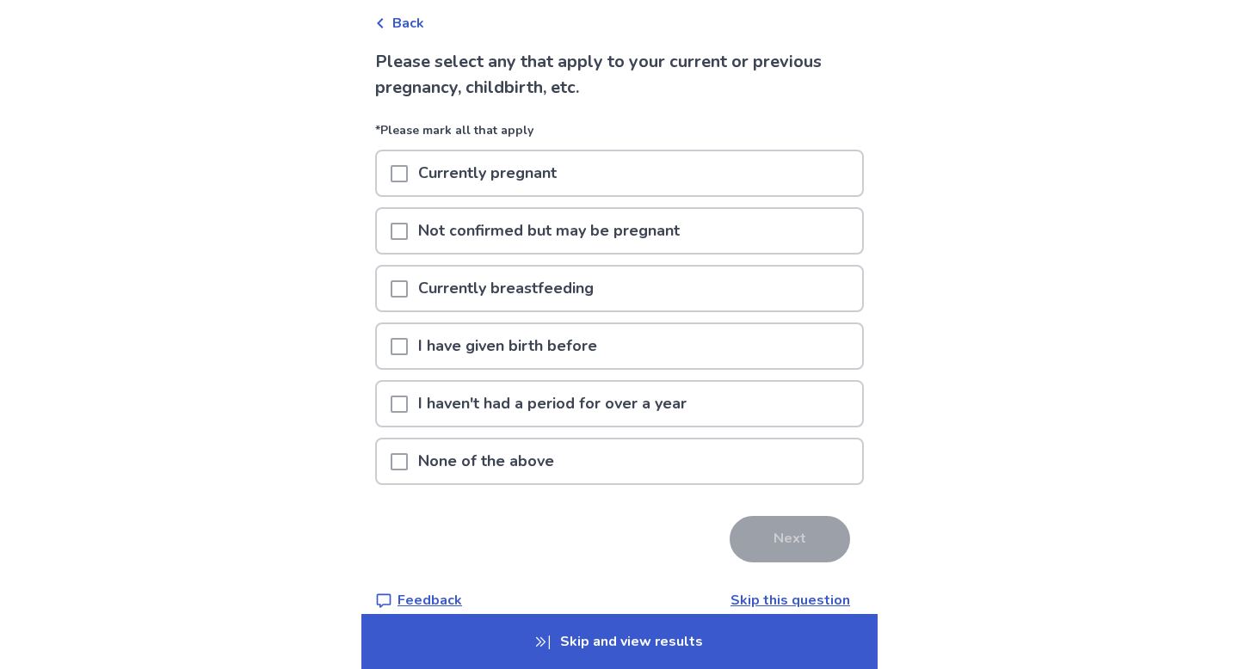
scroll to position [106, 0]
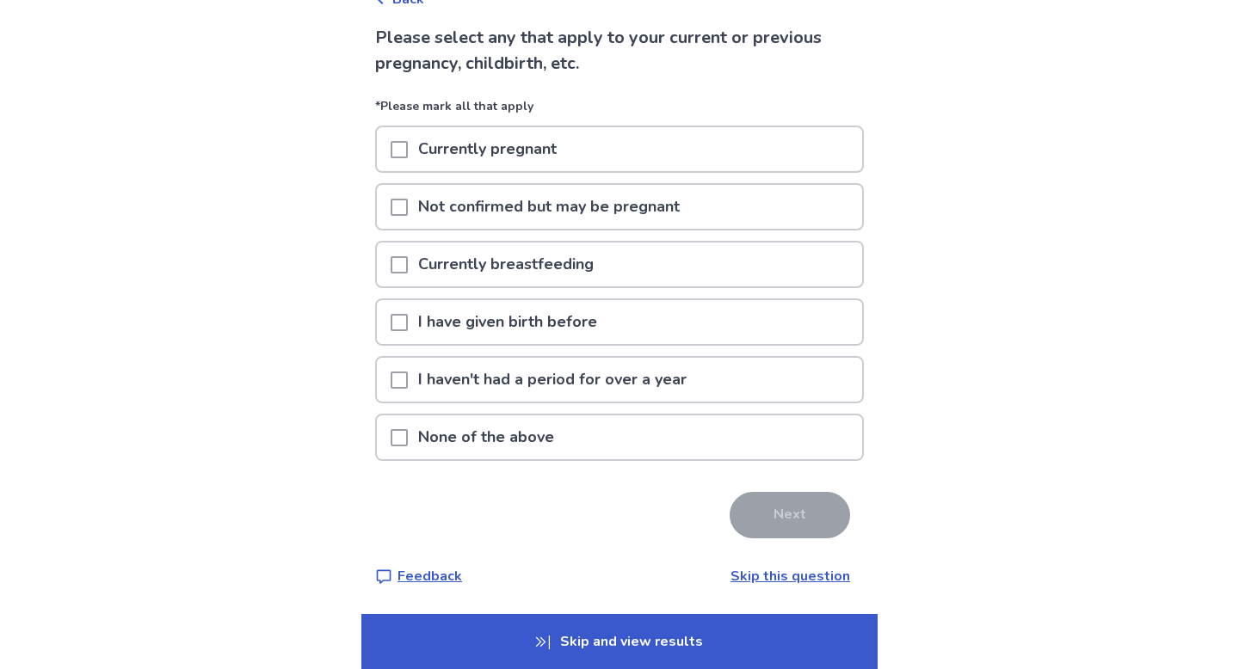
click at [405, 437] on span at bounding box center [399, 437] width 17 height 17
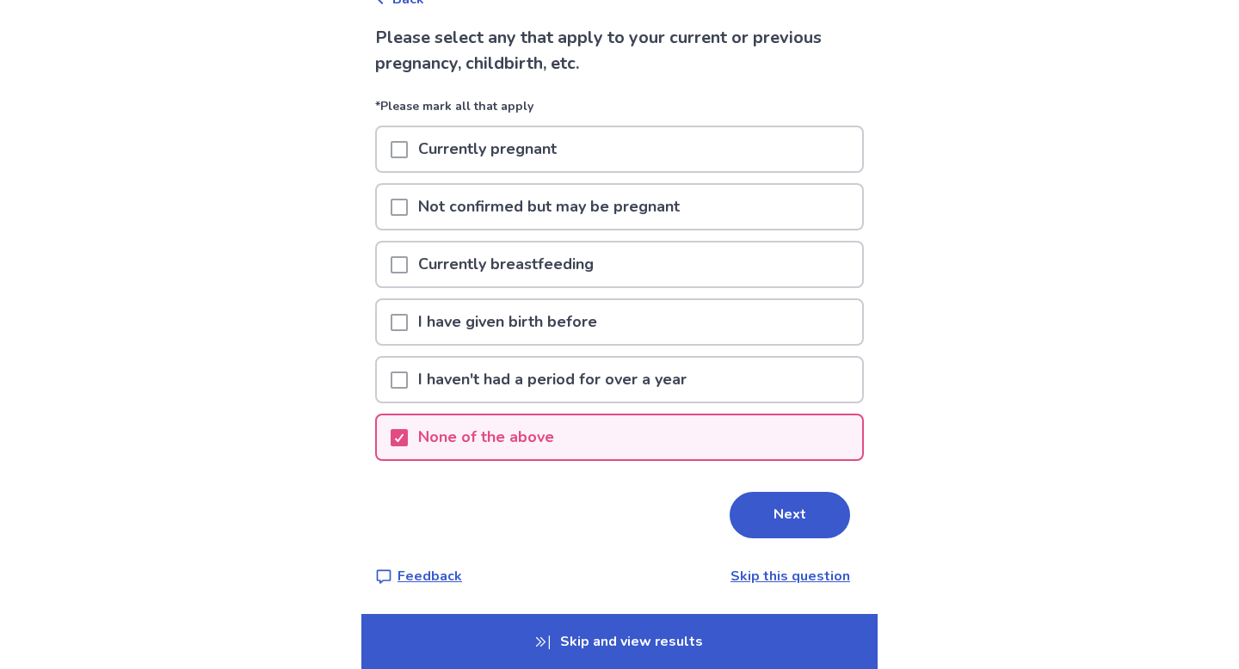
click at [407, 325] on span at bounding box center [399, 322] width 17 height 17
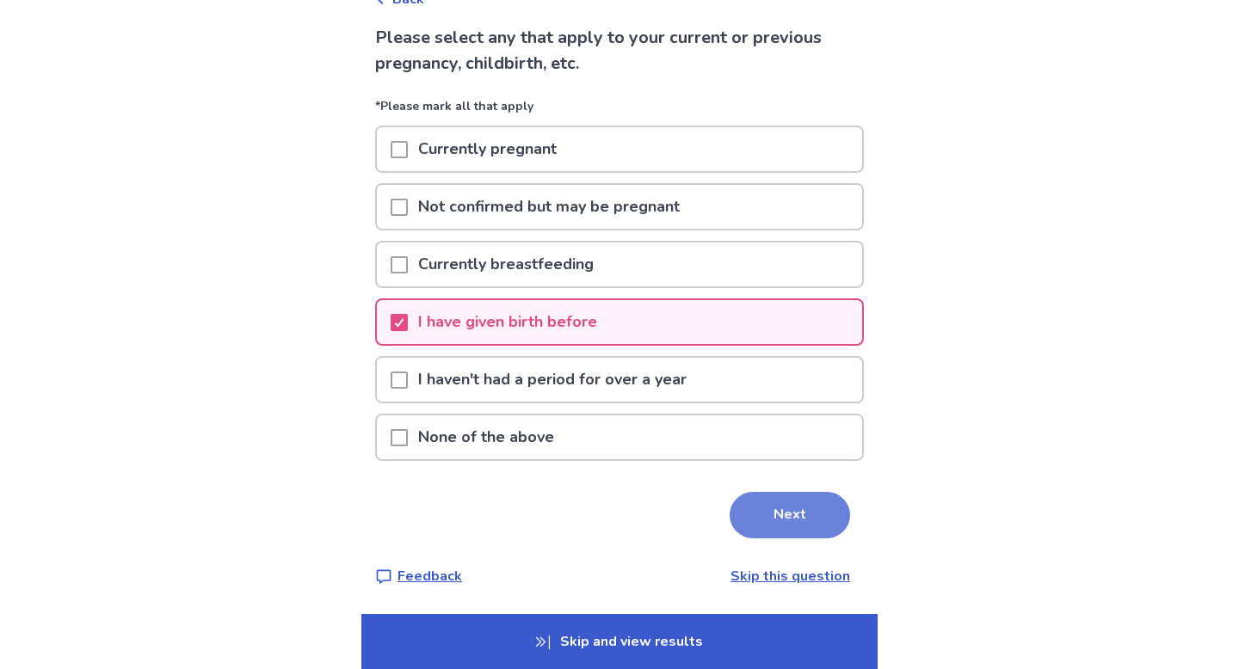
click at [783, 527] on button "Next" at bounding box center [790, 515] width 120 height 46
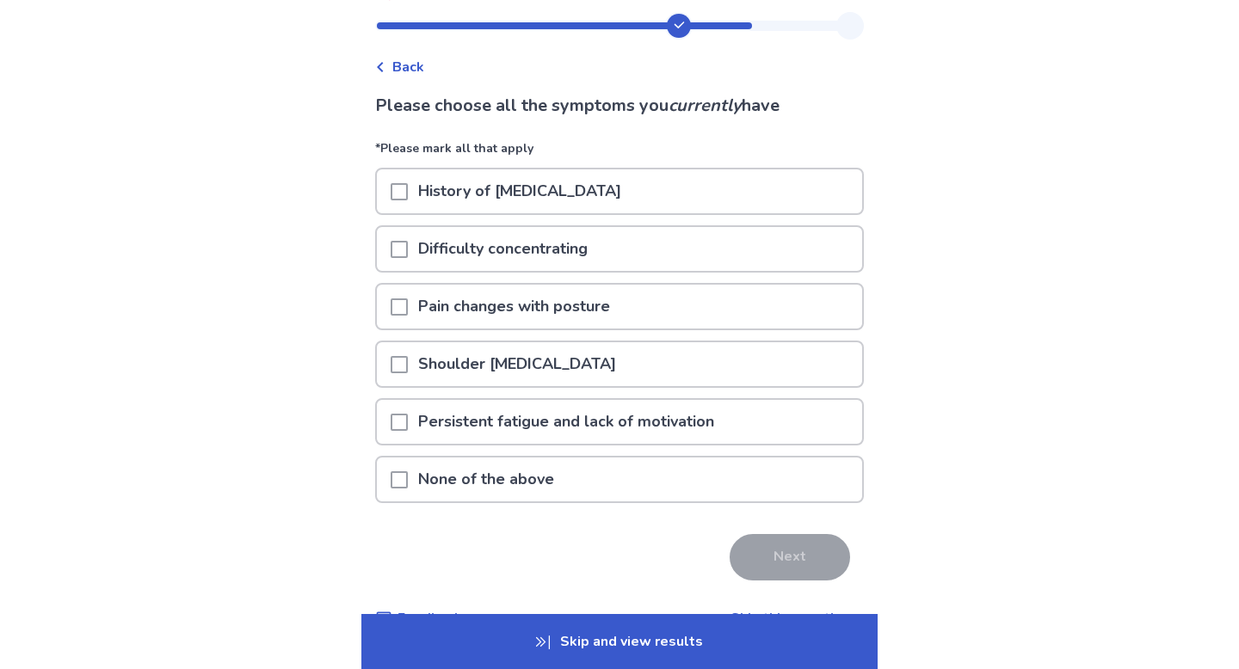
scroll to position [37, 0]
click at [408, 197] on span at bounding box center [399, 192] width 17 height 17
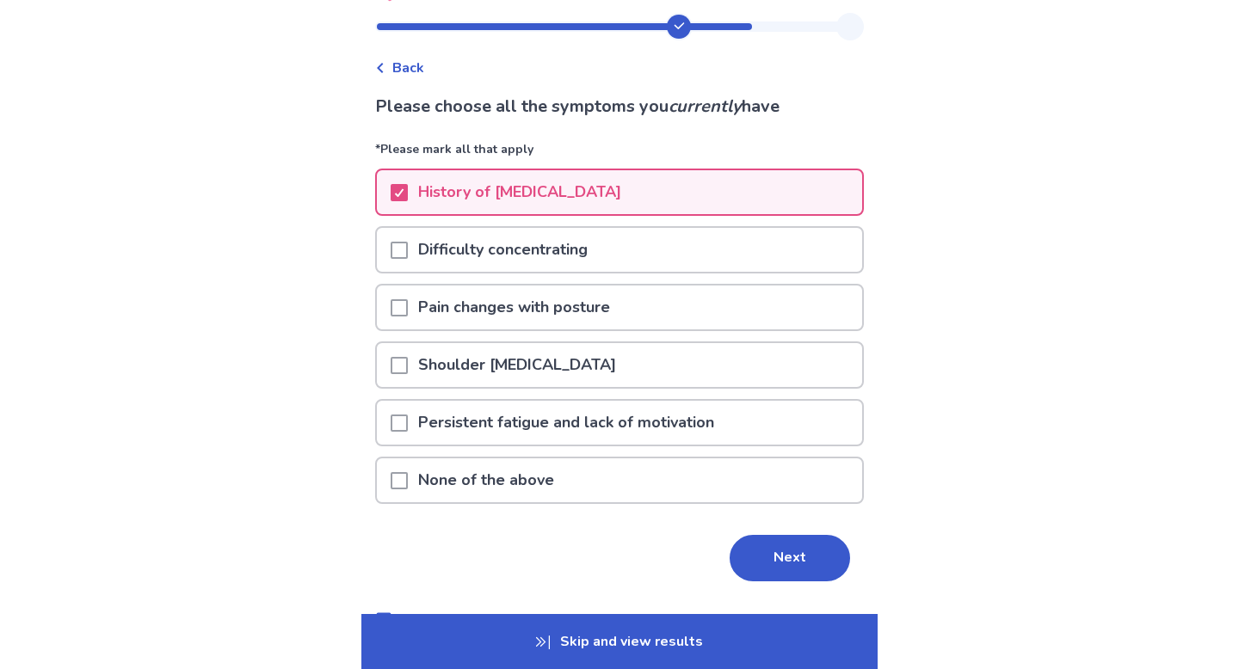
click at [405, 251] on span at bounding box center [399, 250] width 17 height 17
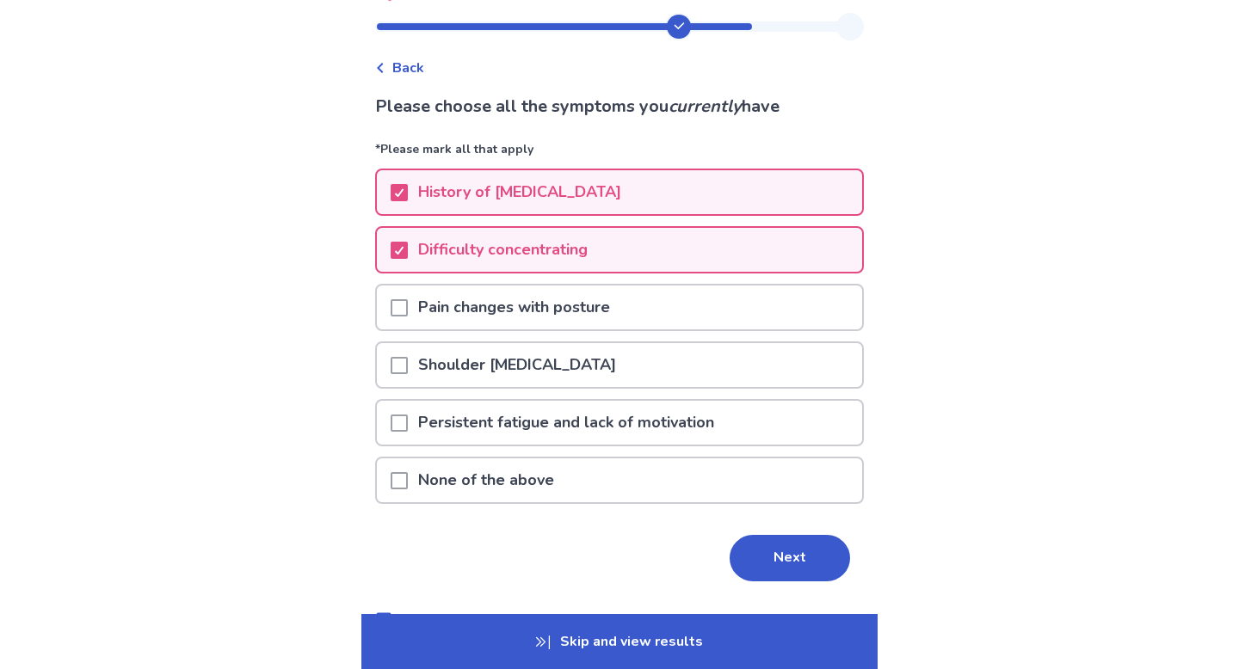
click at [408, 360] on span at bounding box center [399, 365] width 17 height 17
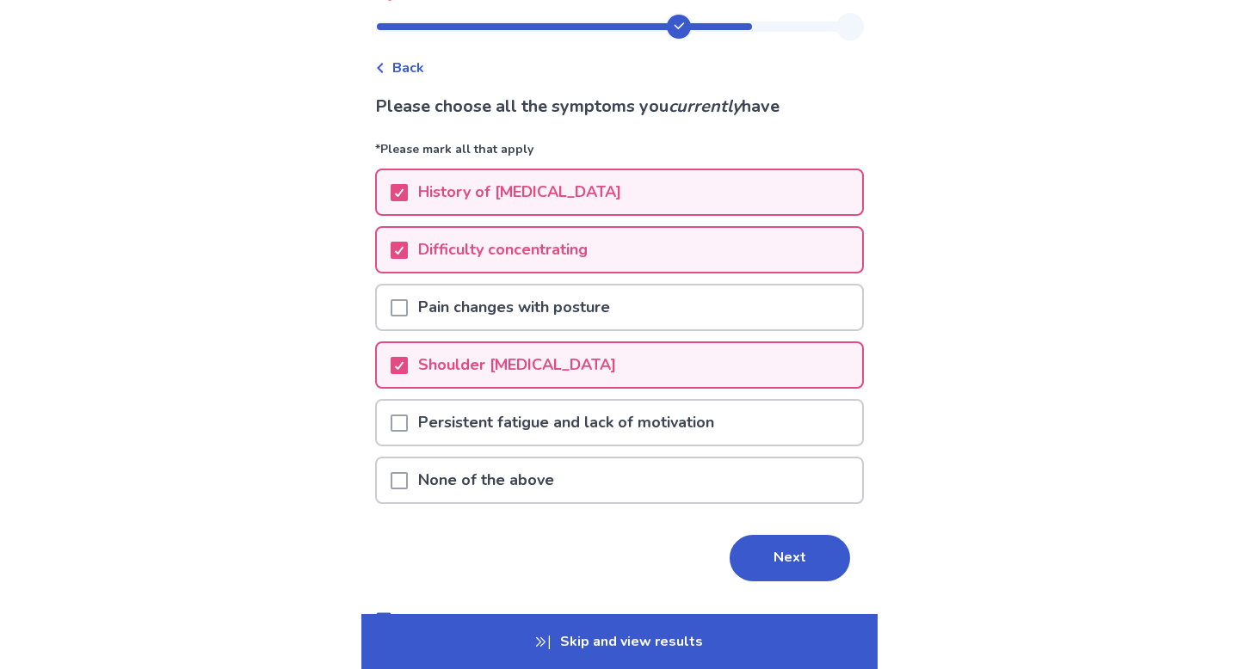
click at [406, 421] on span at bounding box center [399, 423] width 17 height 17
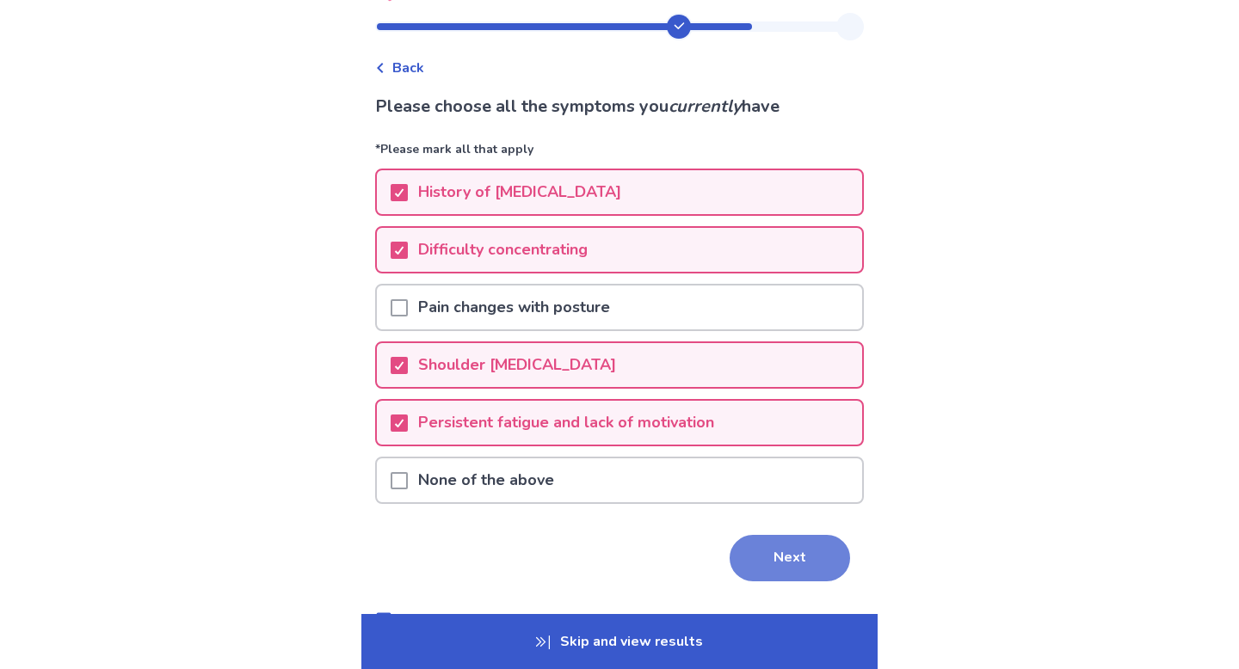
click at [796, 568] on button "Next" at bounding box center [790, 558] width 120 height 46
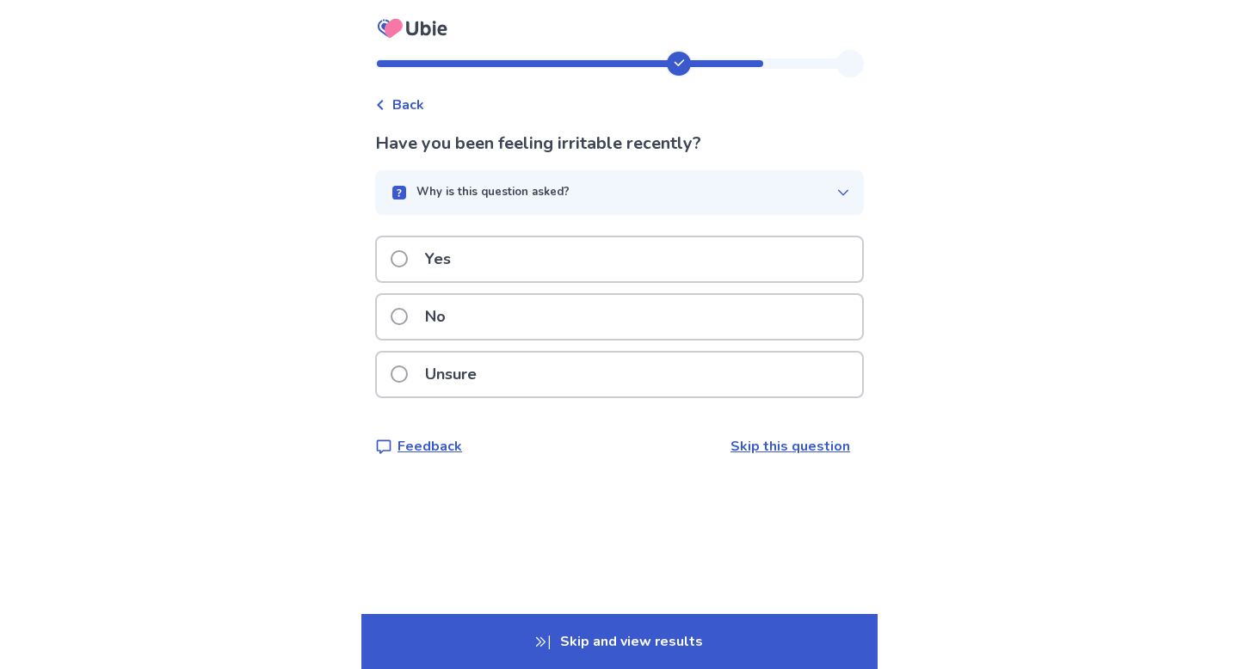
click at [403, 268] on label "Yes" at bounding box center [426, 259] width 71 height 44
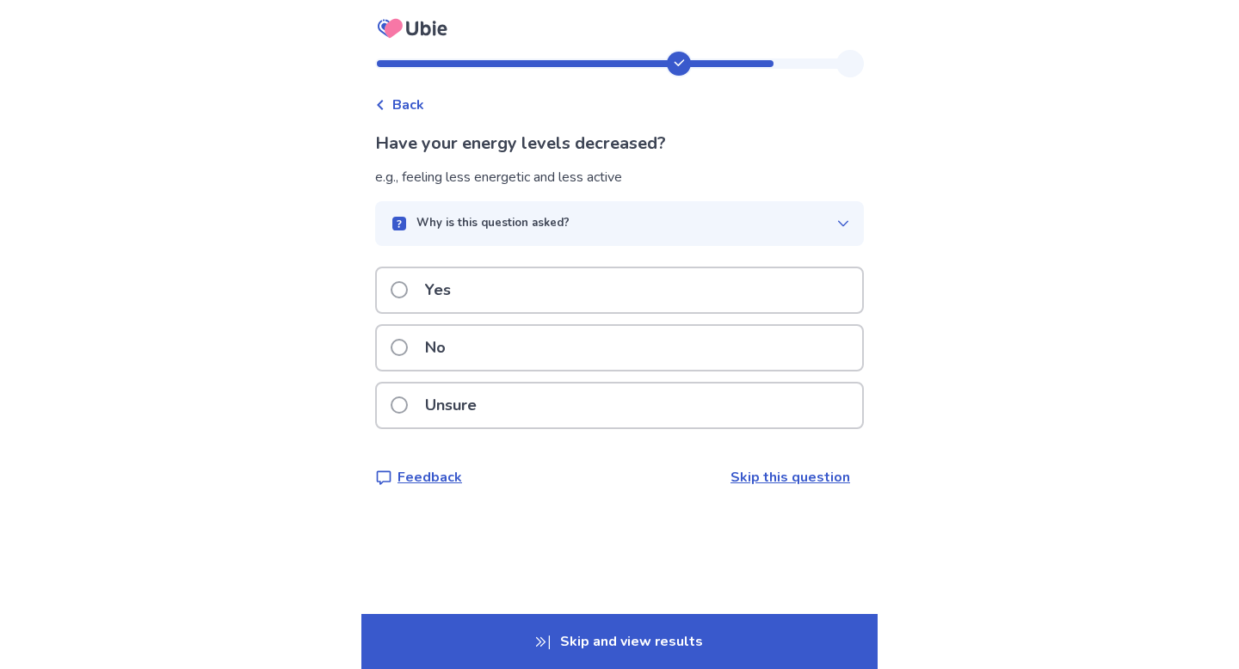
click at [408, 292] on span at bounding box center [399, 289] width 17 height 17
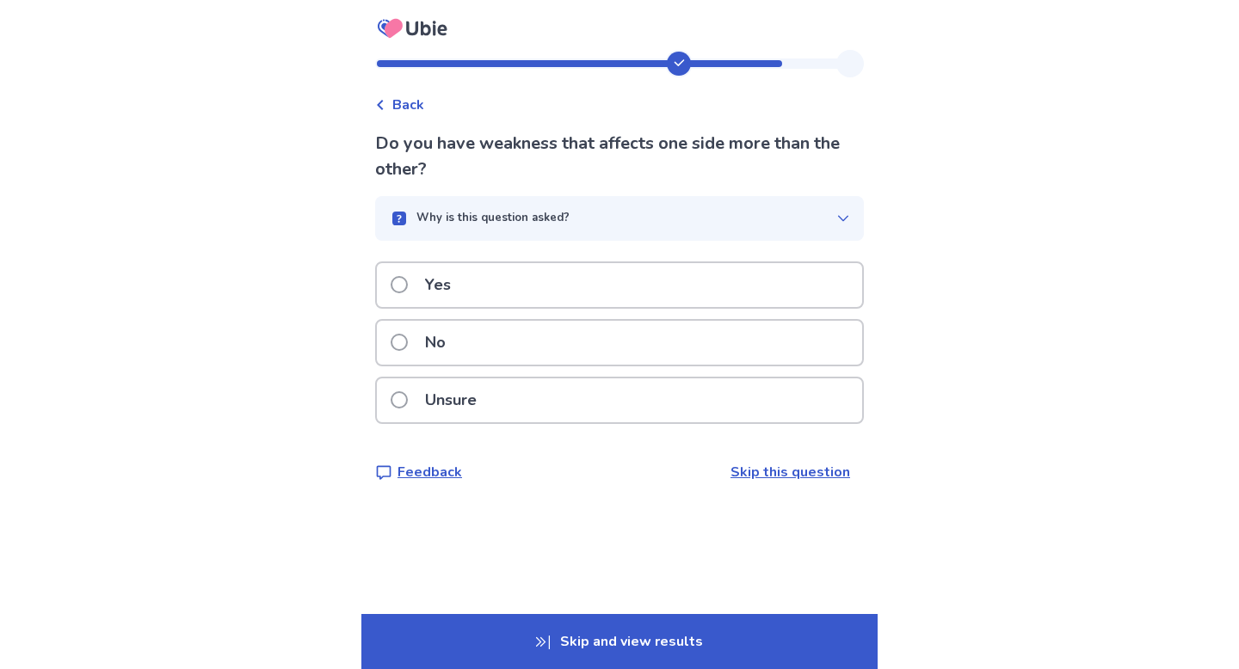
click at [414, 350] on label "No" at bounding box center [423, 343] width 65 height 44
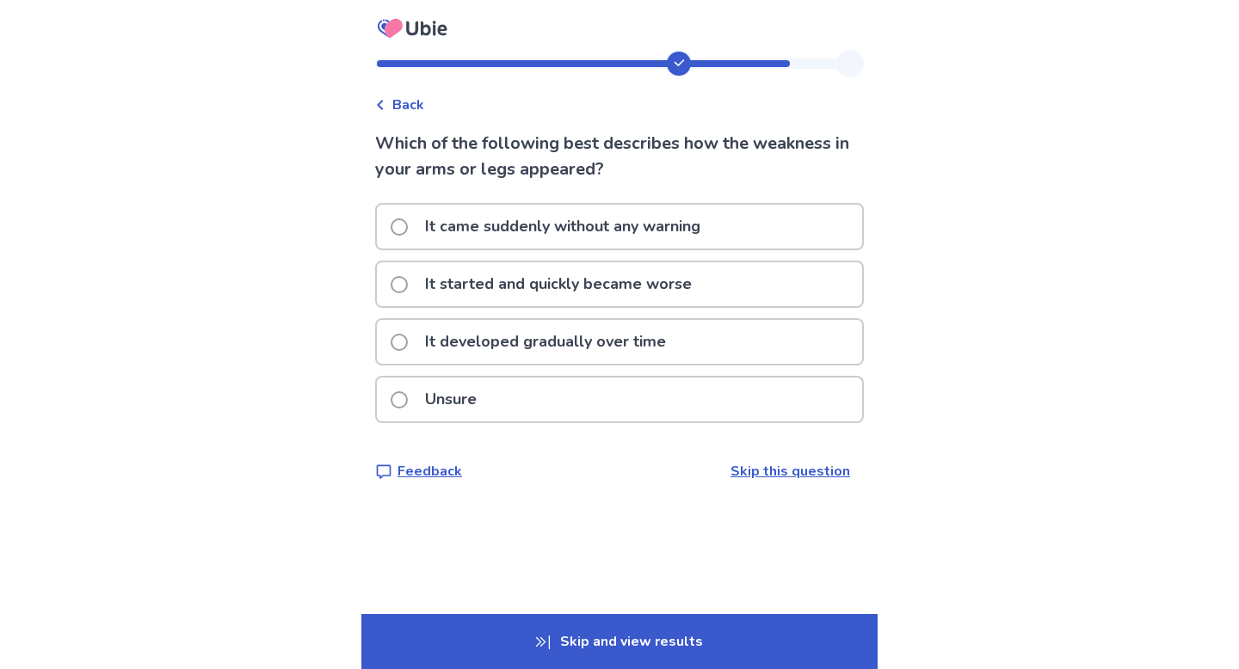
click at [407, 288] on span at bounding box center [399, 284] width 17 height 17
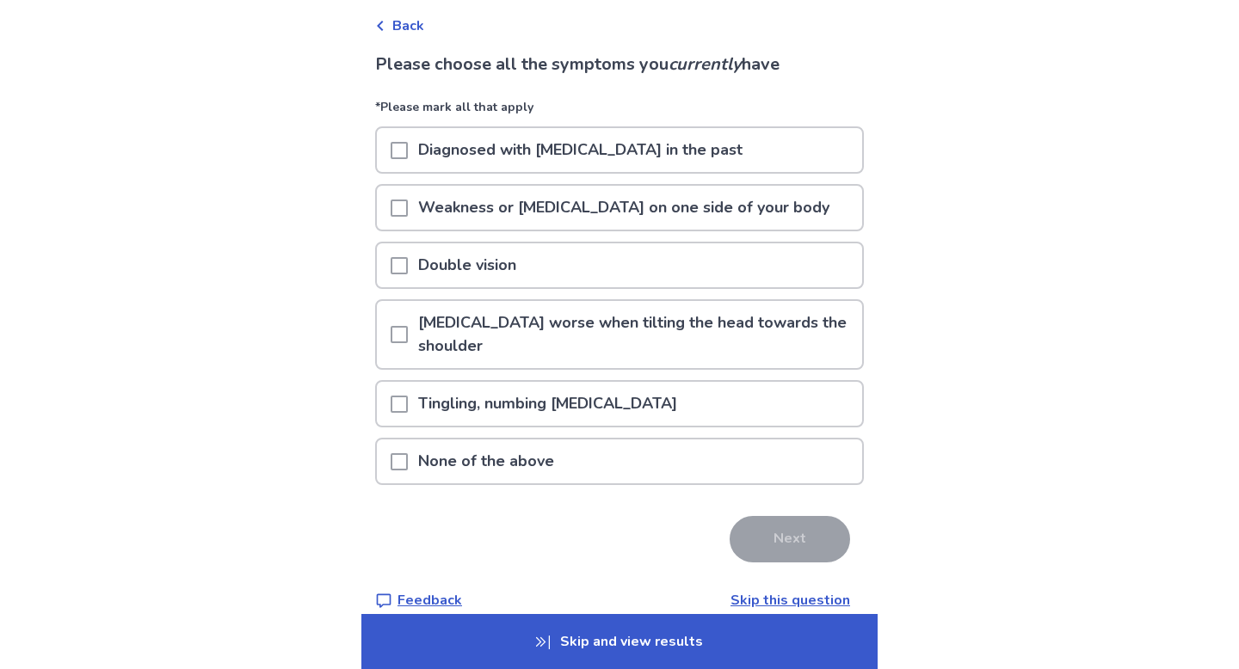
scroll to position [83, 0]
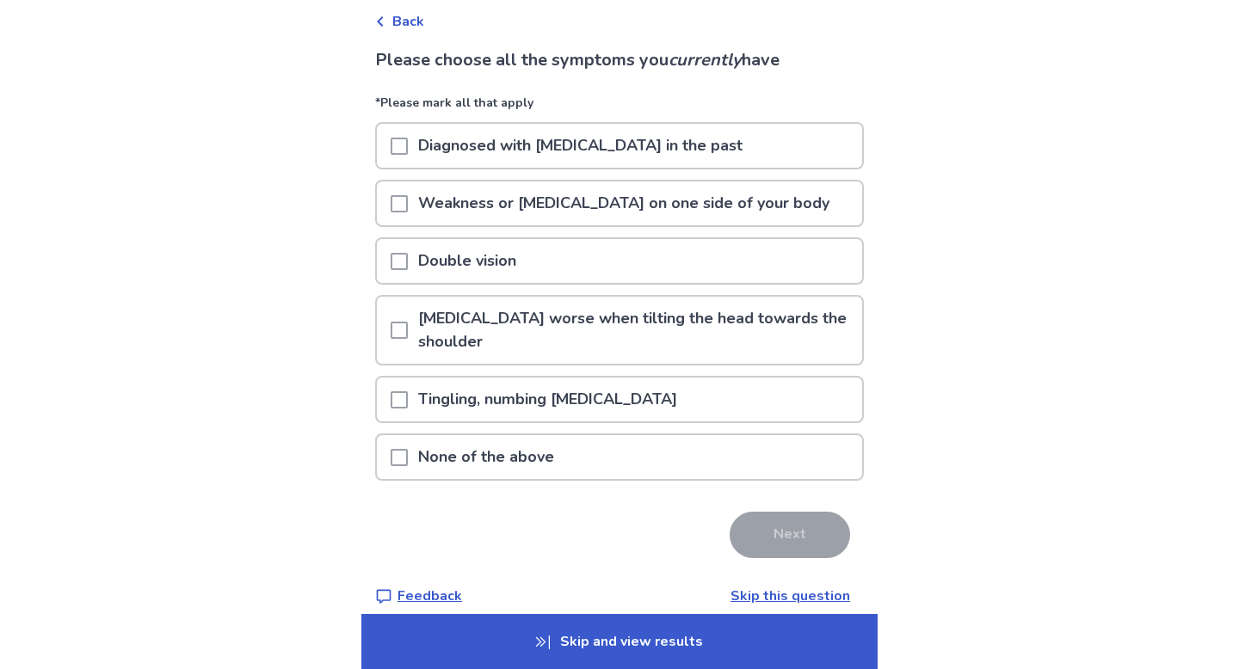
click at [408, 467] on div at bounding box center [399, 457] width 17 height 44
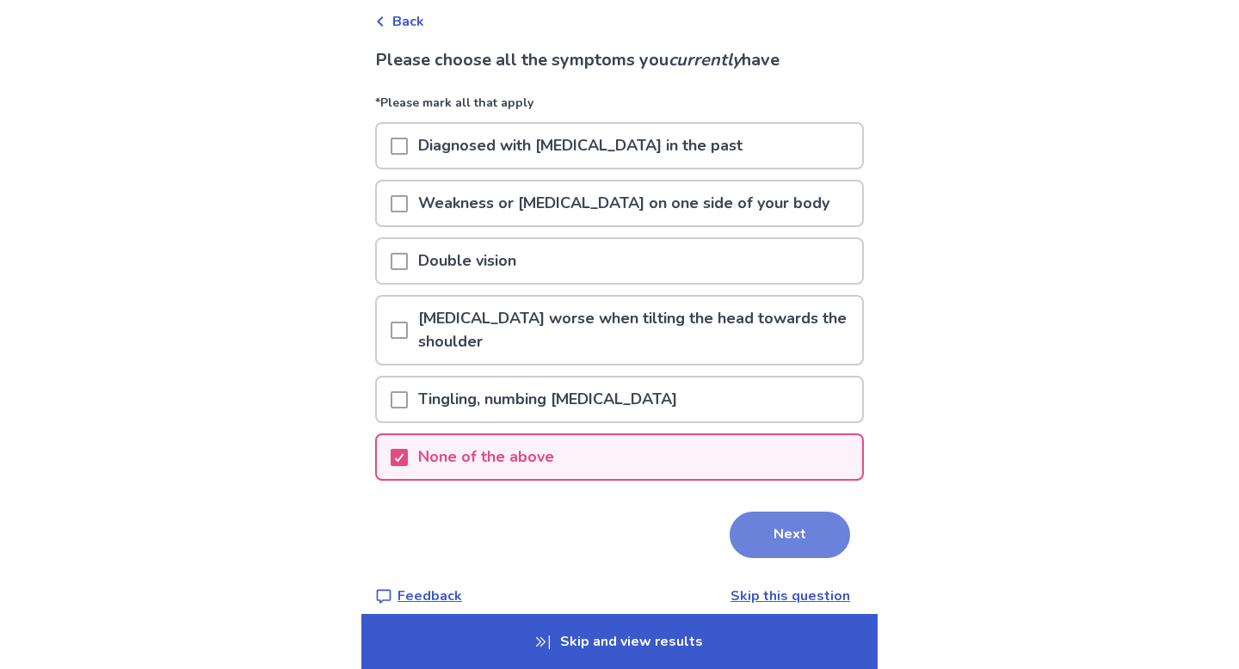
click at [781, 540] on button "Next" at bounding box center [790, 535] width 120 height 46
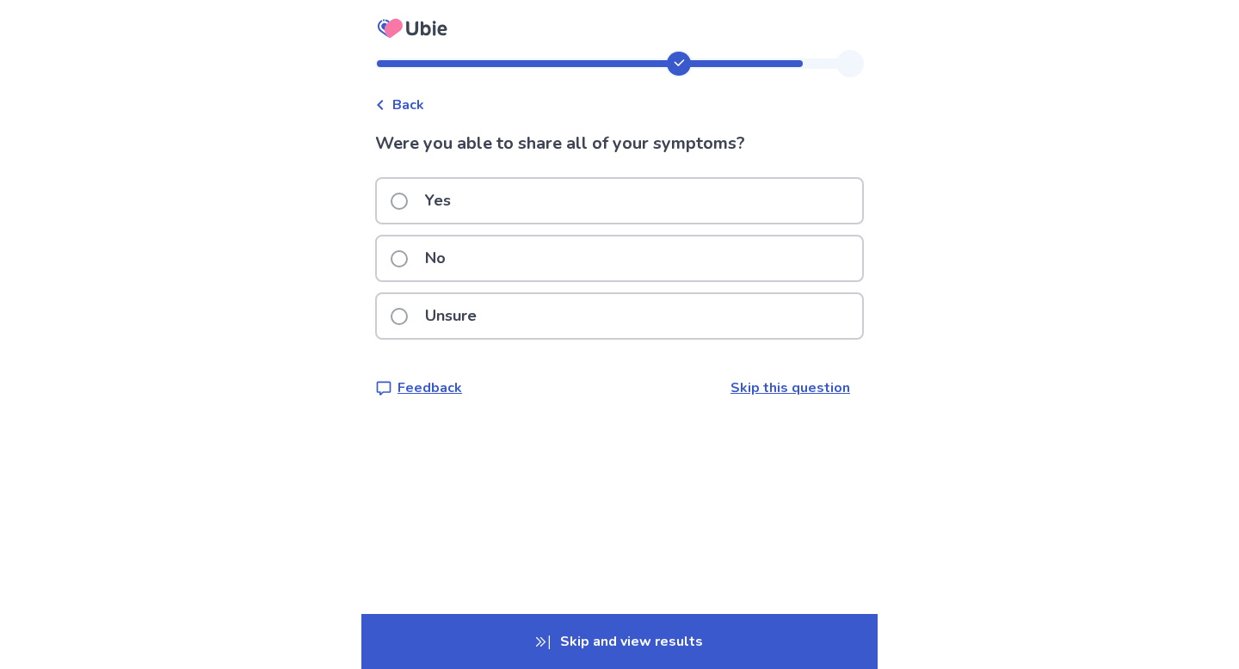
click at [407, 323] on span at bounding box center [399, 316] width 17 height 17
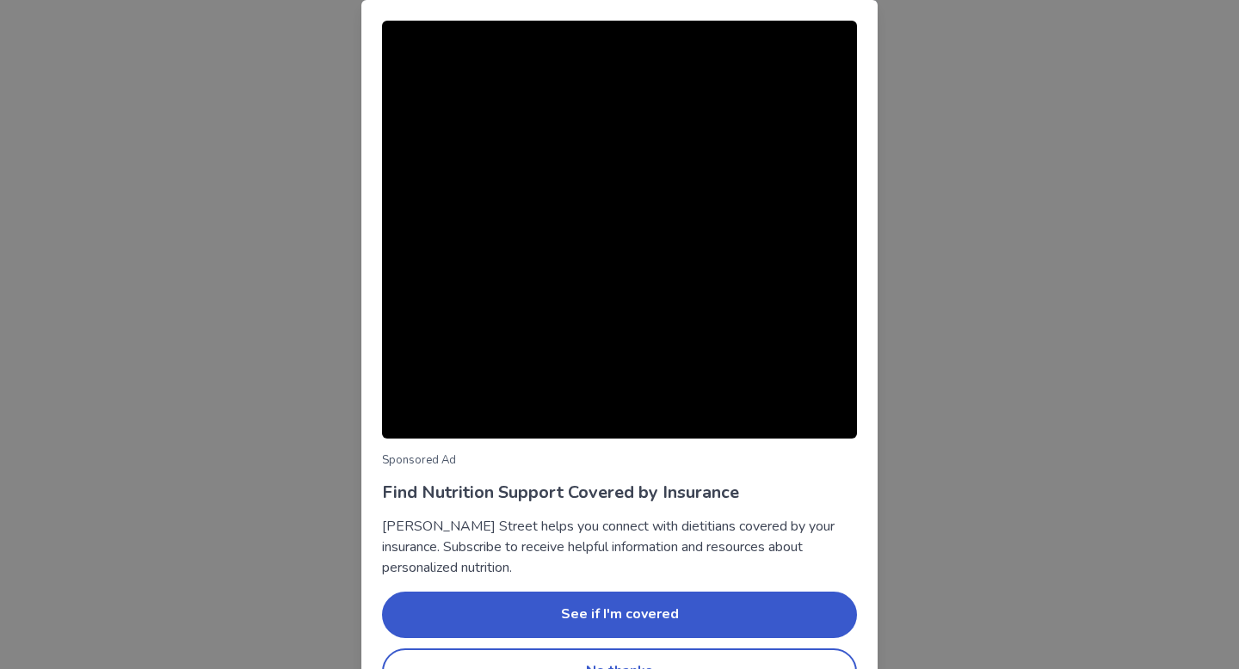
scroll to position [46, 0]
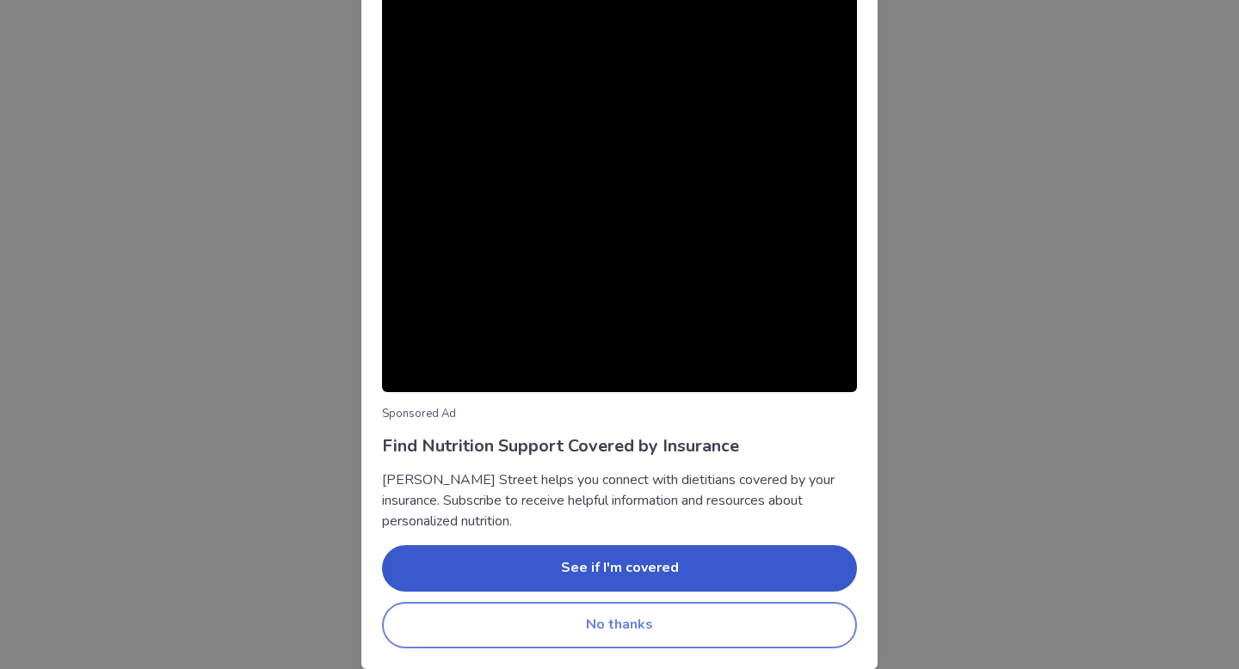
click at [465, 629] on button "No thanks" at bounding box center [619, 625] width 475 height 46
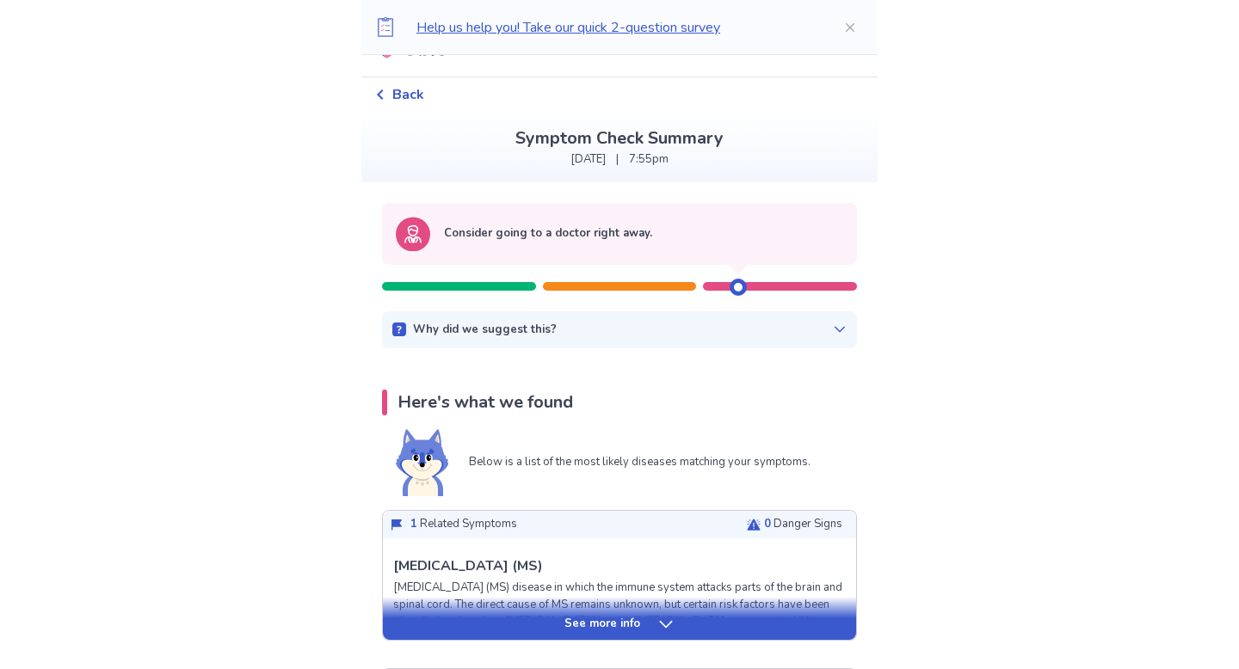
scroll to position [30, 0]
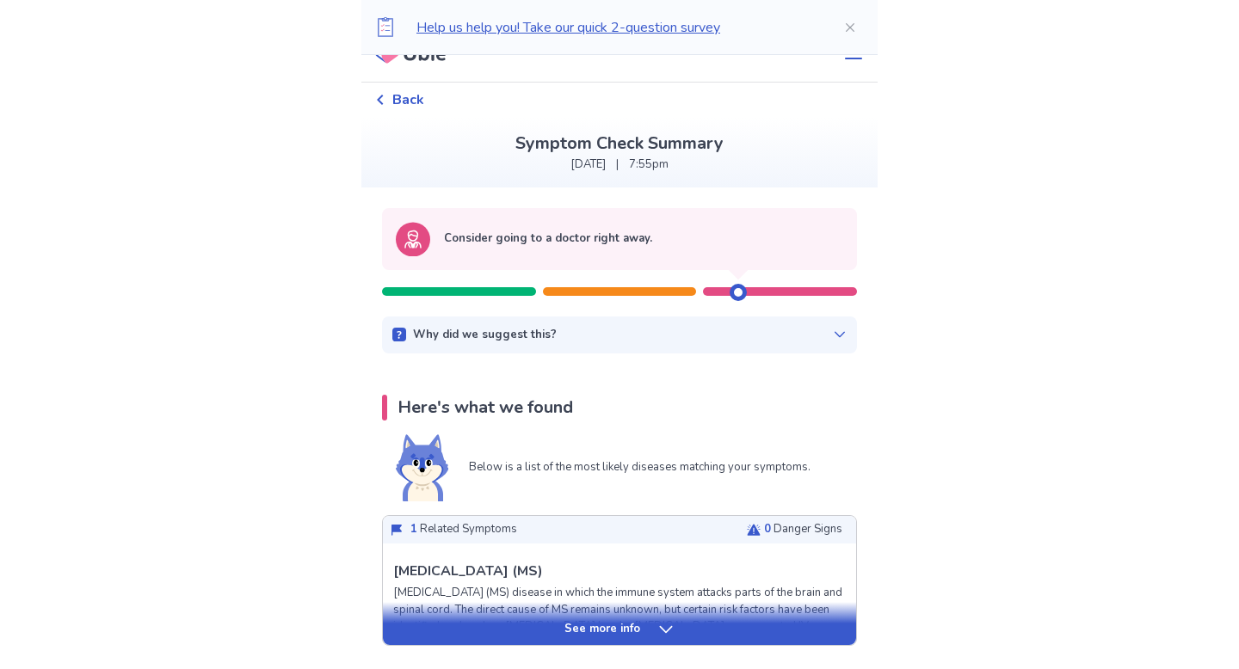
click at [833, 336] on icon at bounding box center [840, 335] width 14 height 14
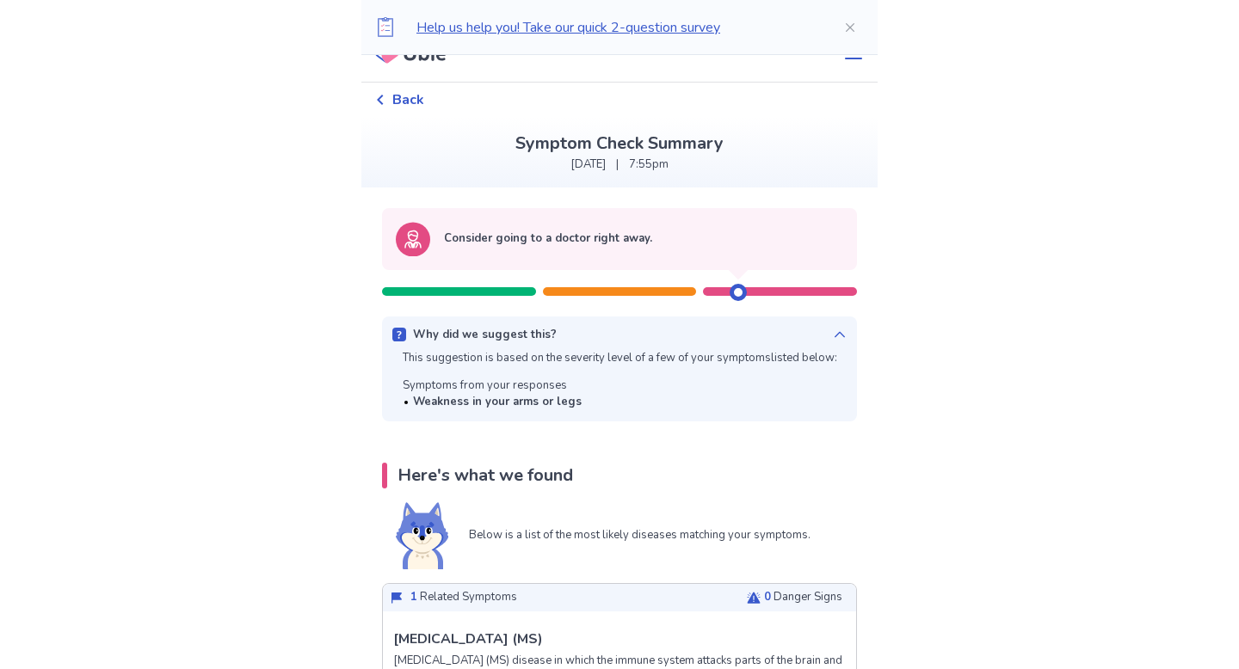
click at [835, 336] on icon at bounding box center [840, 335] width 10 height 6
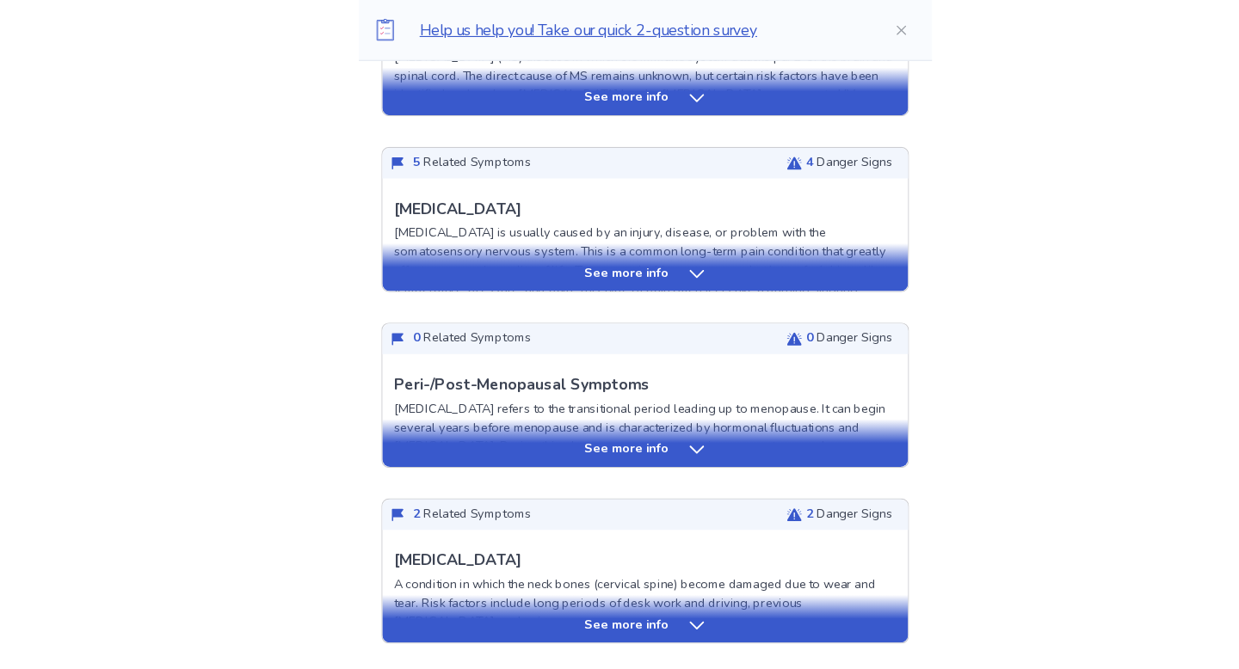
scroll to position [568, 0]
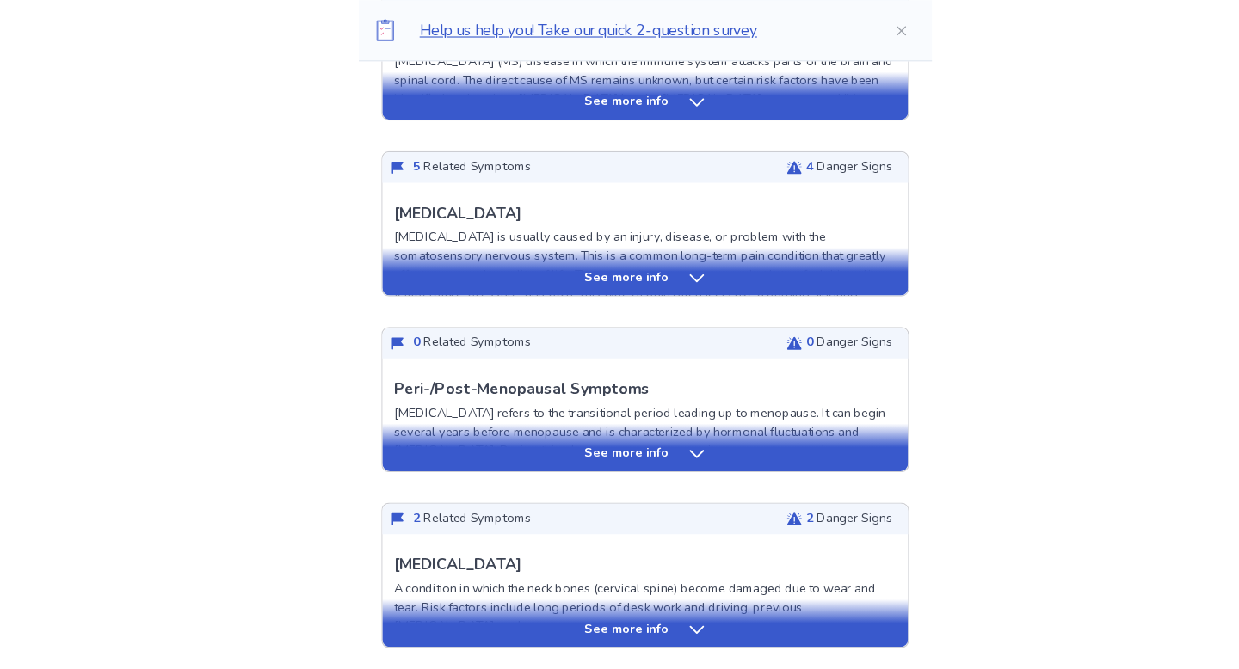
click at [613, 254] on p "See more info" at bounding box center [602, 250] width 76 height 17
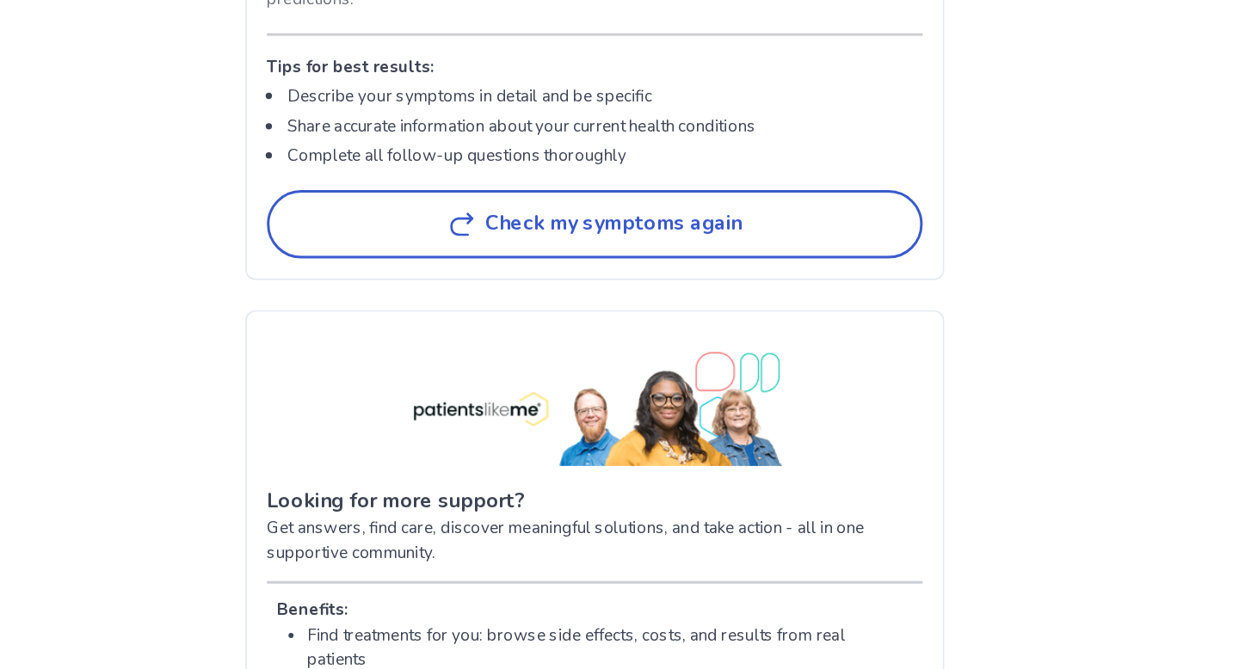
scroll to position [4097, 0]
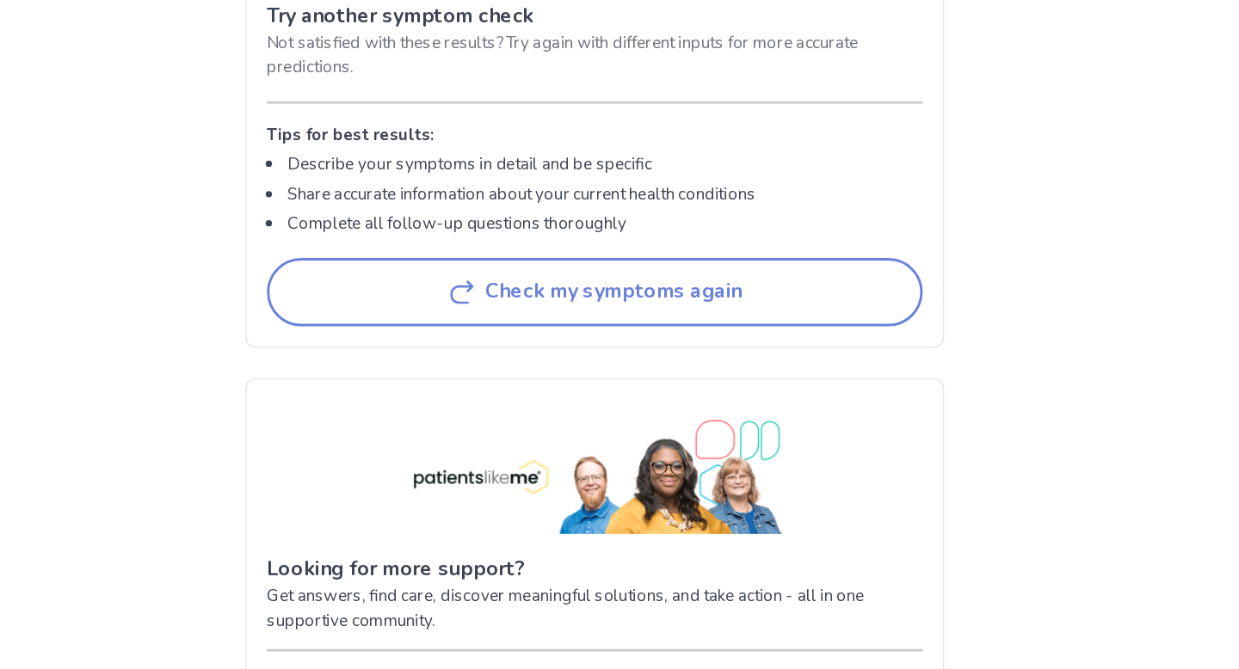
click at [503, 391] on button "Check my symptoms again" at bounding box center [620, 368] width 446 height 46
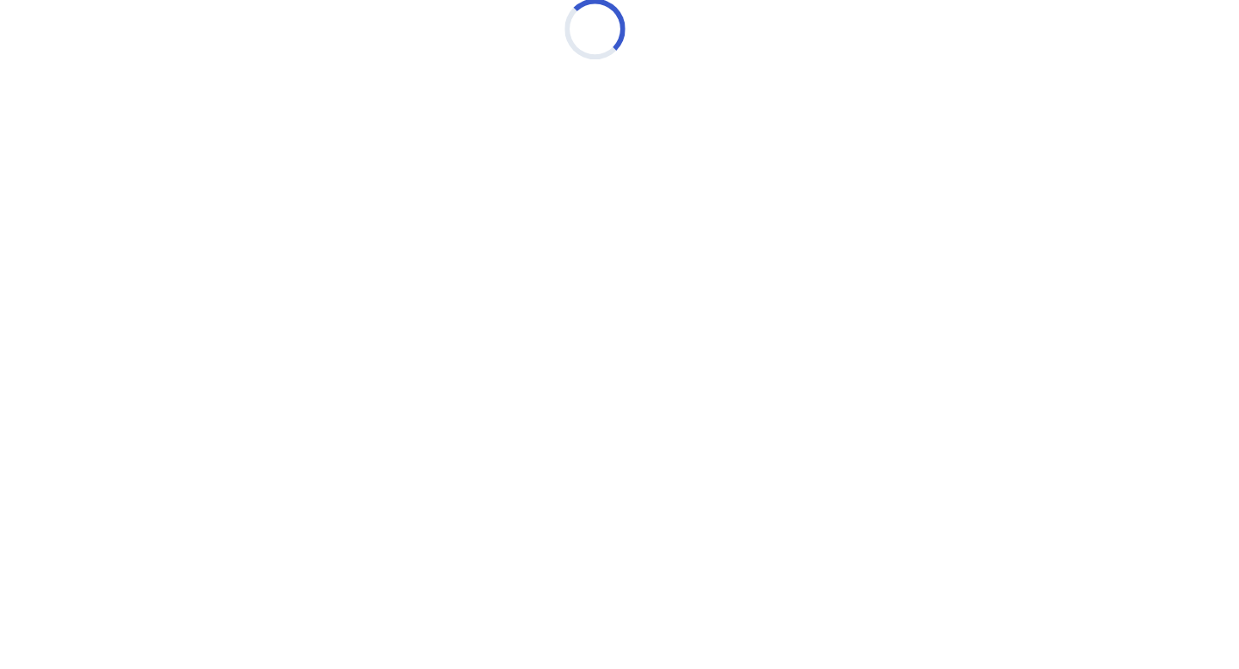
scroll to position [0, 0]
